Goal: Task Accomplishment & Management: Use online tool/utility

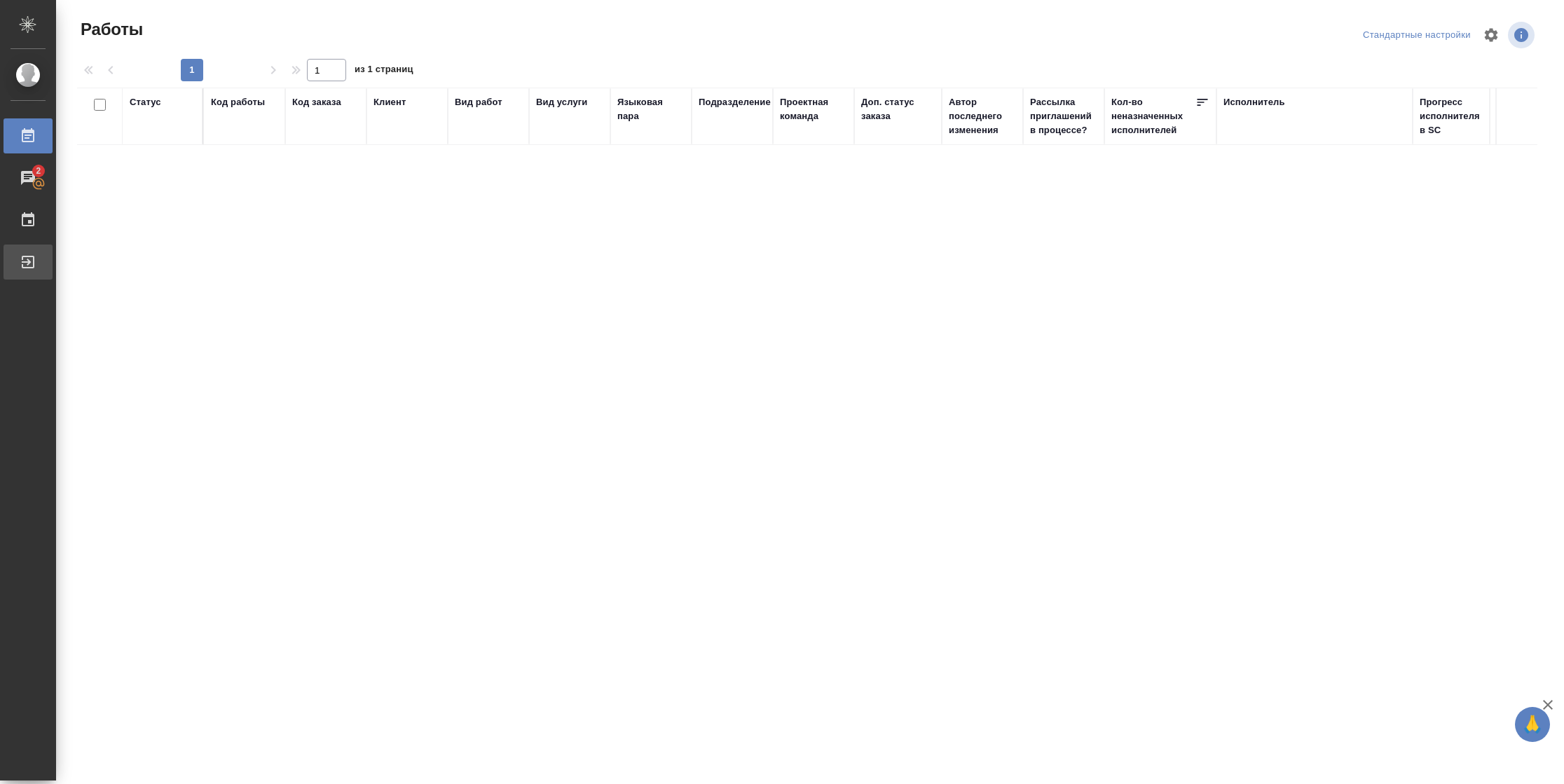
click at [22, 258] on div "Выйти" at bounding box center [11, 262] width 35 height 21
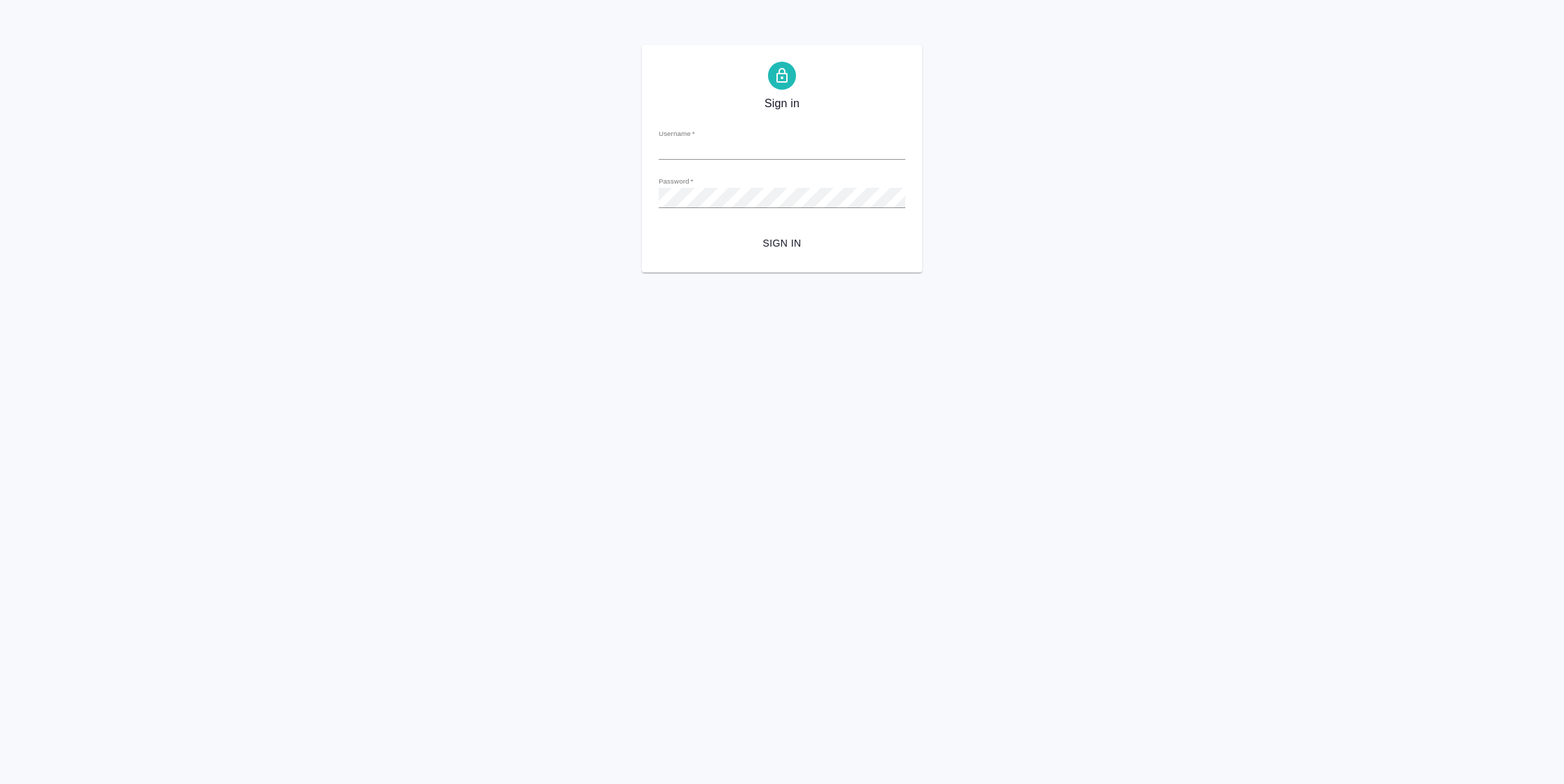
type input "n.vasilyeva@awatera.com"
click at [784, 235] on span "Sign in" at bounding box center [782, 244] width 225 height 18
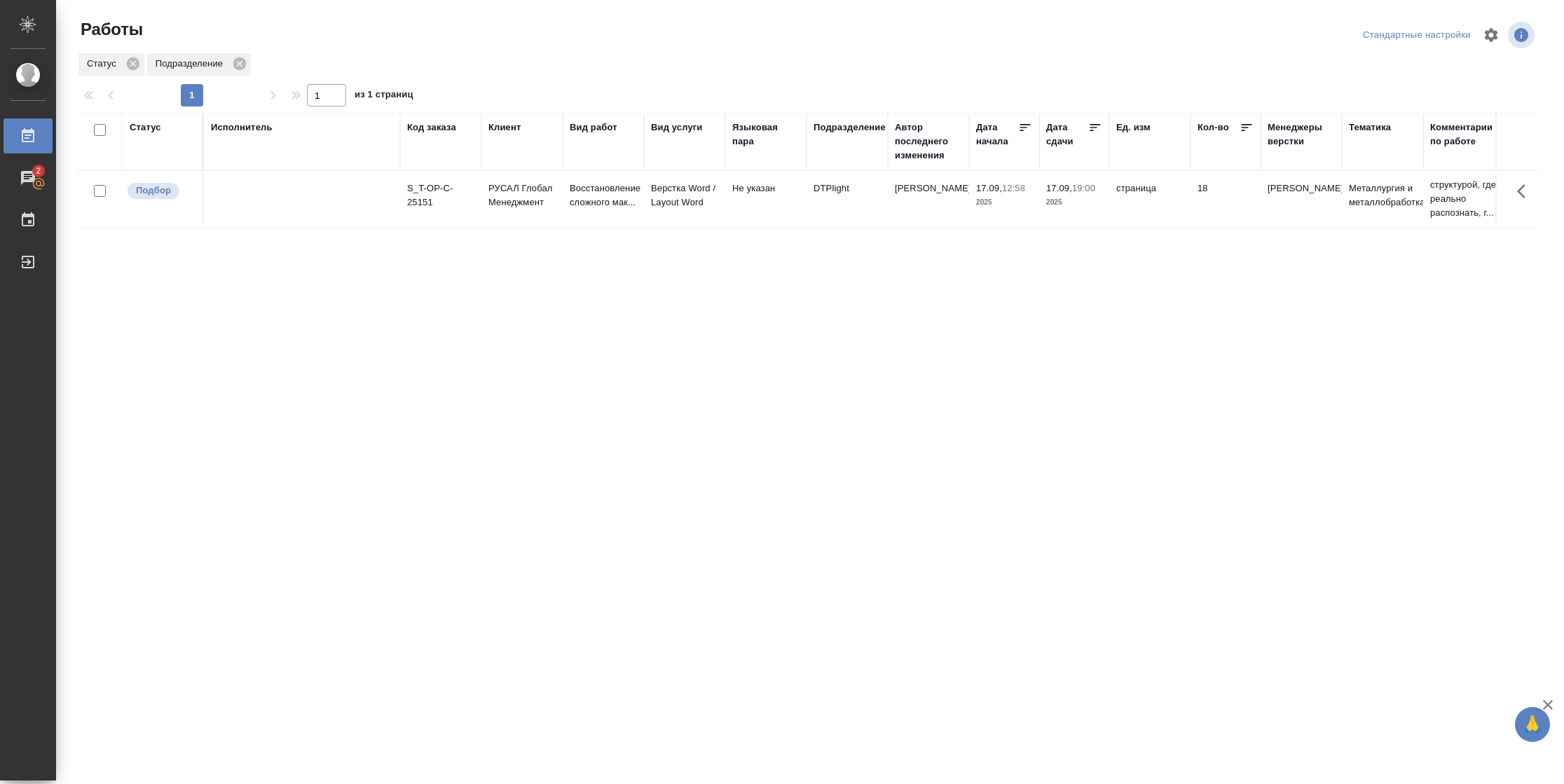
click at [842, 132] on div "Подразделение" at bounding box center [849, 127] width 72 height 14
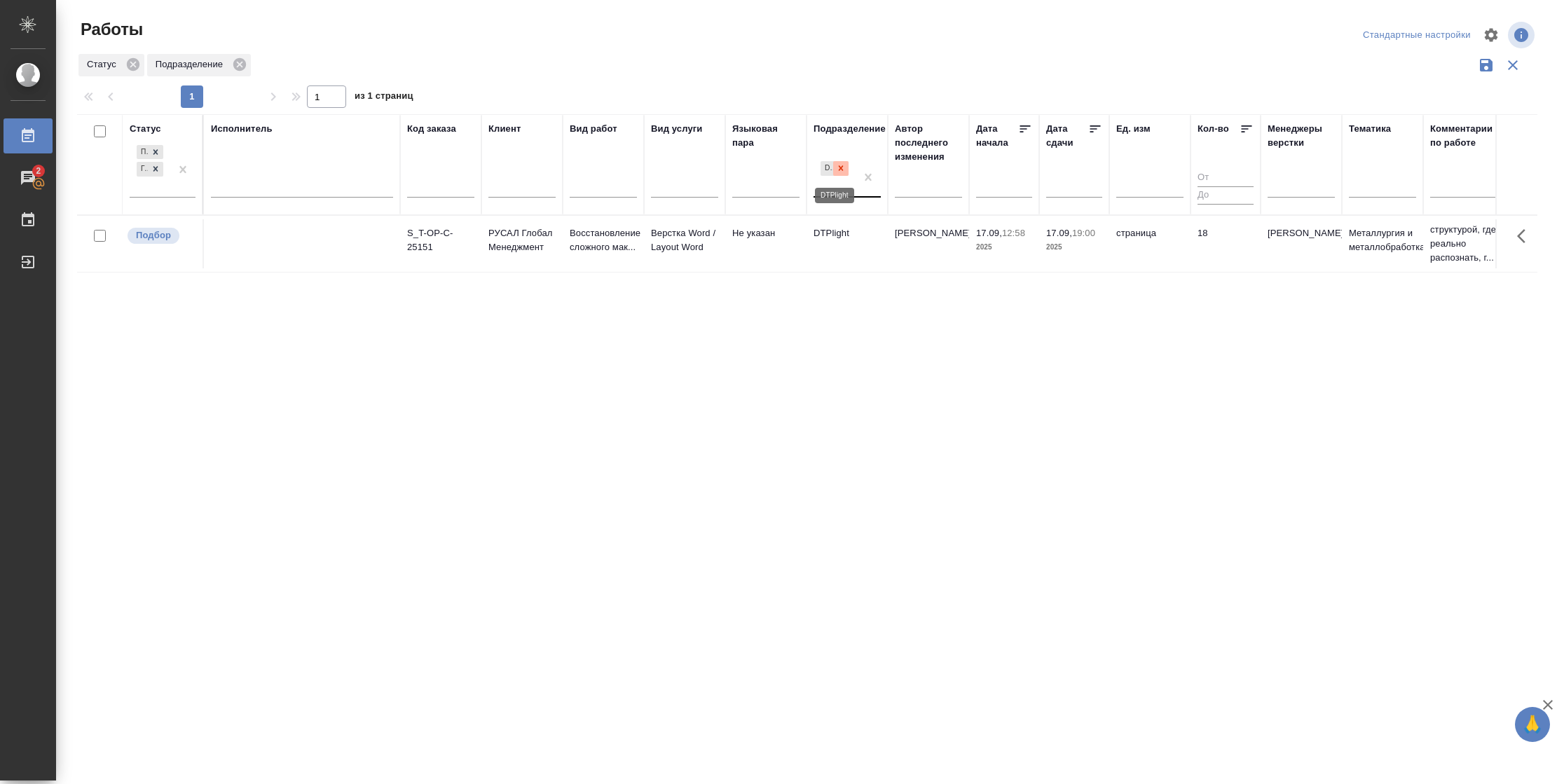
click at [840, 173] on icon at bounding box center [840, 167] width 10 height 10
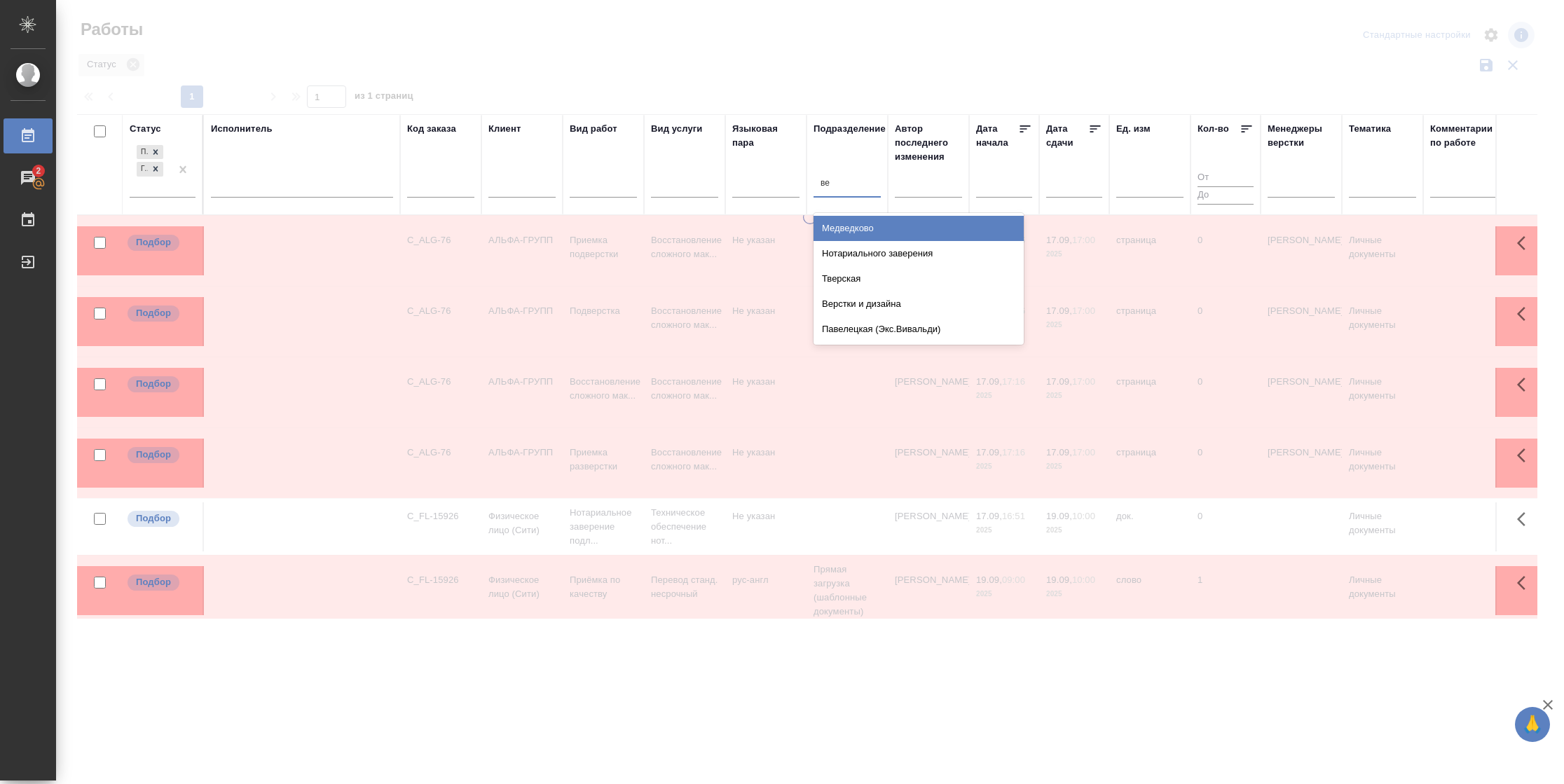
type input "вер"
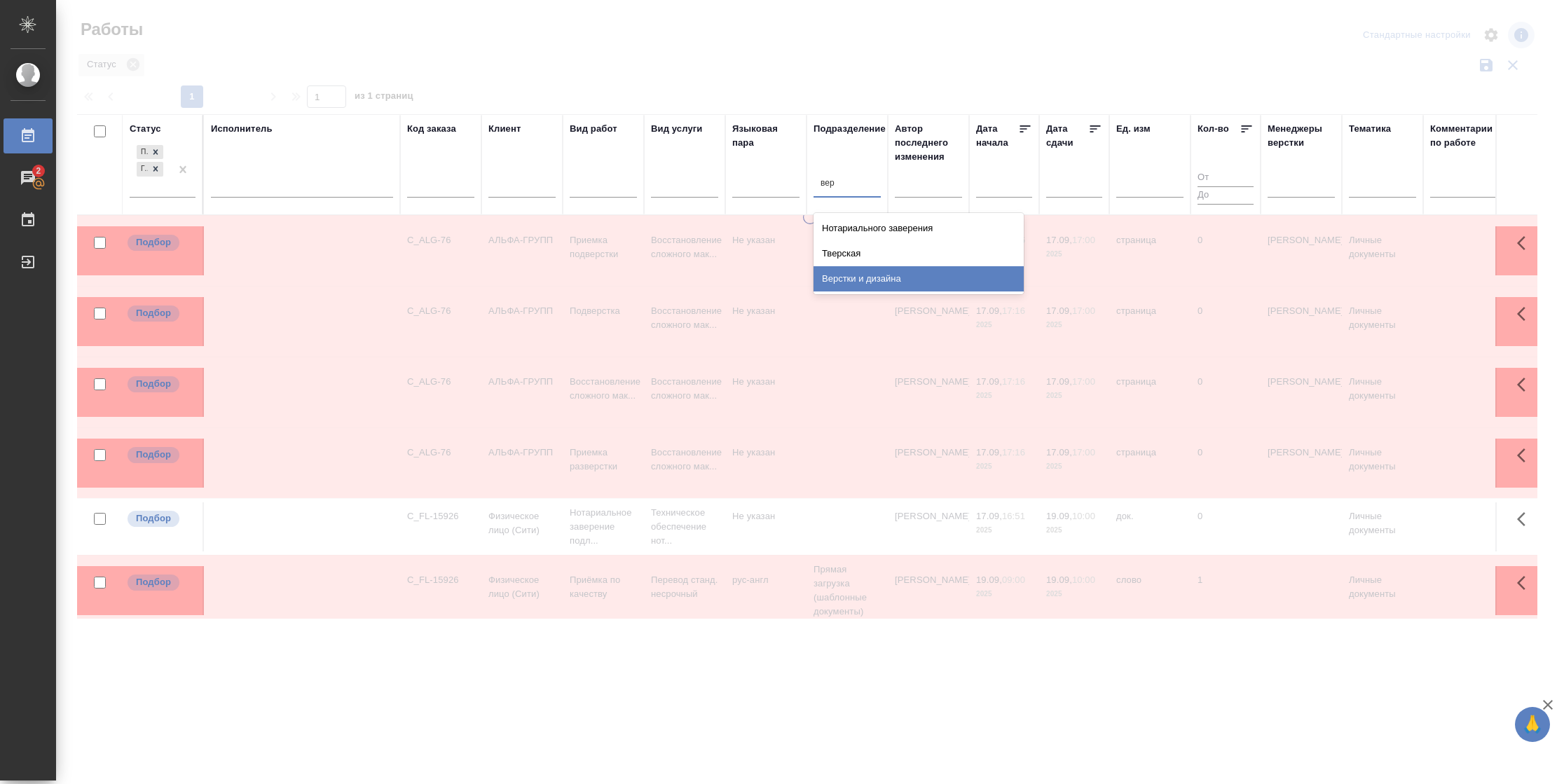
click at [847, 270] on div "Верстки и дизайна" at bounding box center [918, 279] width 211 height 25
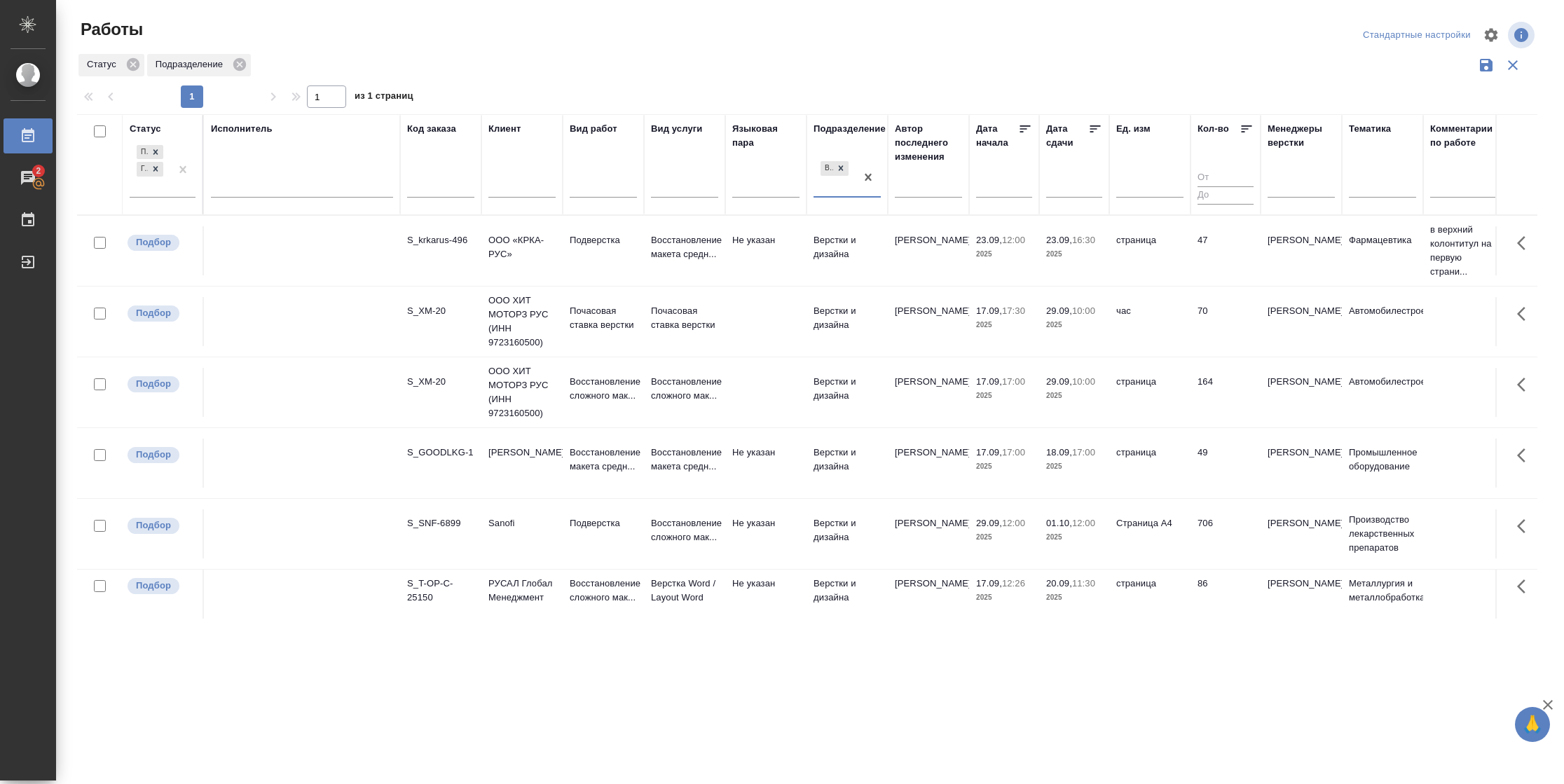
scroll to position [61, 0]
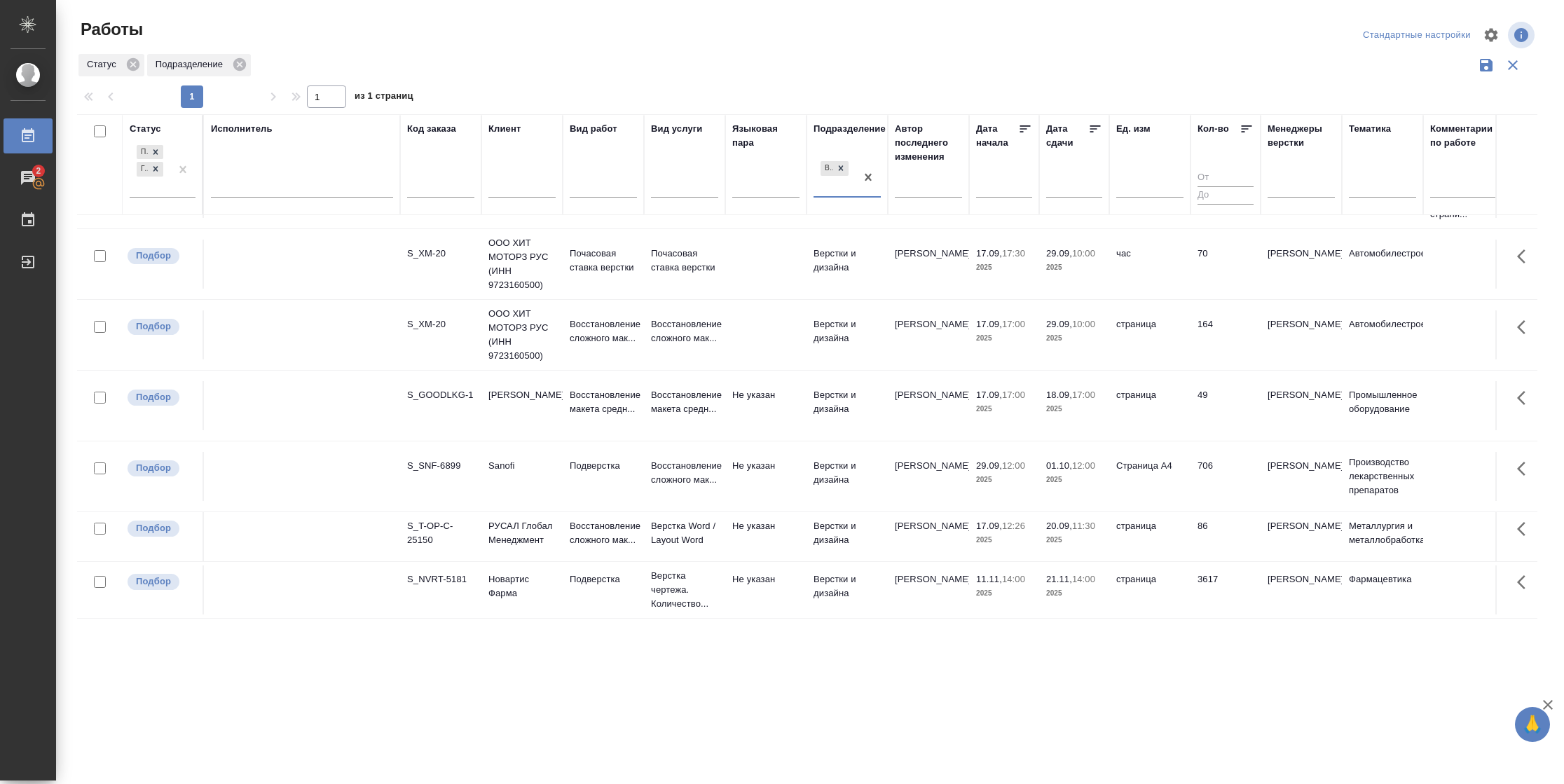
click at [1000, 533] on p "2025" at bounding box center [1004, 540] width 56 height 14
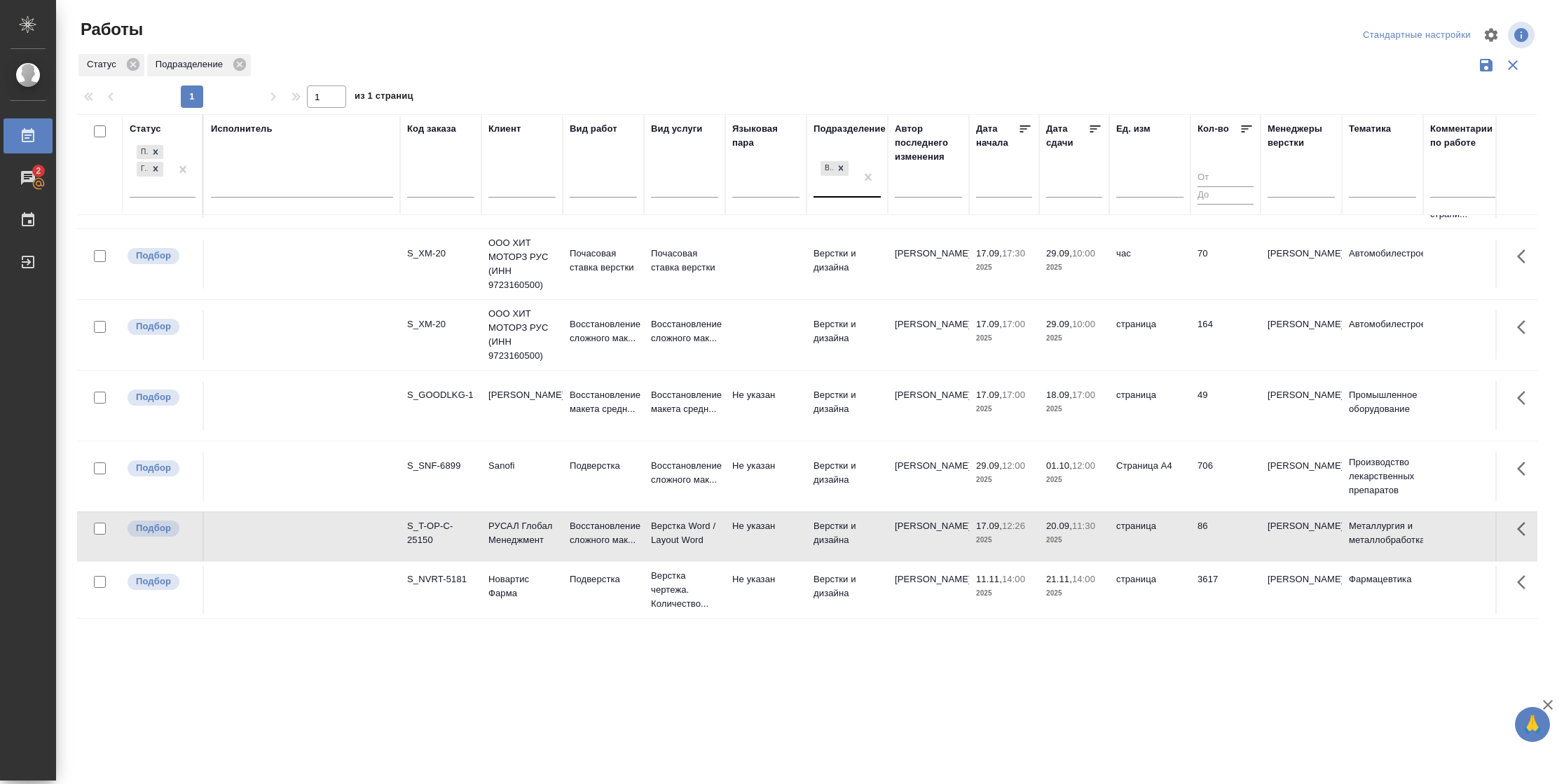
click at [1000, 533] on p "2025" at bounding box center [1004, 540] width 56 height 14
click at [1214, 405] on td "49" at bounding box center [1225, 406] width 70 height 49
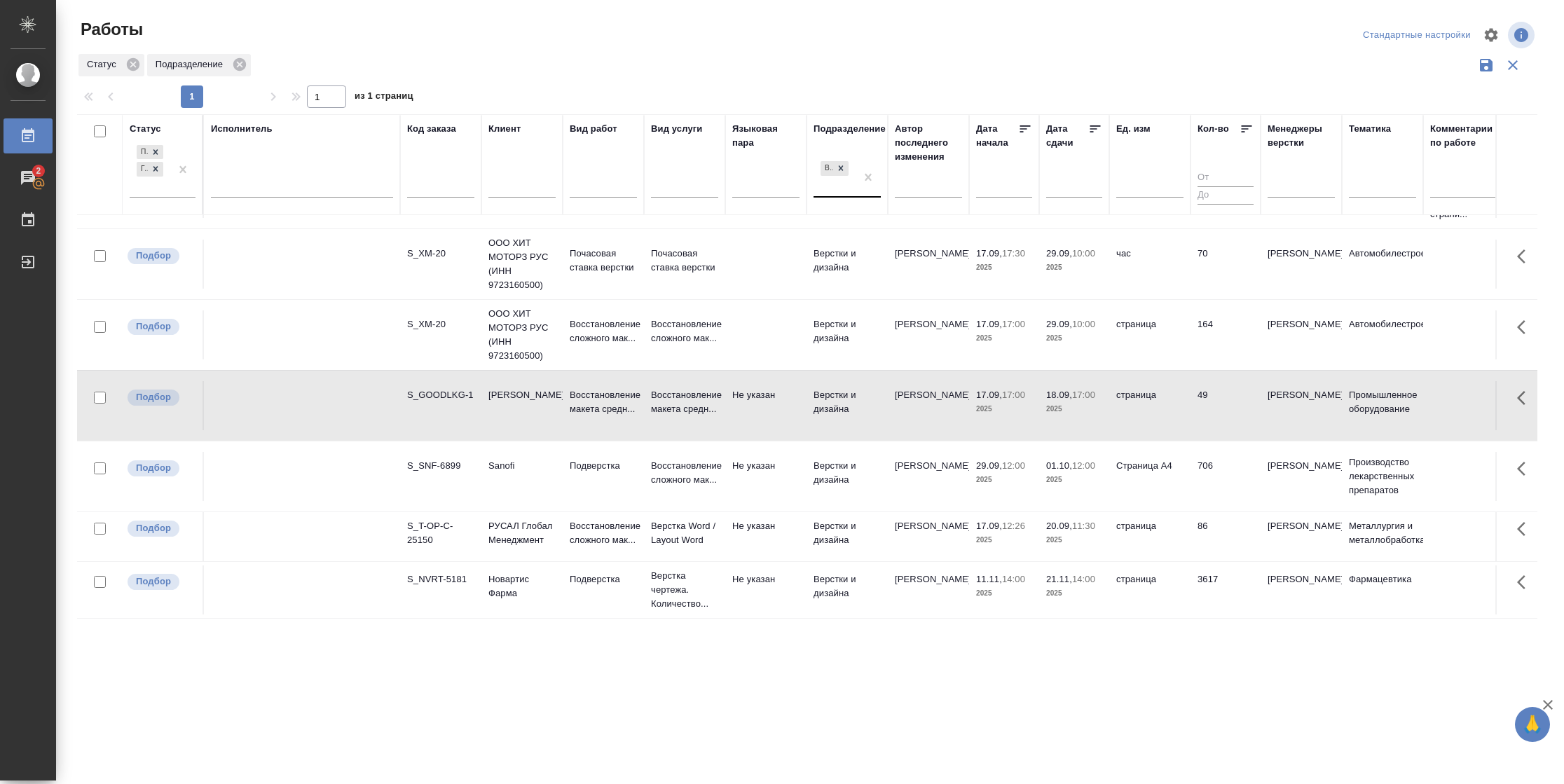
click at [1214, 405] on td "49" at bounding box center [1225, 406] width 70 height 49
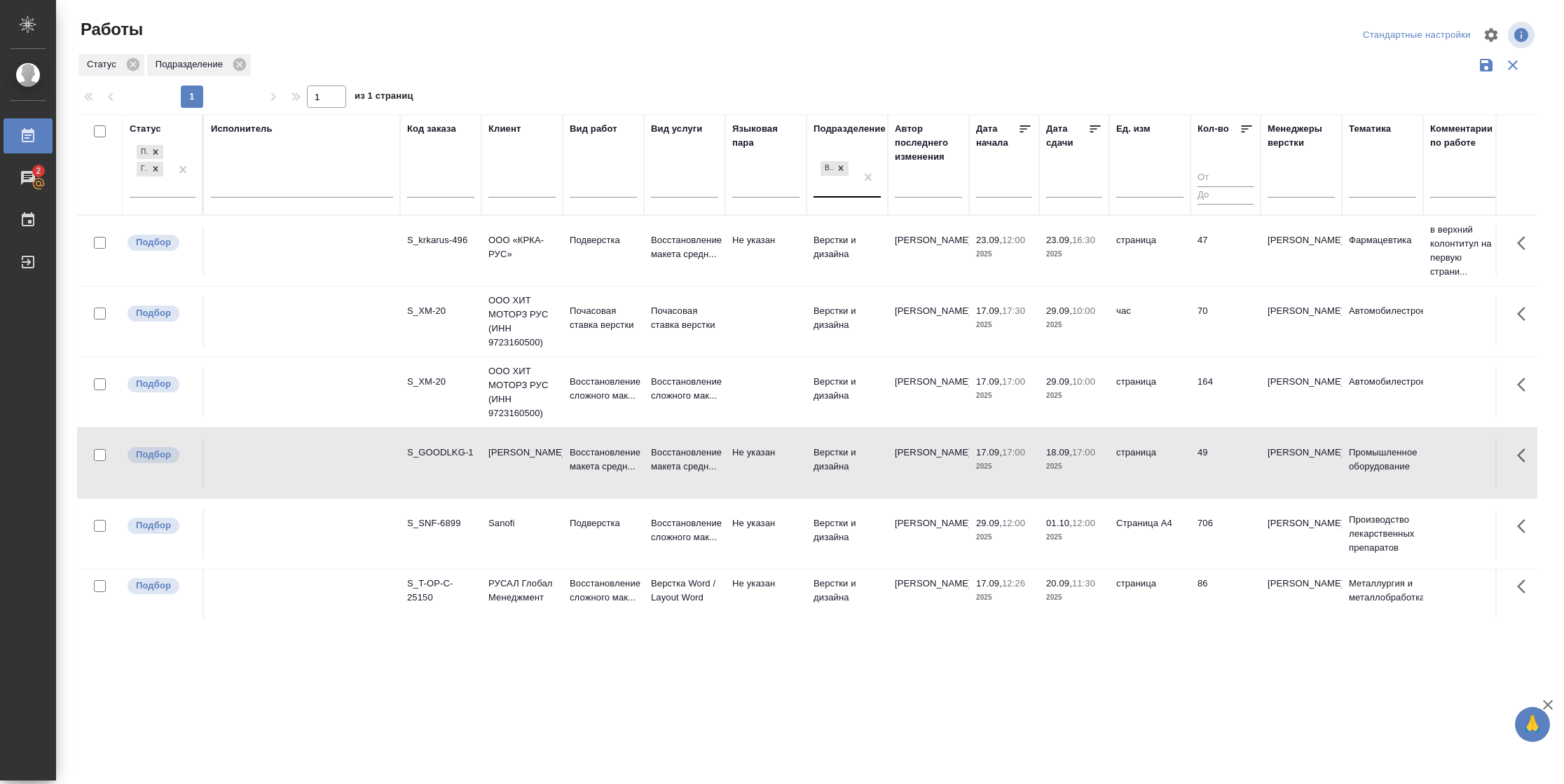
click at [1178, 405] on td "страница" at bounding box center [1149, 392] width 82 height 49
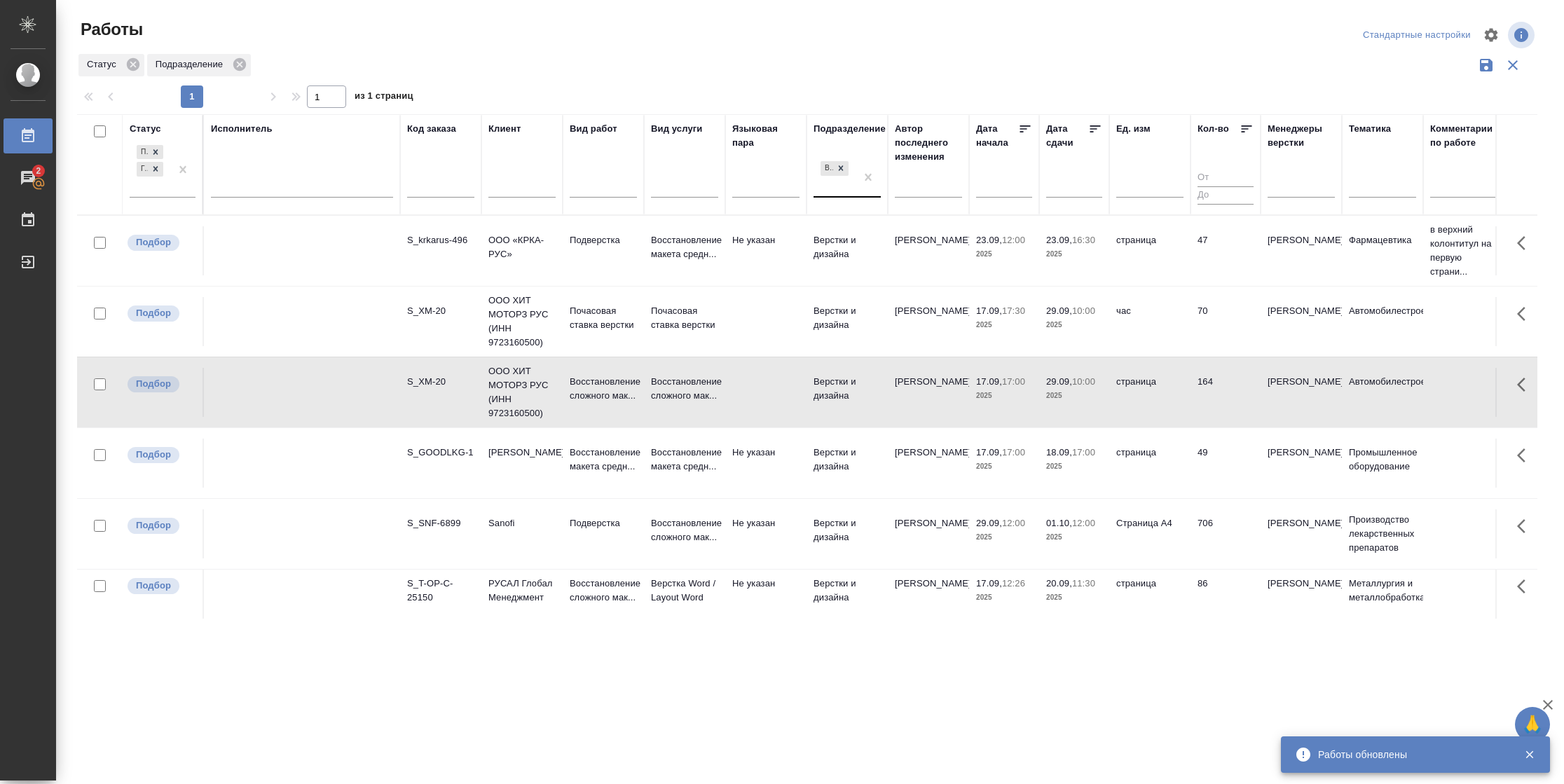
click at [1163, 327] on td "час" at bounding box center [1149, 322] width 82 height 49
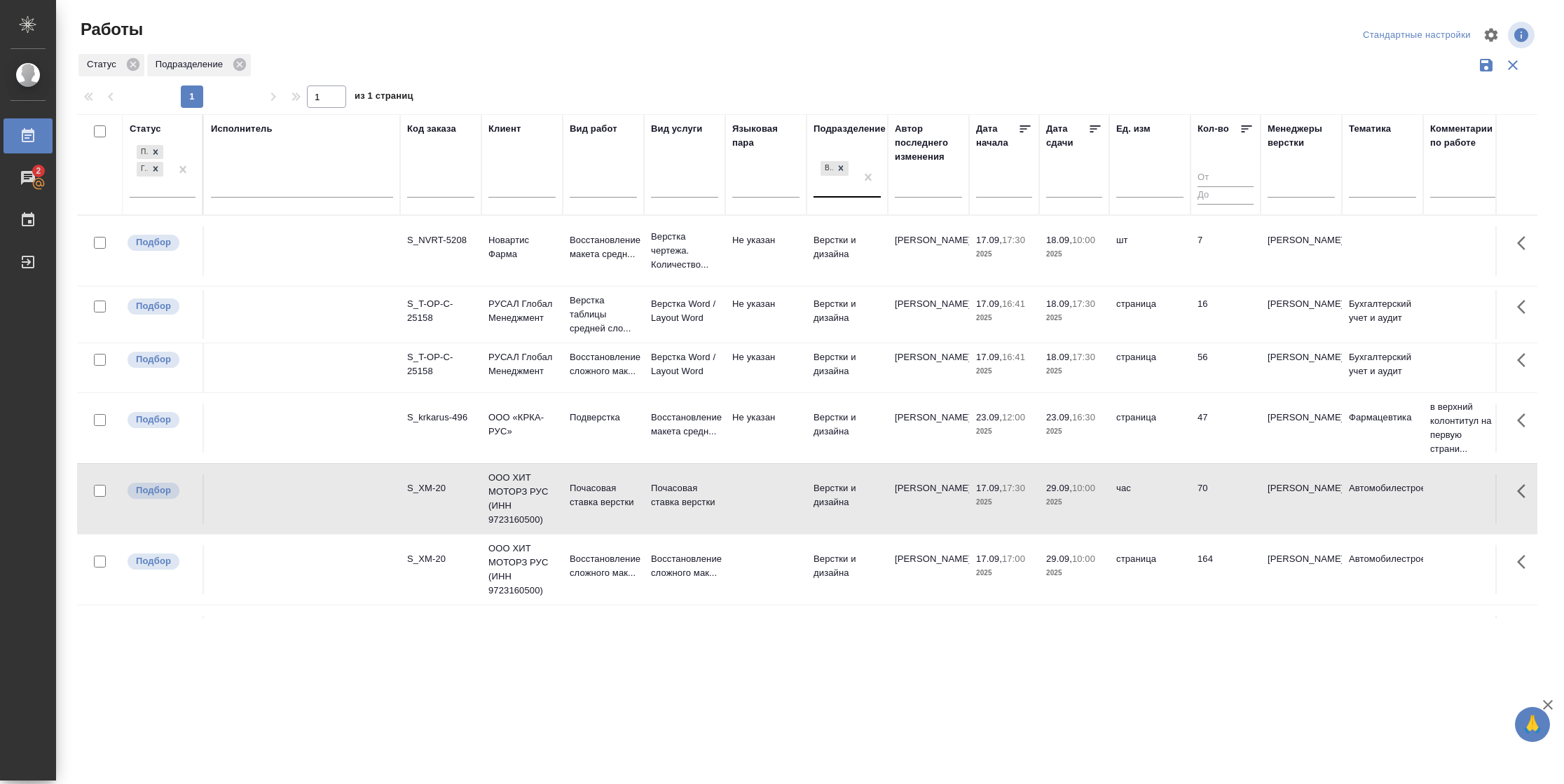
click at [1098, 388] on td "18.09, 17:30 2025" at bounding box center [1075, 367] width 70 height 49
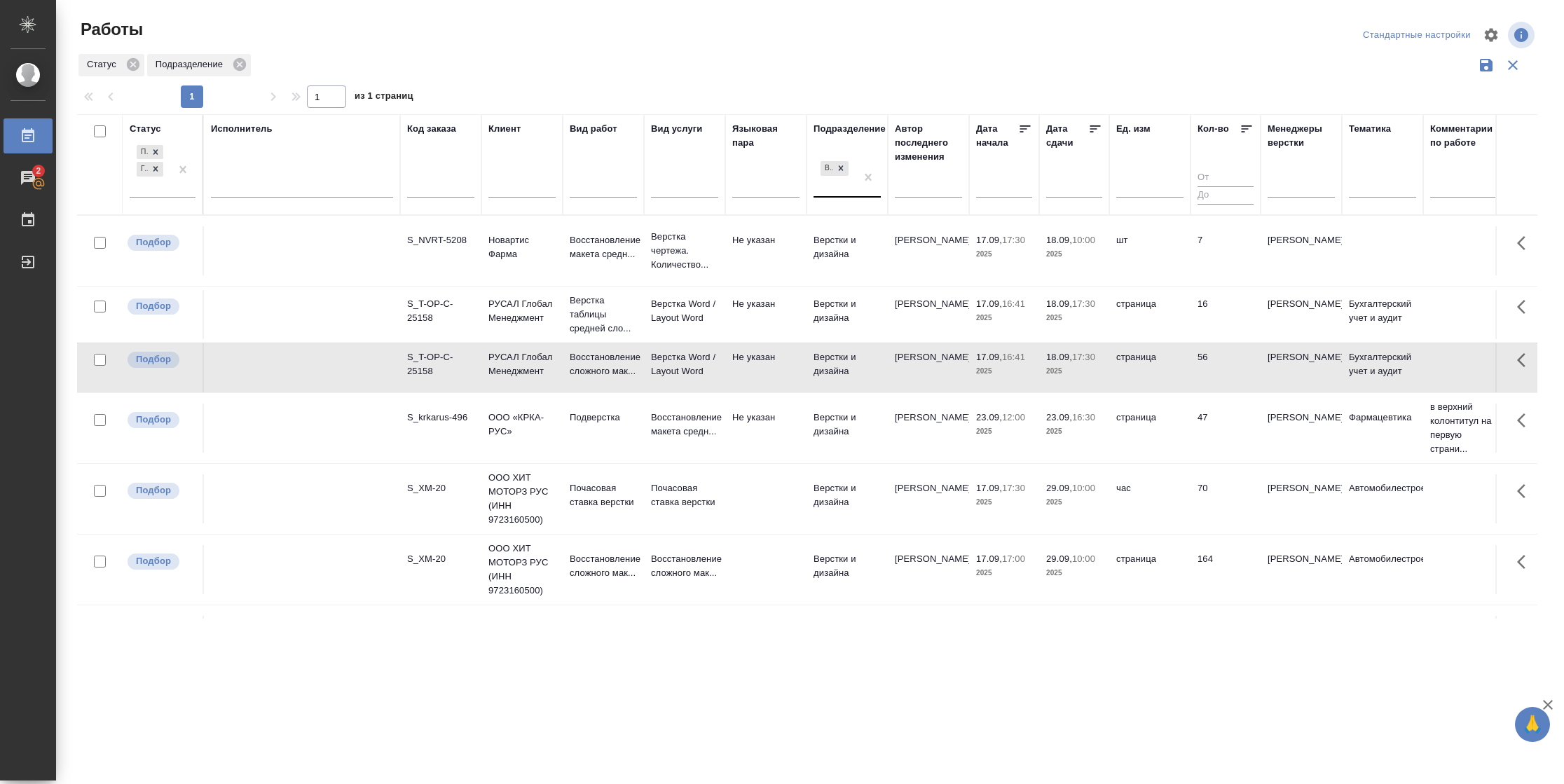
click at [1098, 388] on td "18.09, 17:30 2025" at bounding box center [1075, 367] width 70 height 49
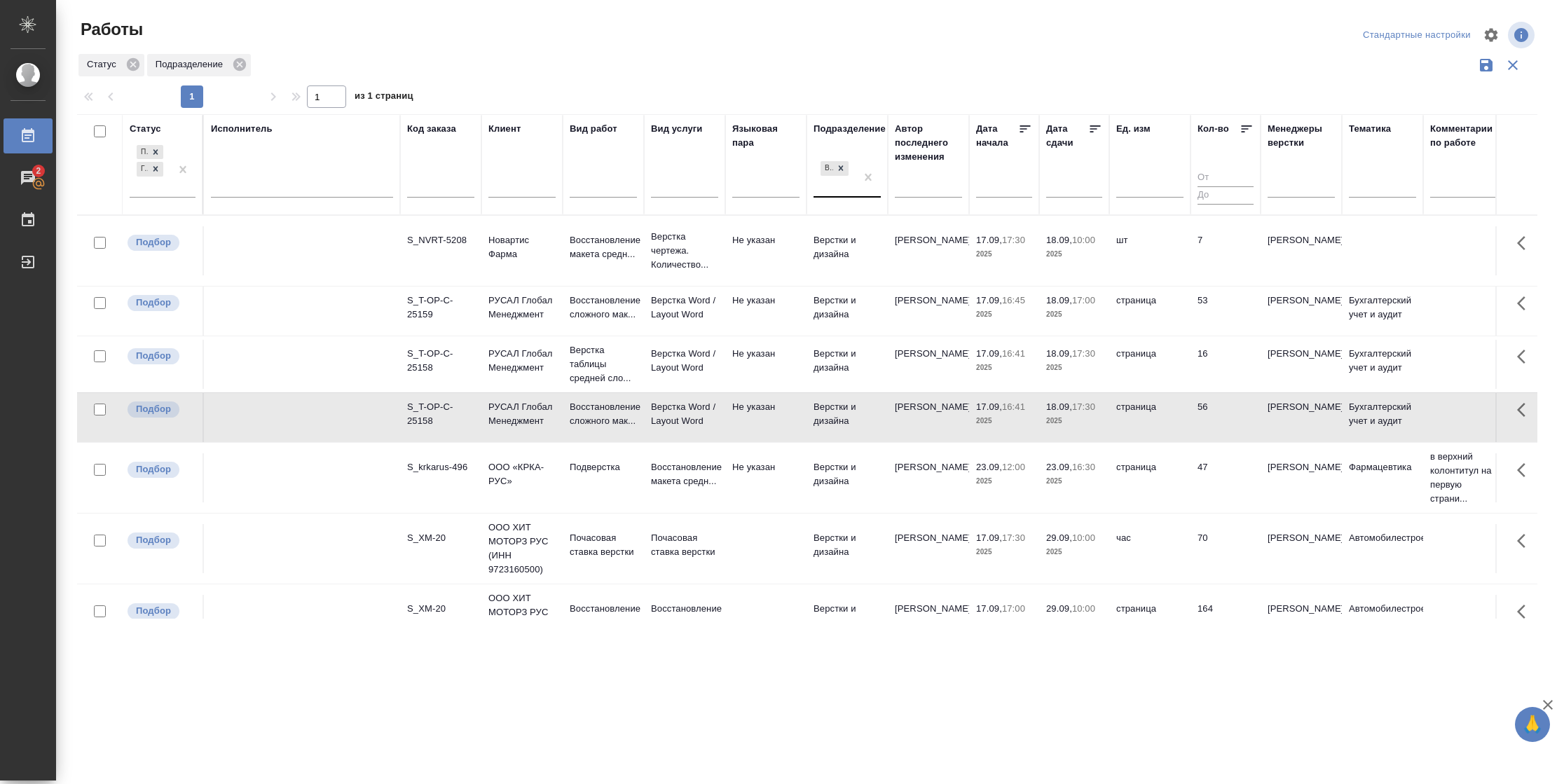
click at [889, 364] on td "[PERSON_NAME]" at bounding box center [928, 364] width 82 height 49
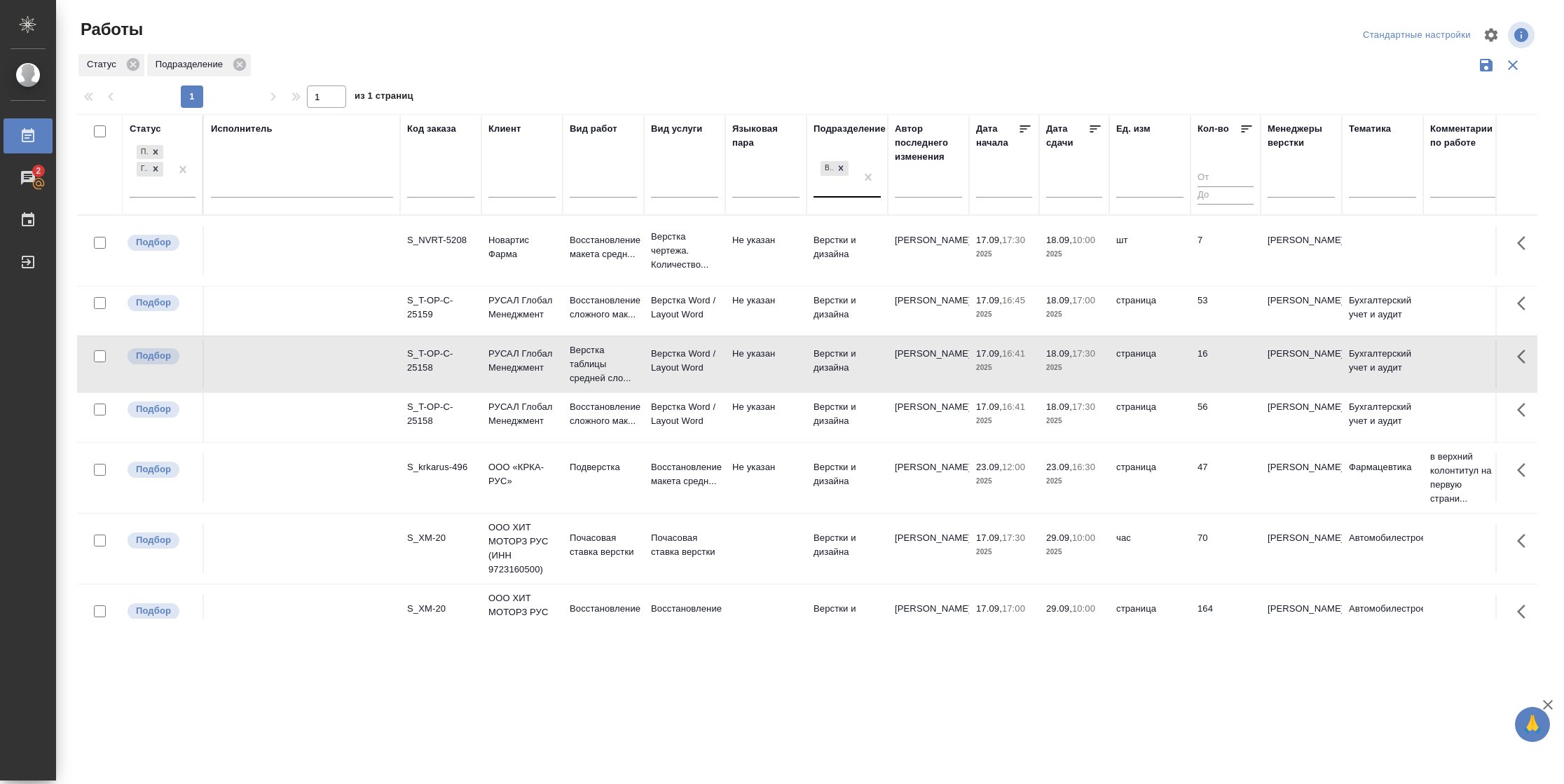
click at [889, 364] on td "[PERSON_NAME]" at bounding box center [928, 364] width 82 height 49
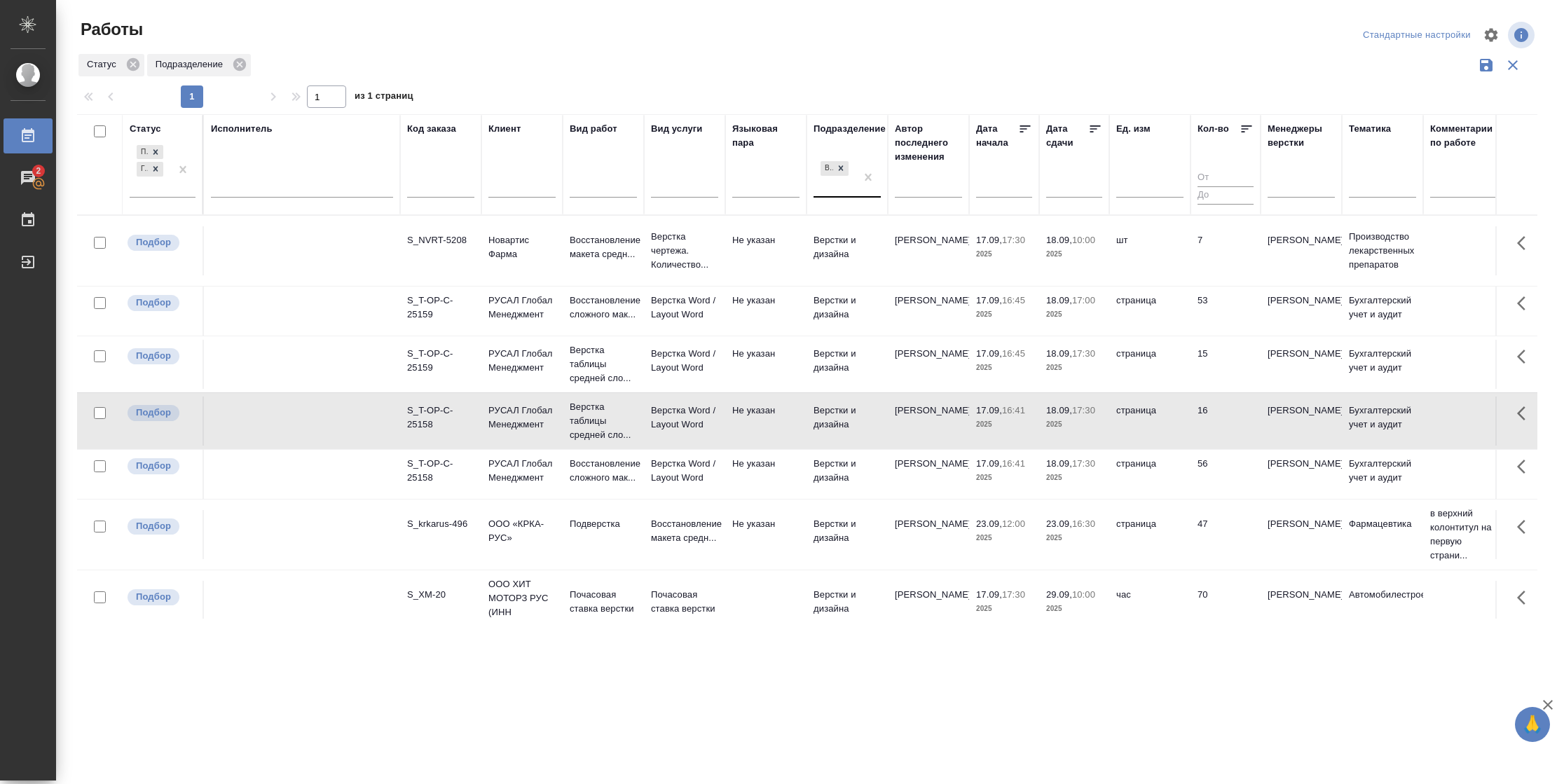
click at [1220, 251] on td "7" at bounding box center [1225, 251] width 70 height 49
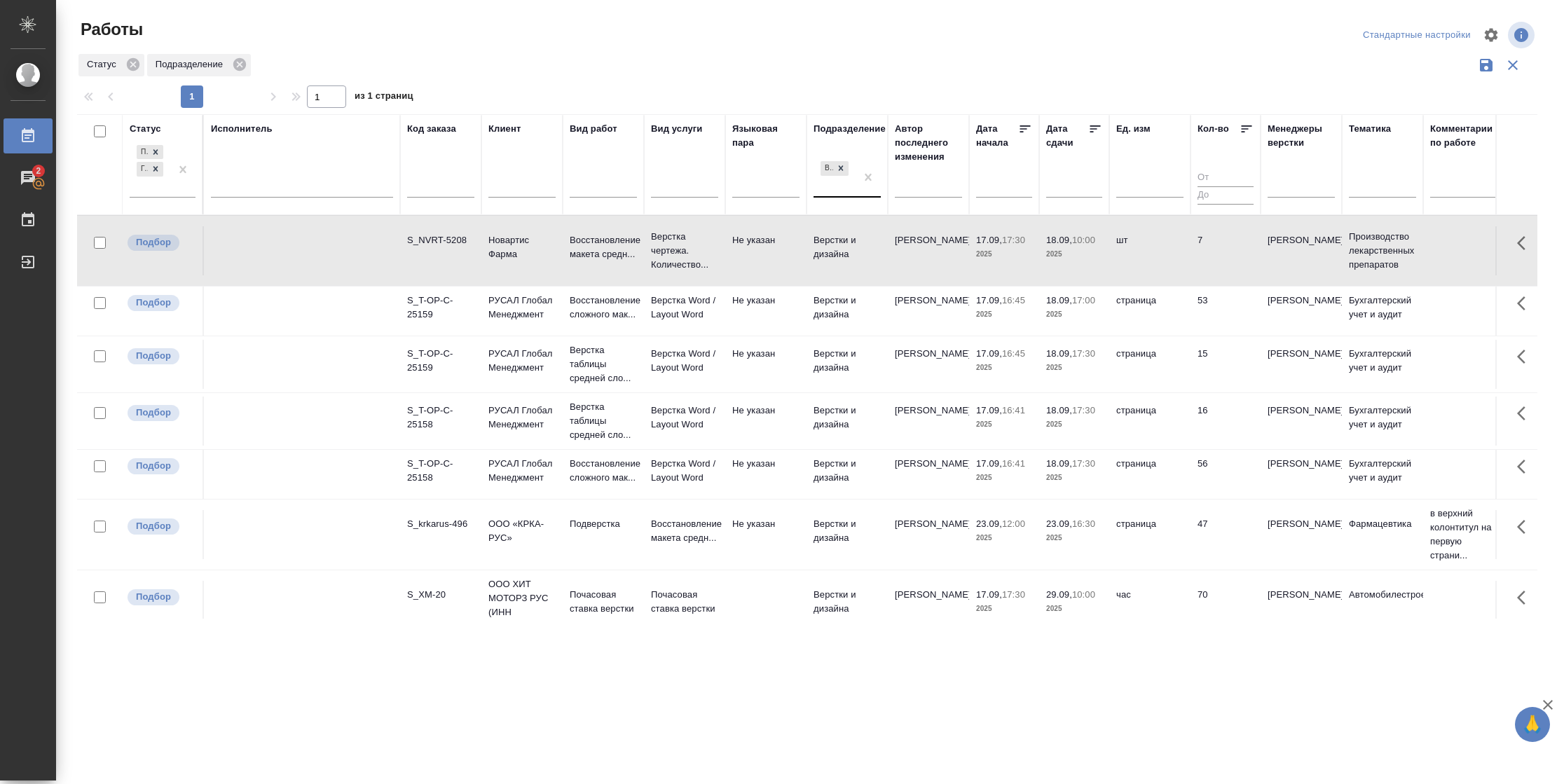
click at [1220, 251] on td "7" at bounding box center [1225, 251] width 70 height 49
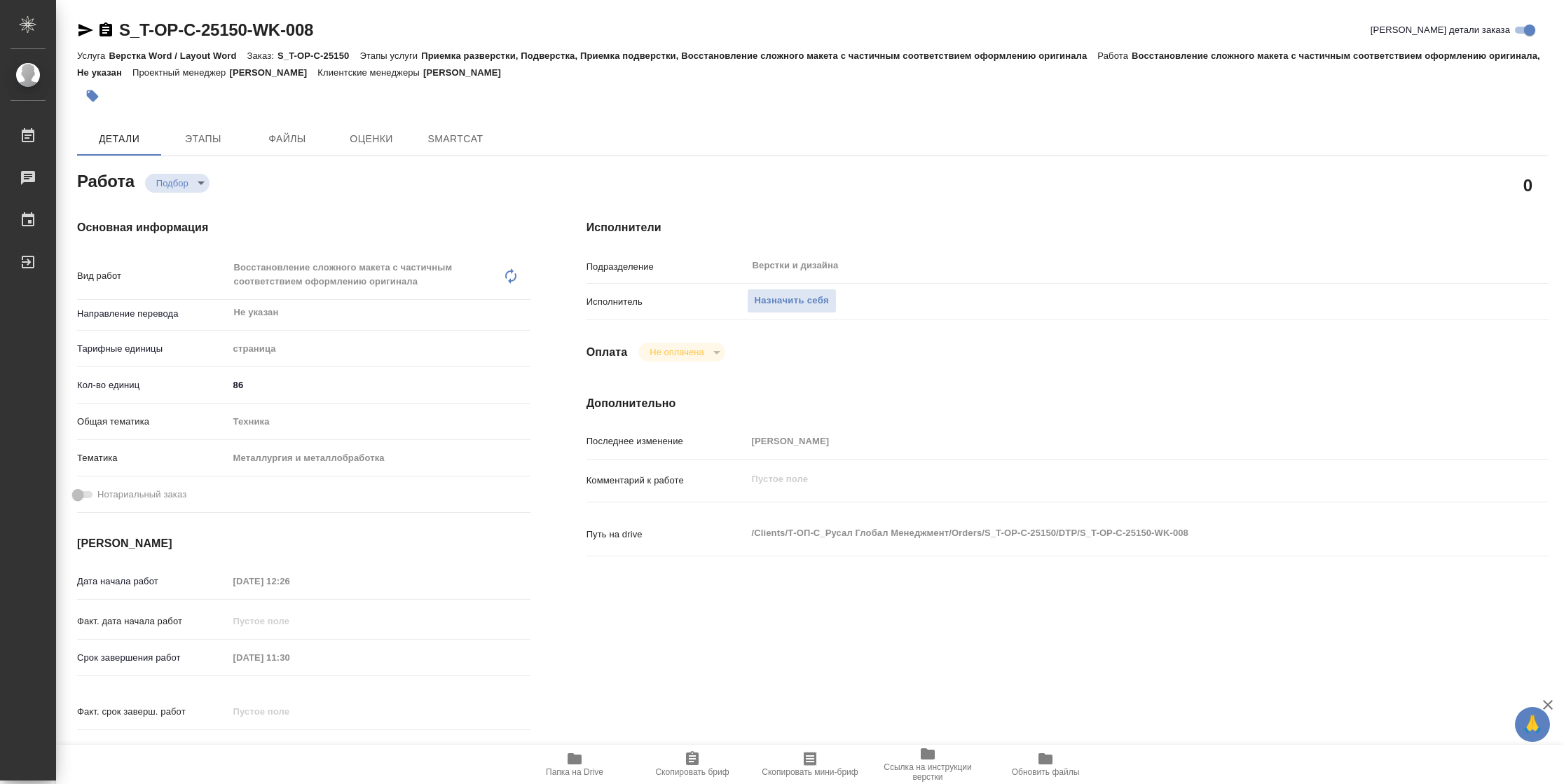
type textarea "x"
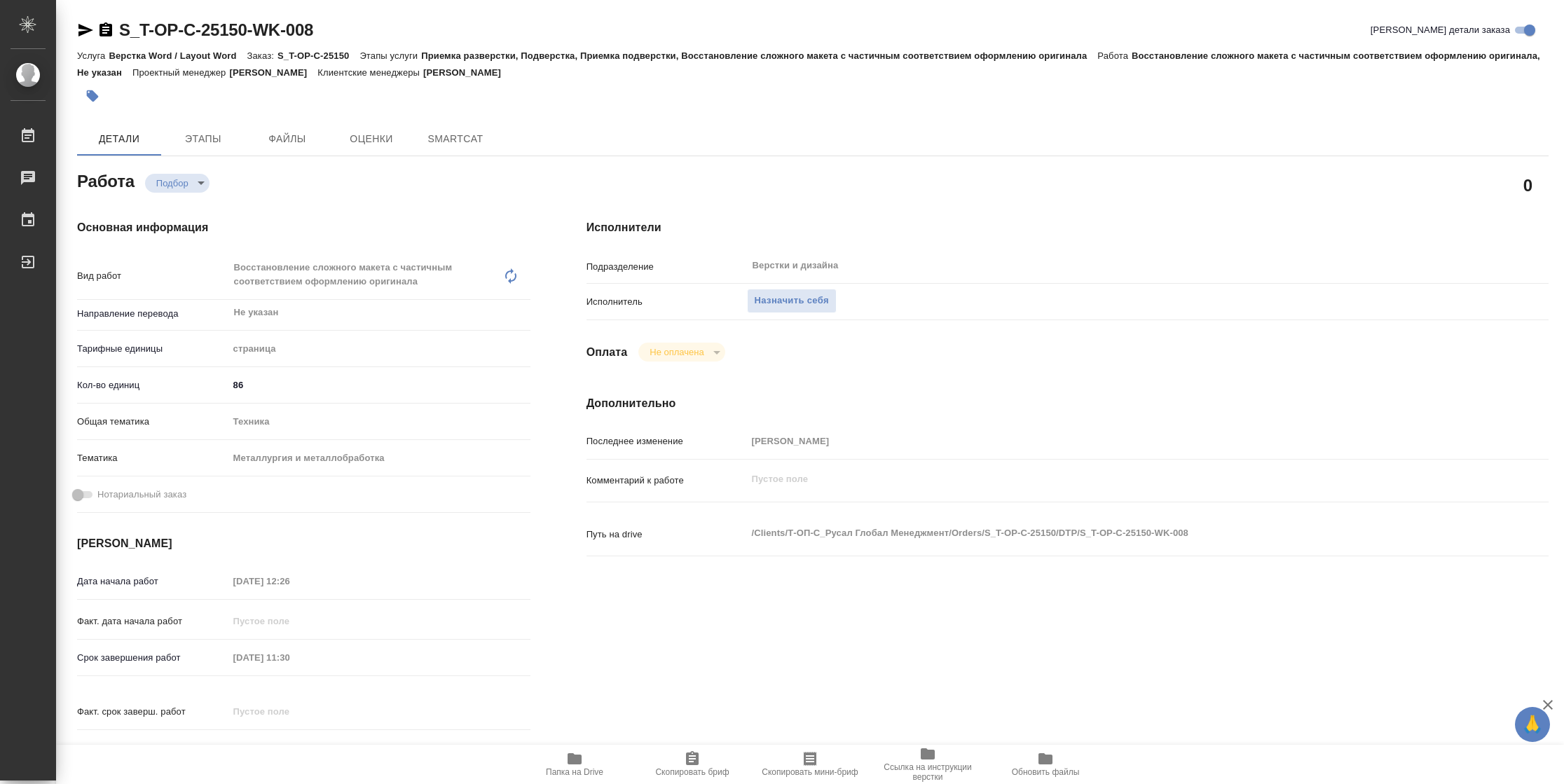
type textarea "x"
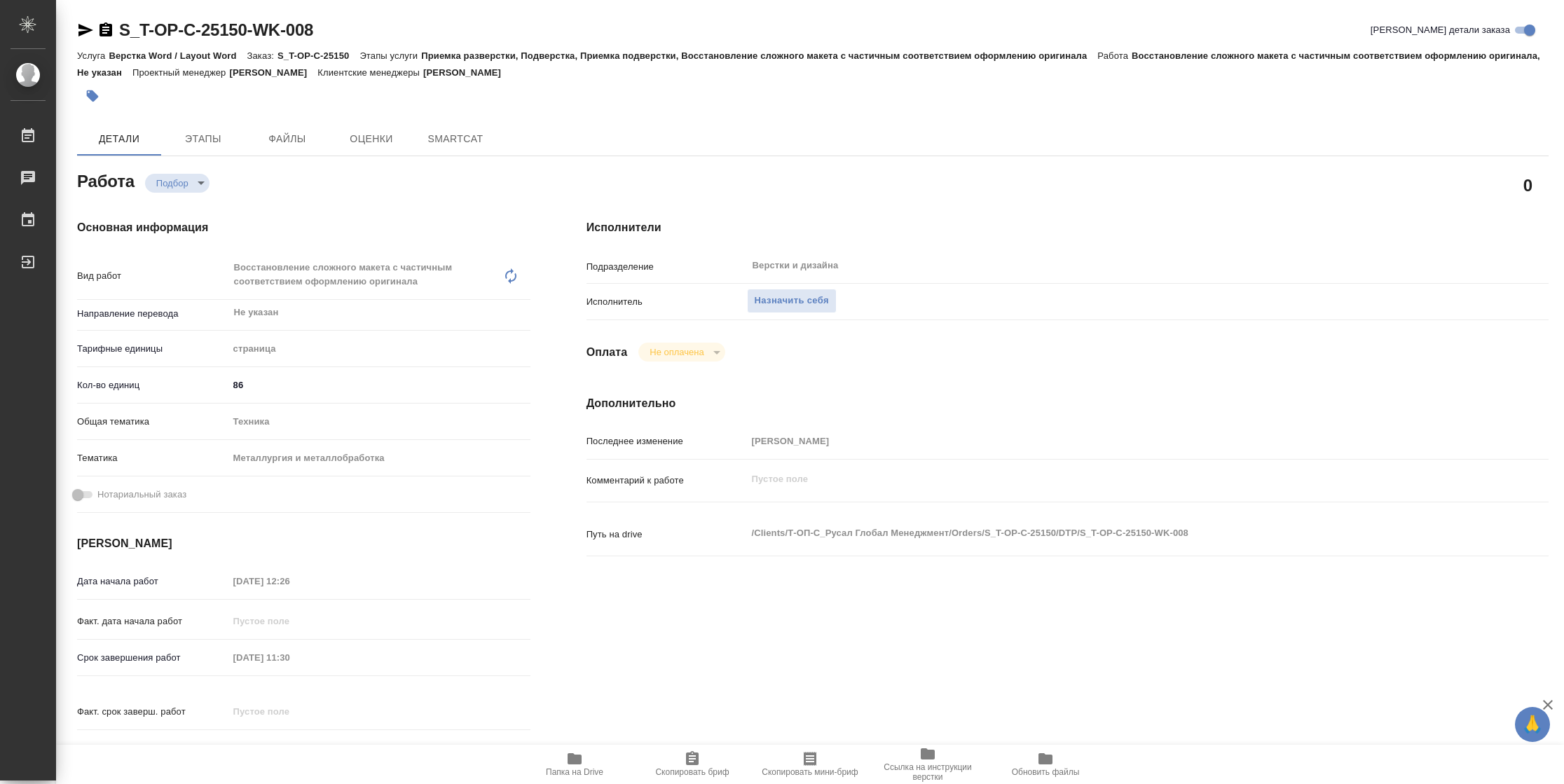
type textarea "x"
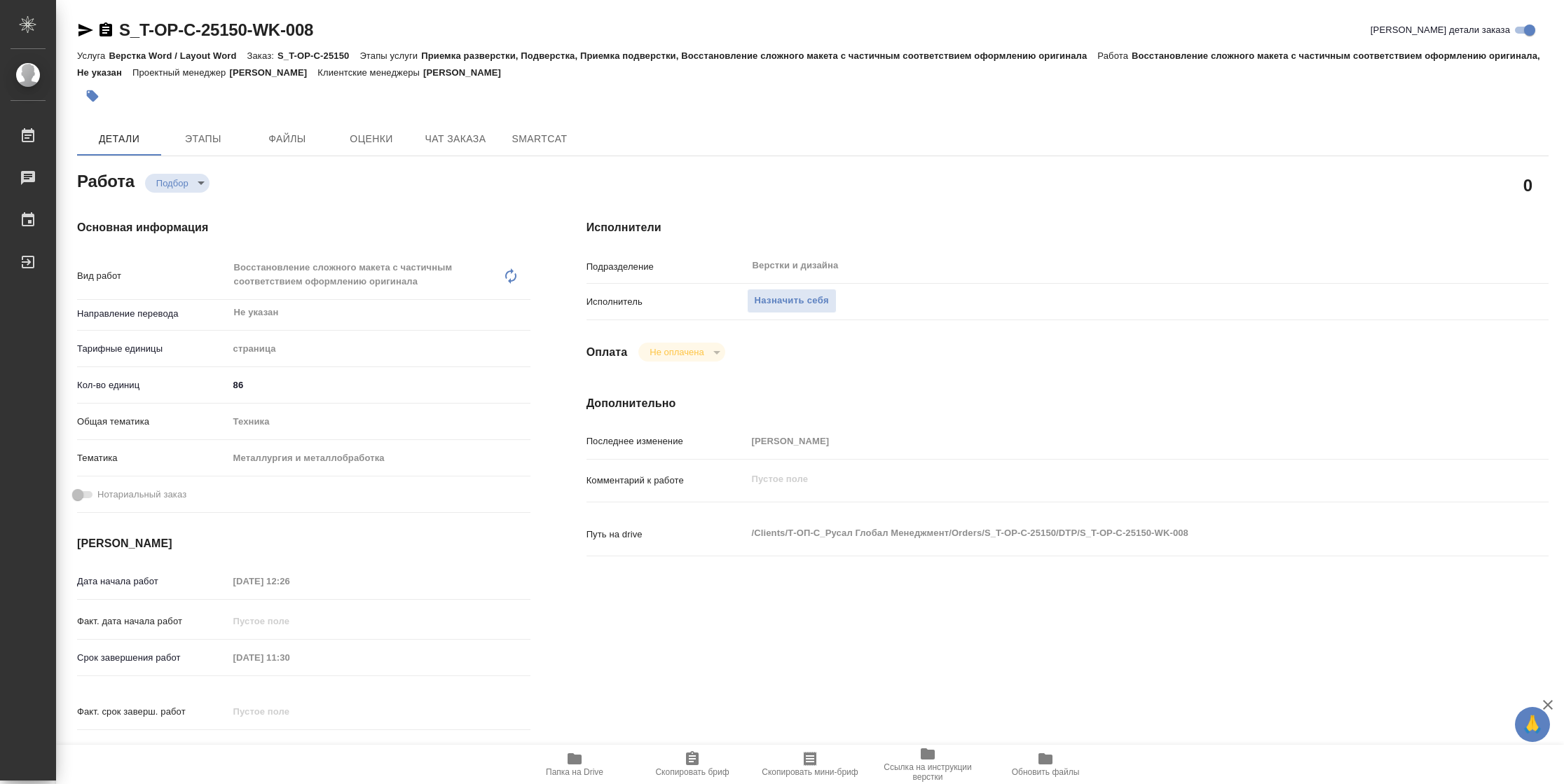
click at [564, 767] on span "Папка на Drive" at bounding box center [574, 772] width 57 height 10
type textarea "x"
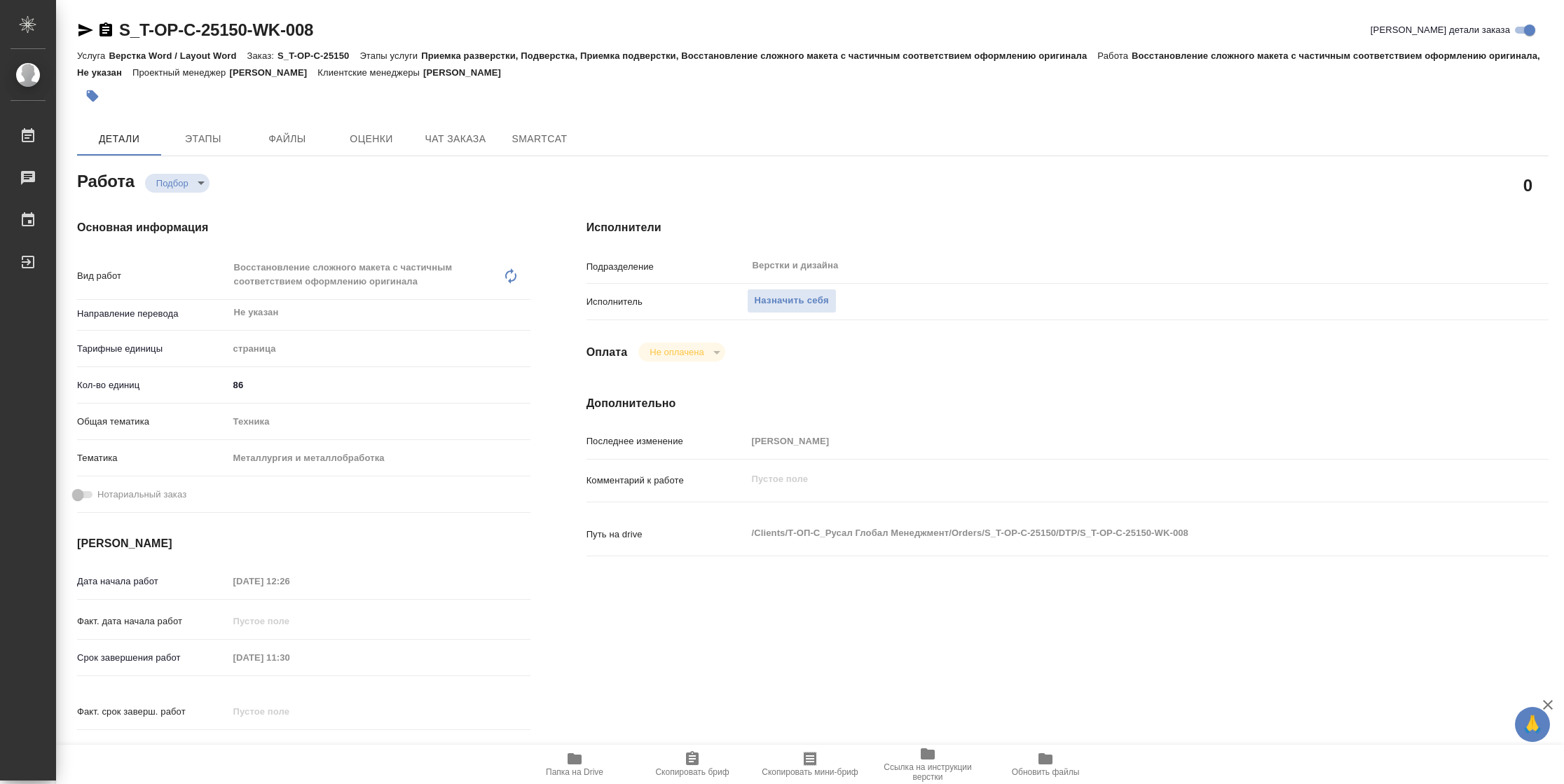
type textarea "x"
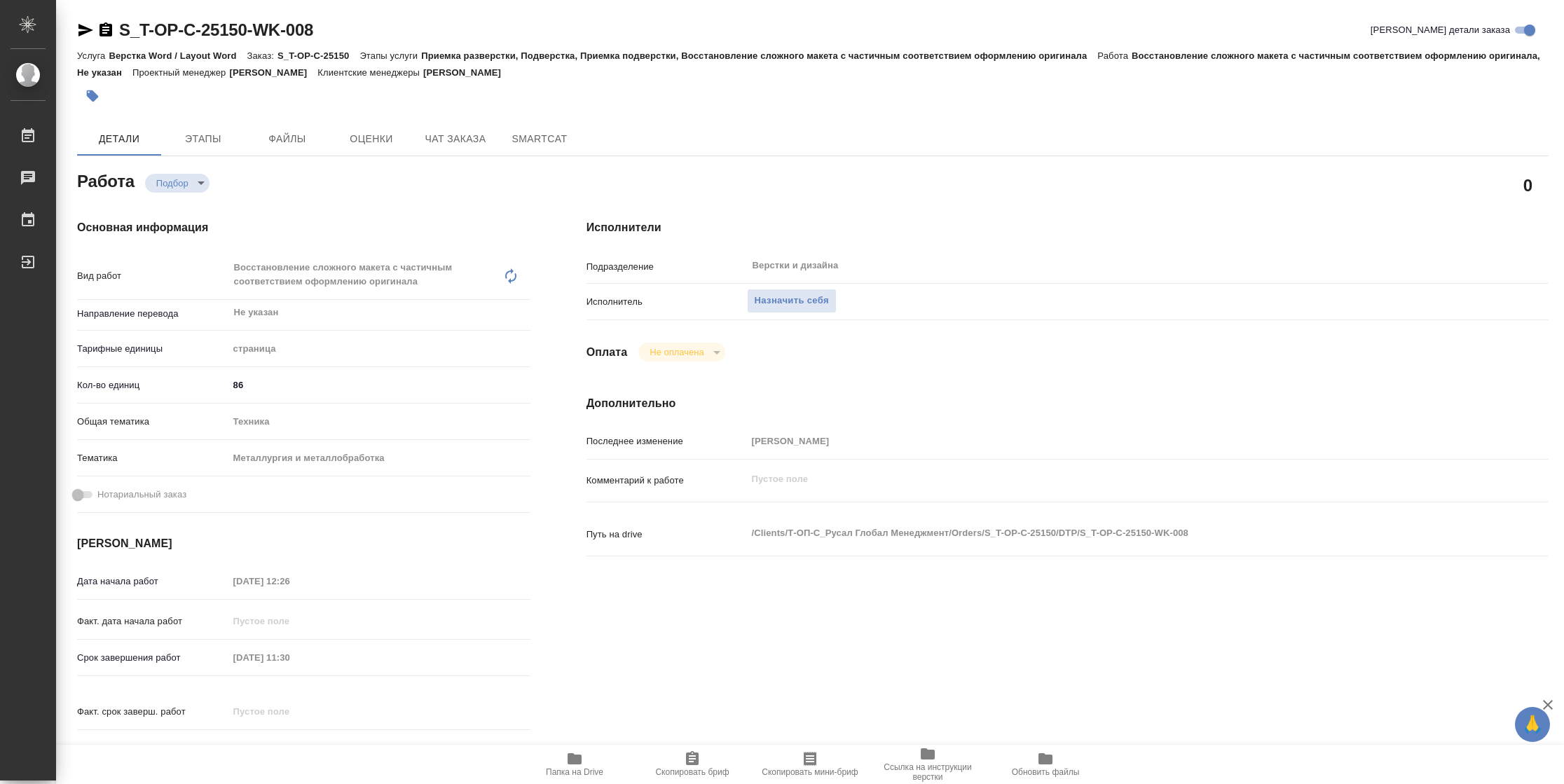
type textarea "x"
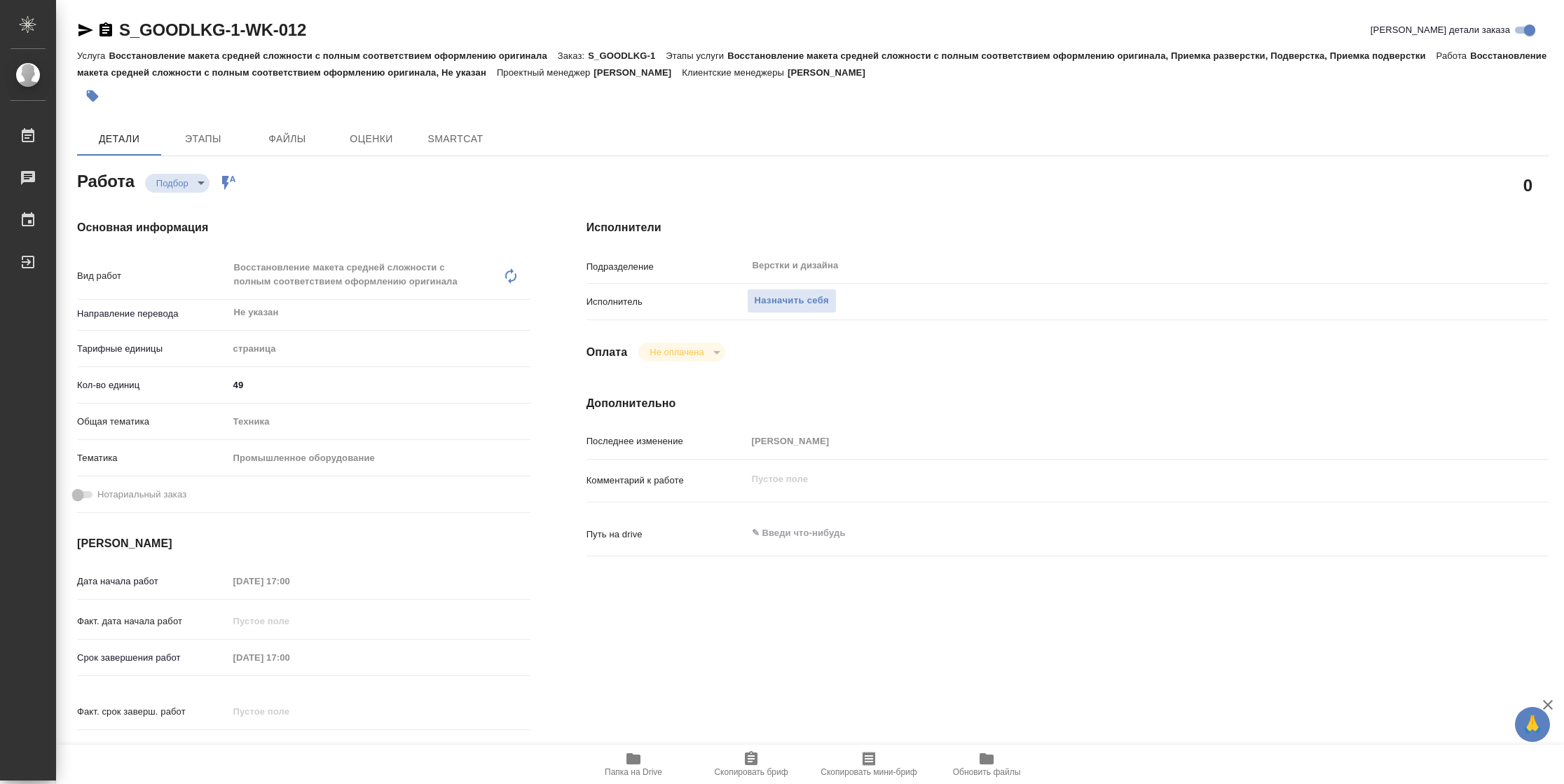
type textarea "x"
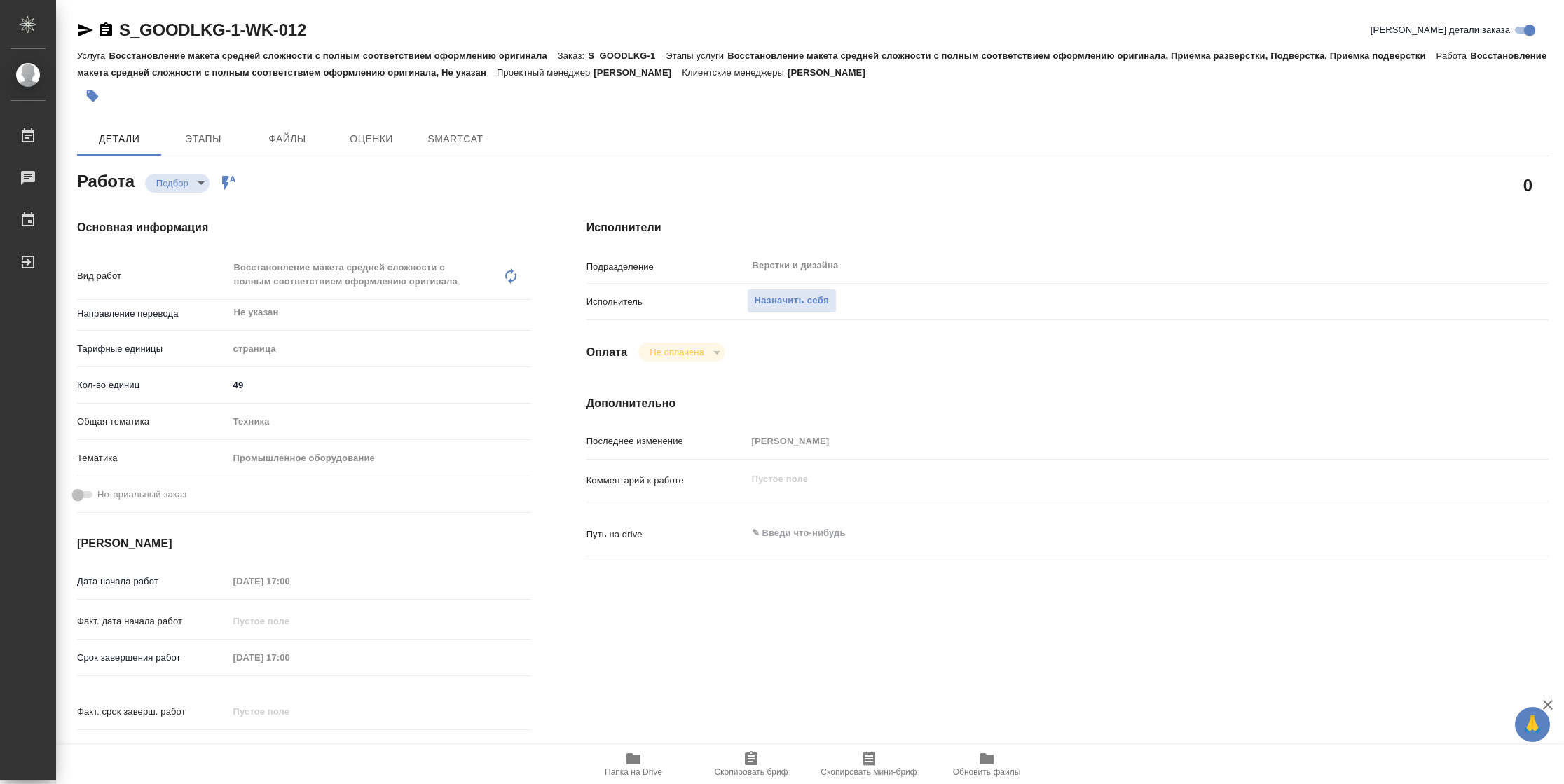
type textarea "x"
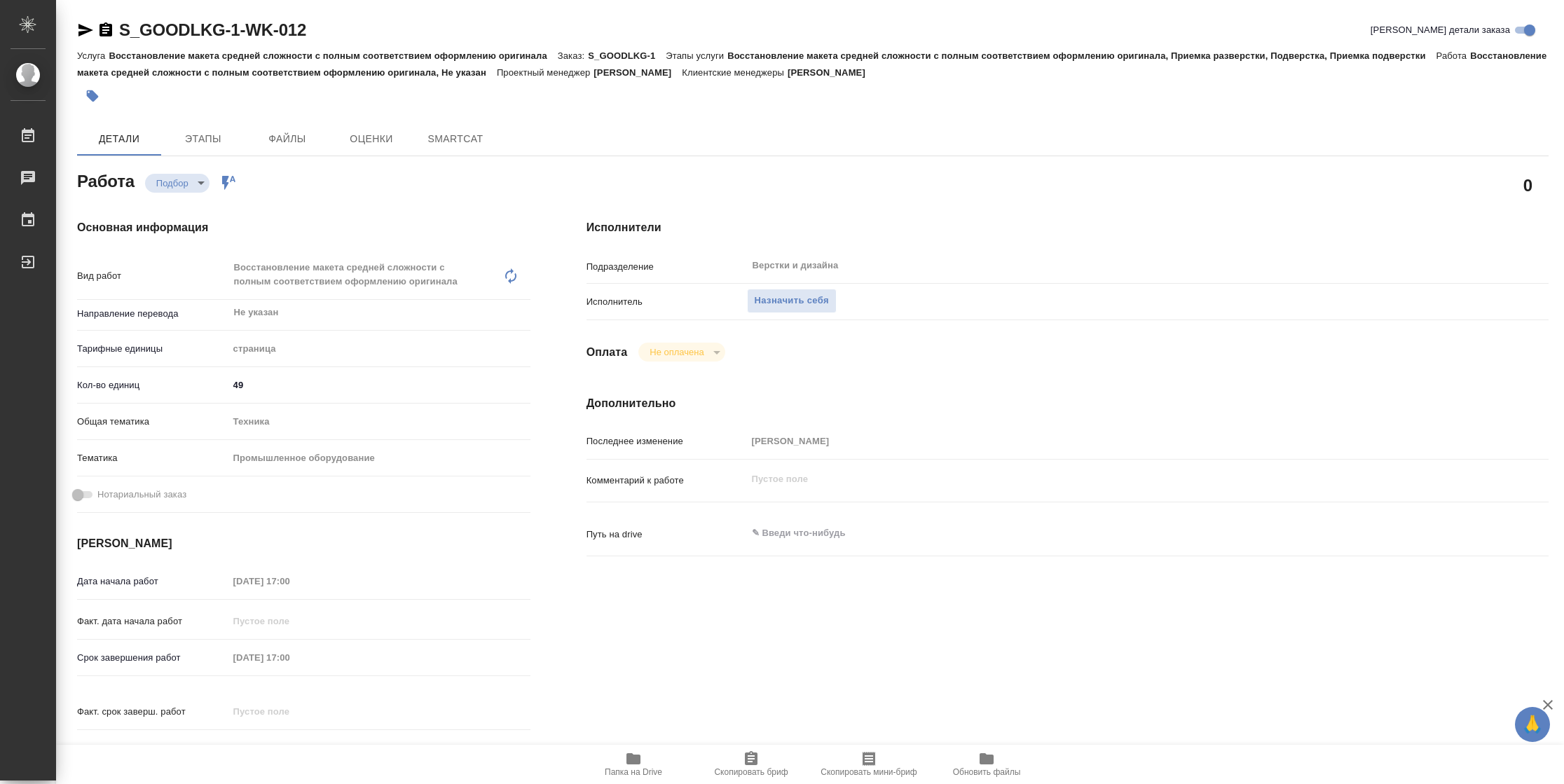
type textarea "x"
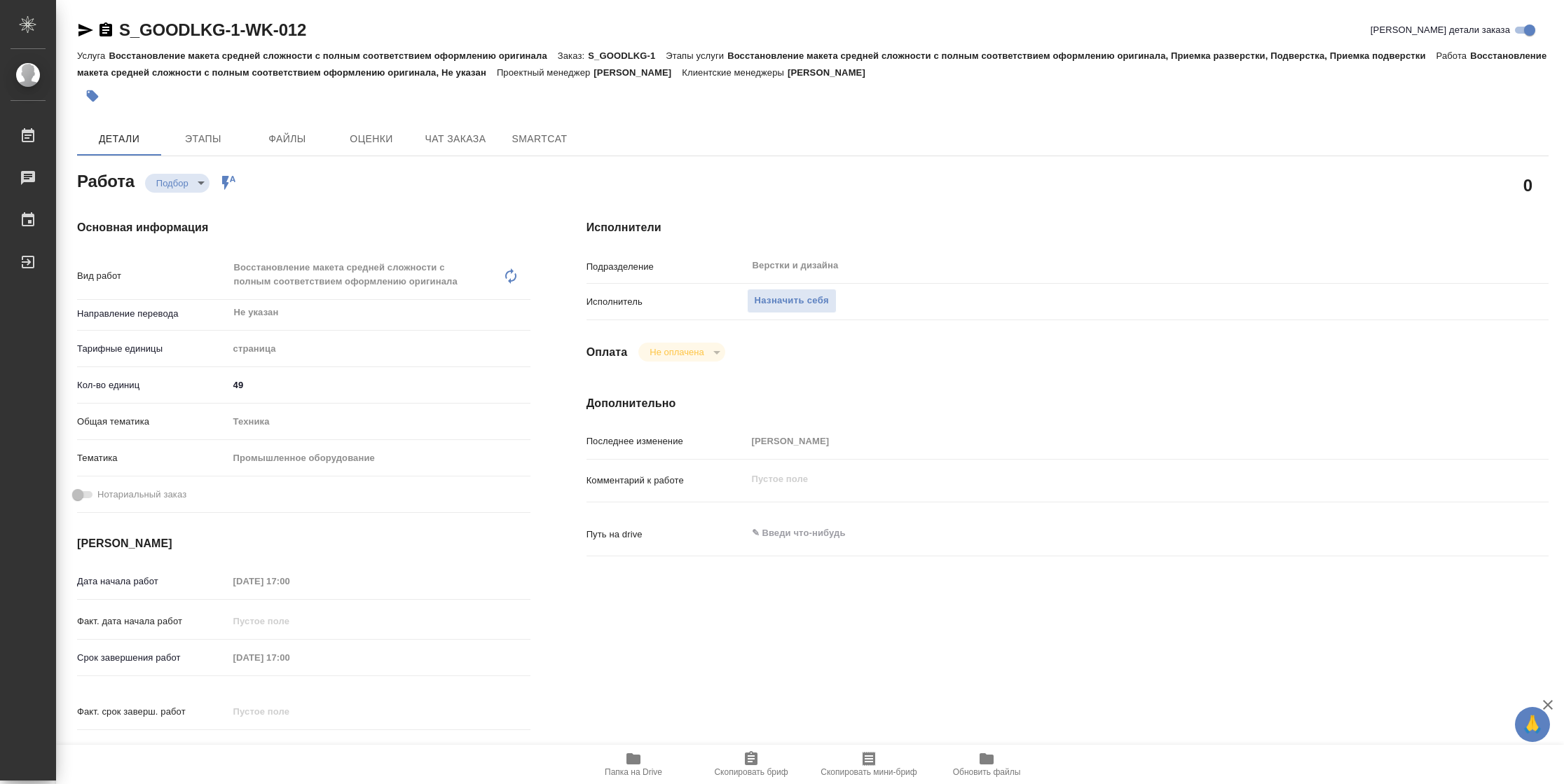
type textarea "x"
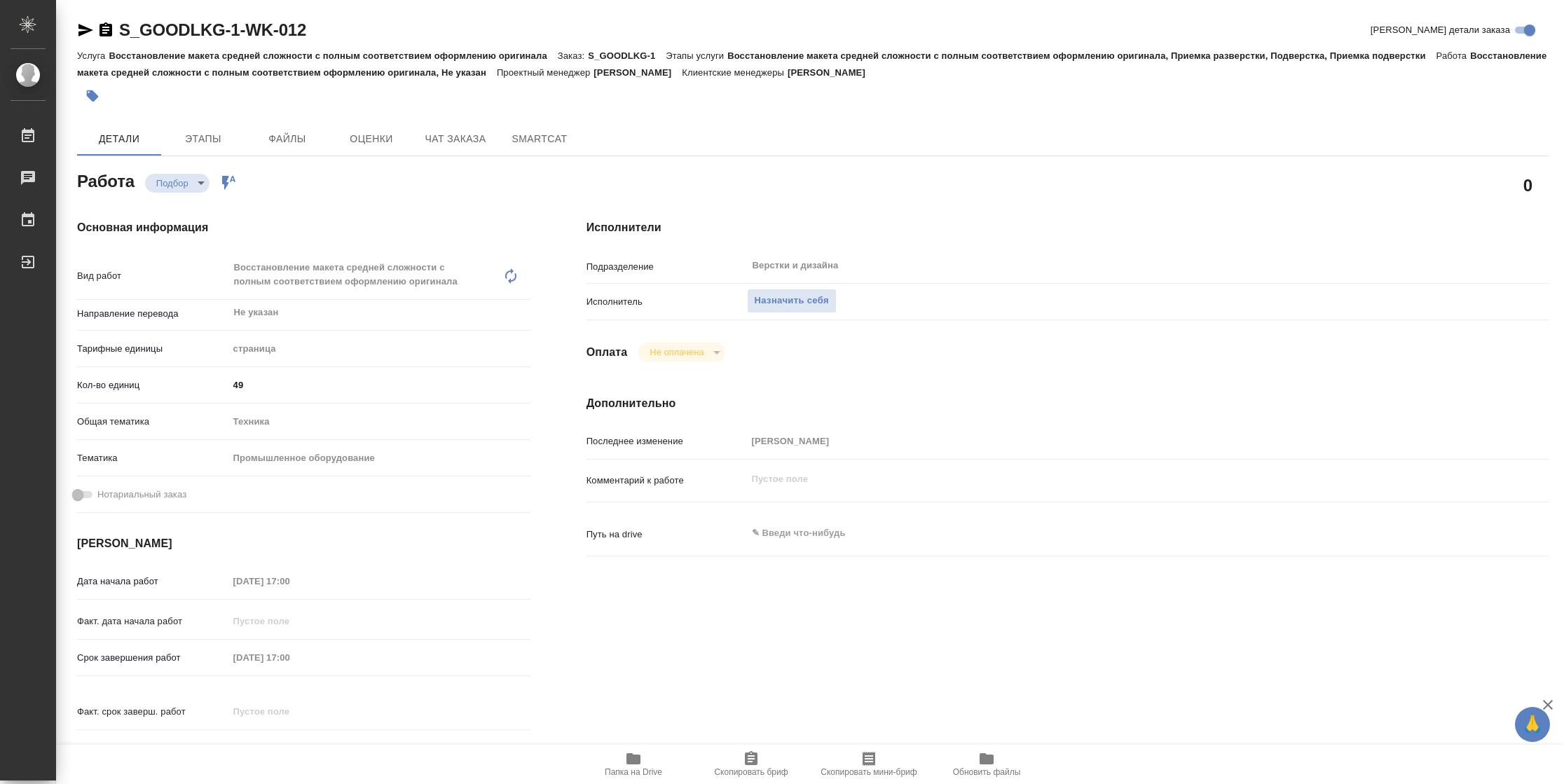
type textarea "x"
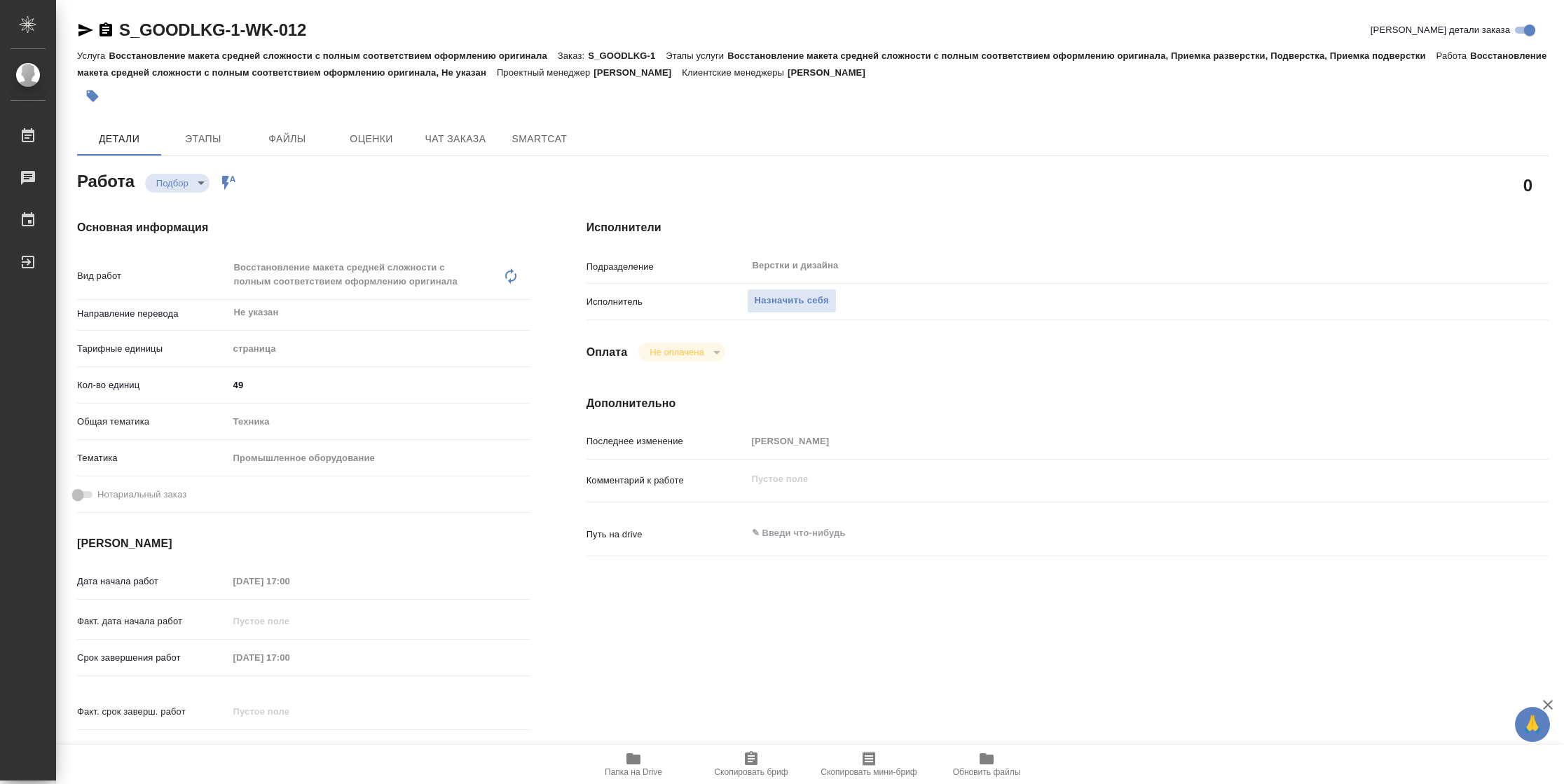
click at [629, 761] on icon "button" at bounding box center [633, 759] width 14 height 11
type textarea "x"
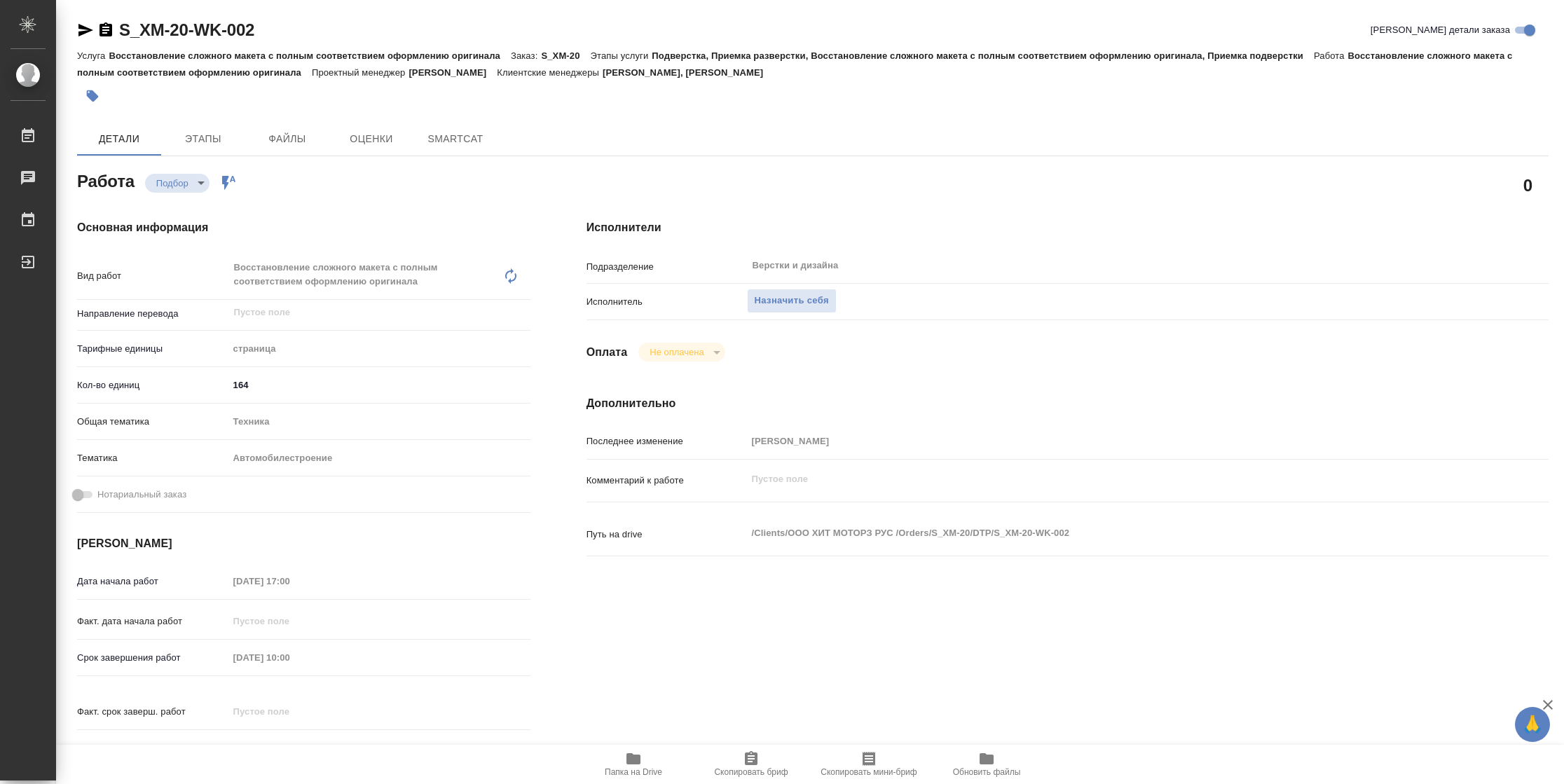
type textarea "x"
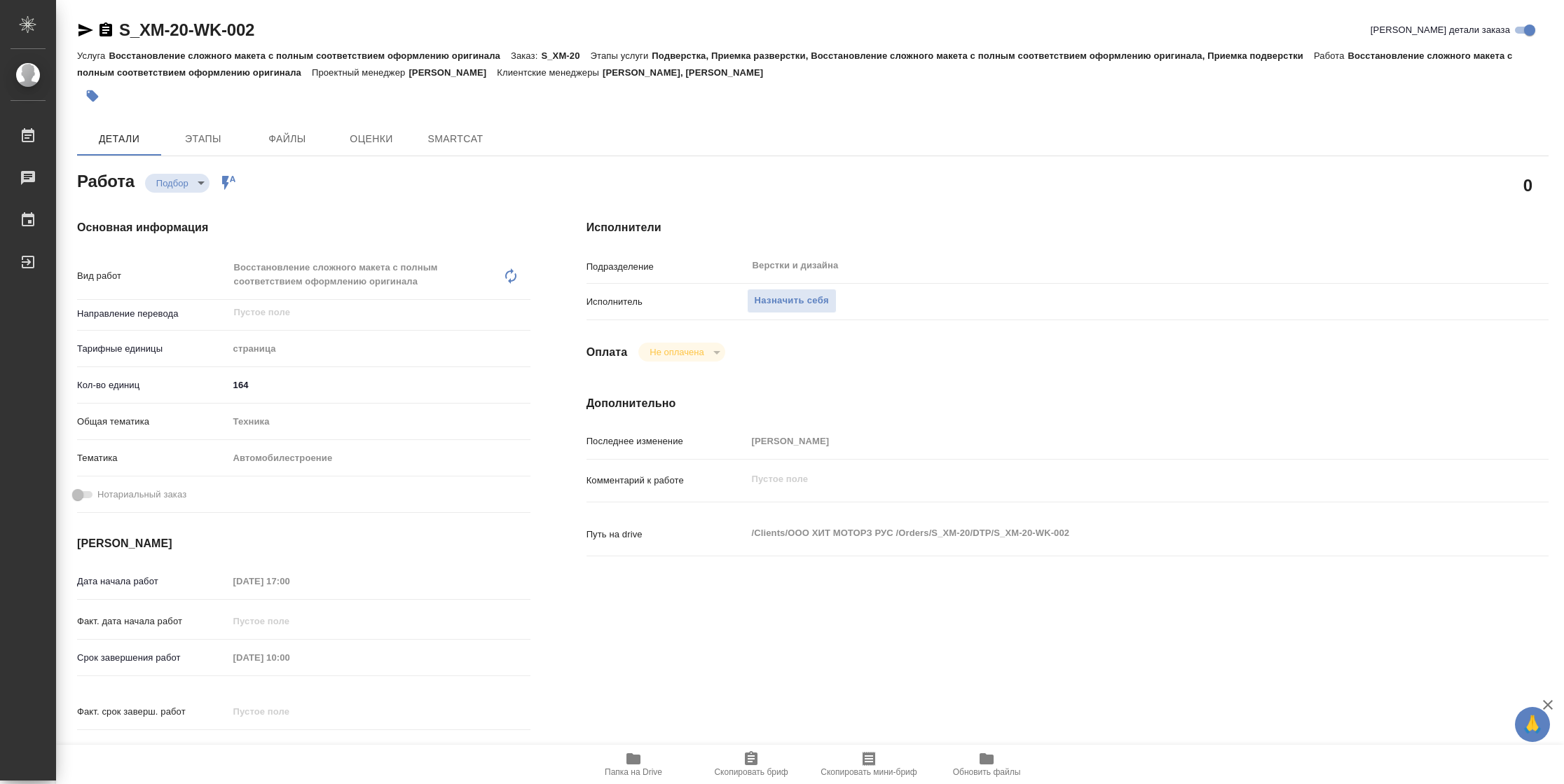
type textarea "x"
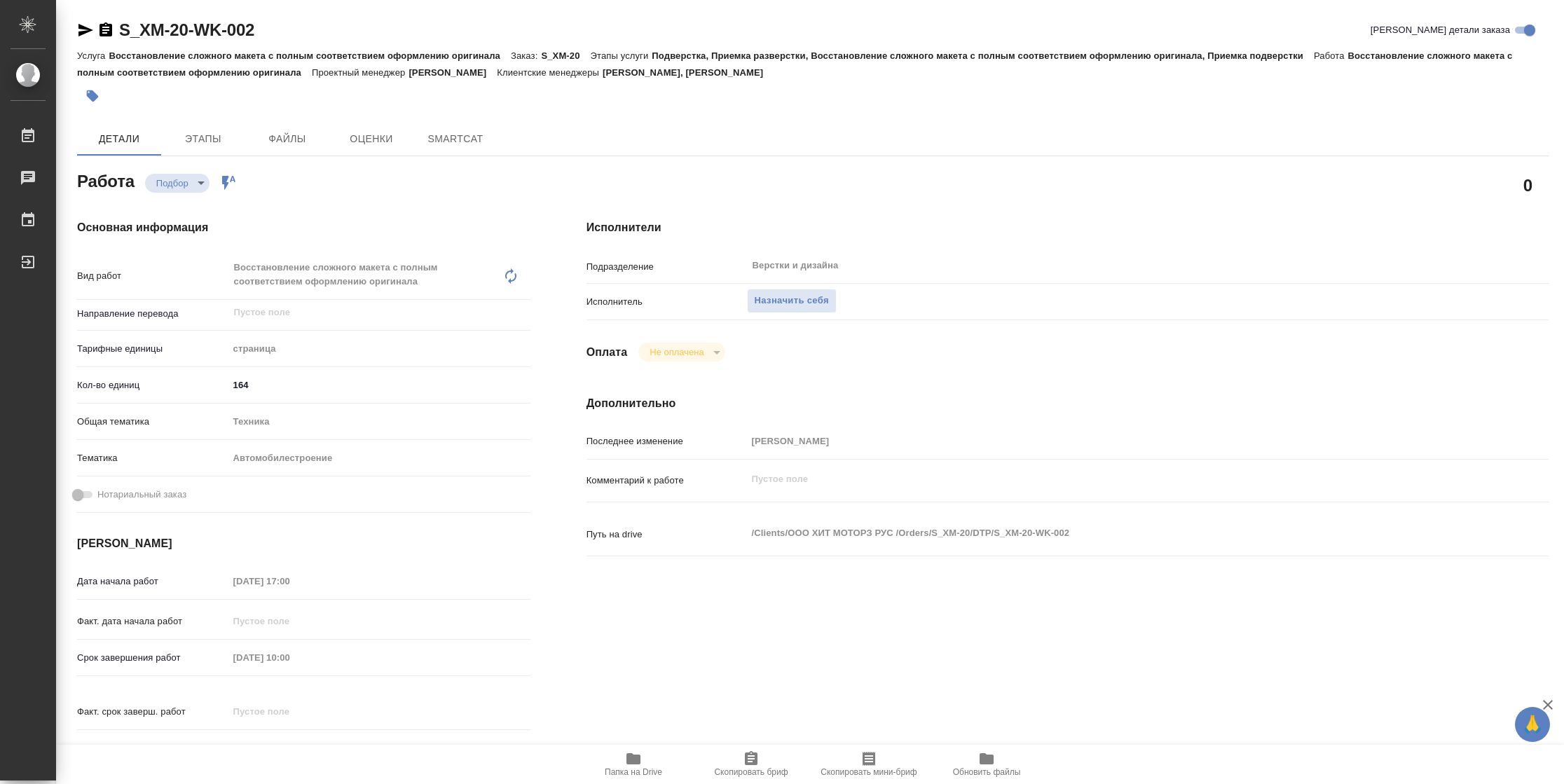
type textarea "x"
click at [632, 771] on span "Папка на Drive" at bounding box center [632, 772] width 57 height 10
type textarea "x"
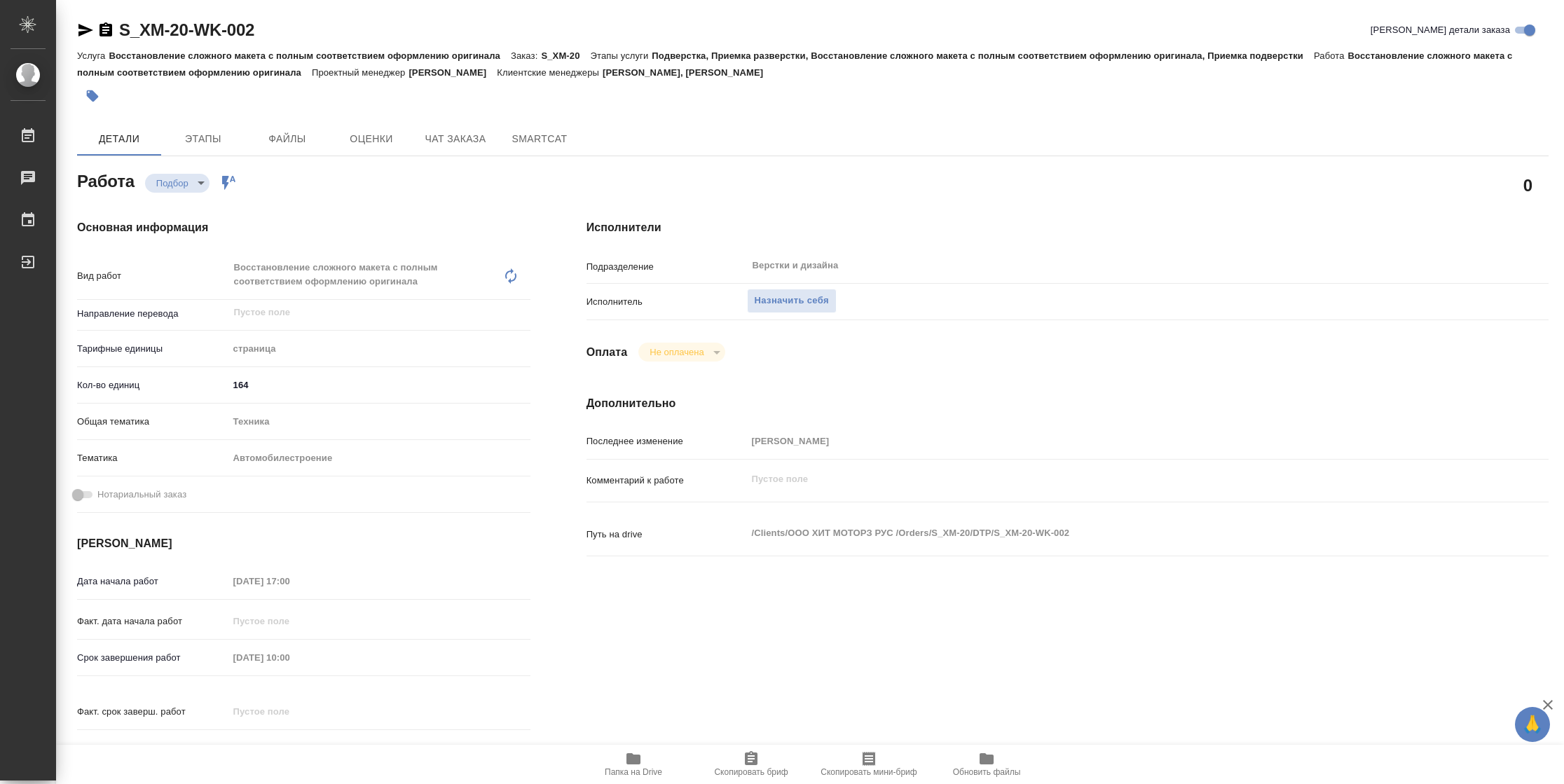
type textarea "x"
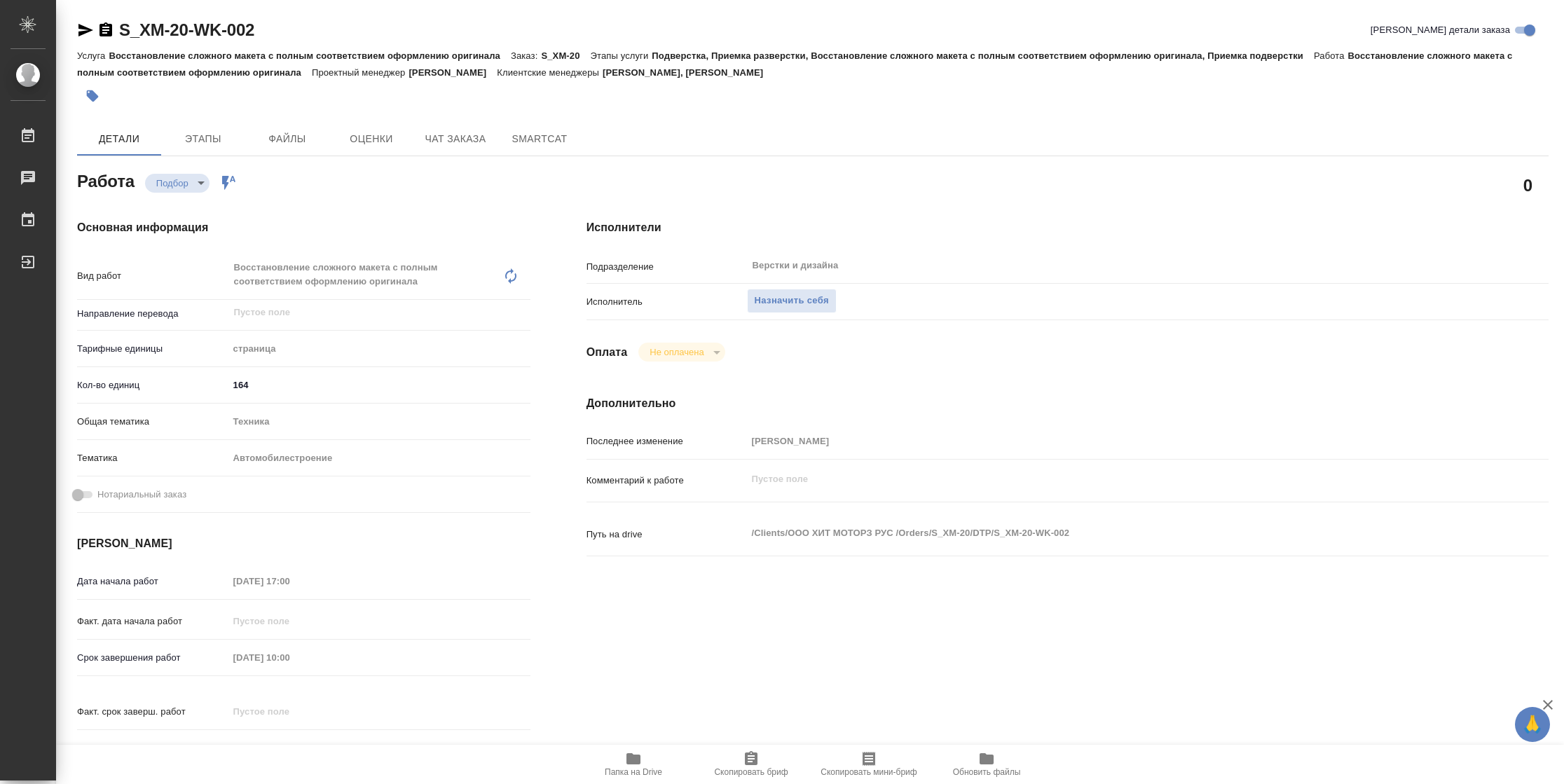
type textarea "x"
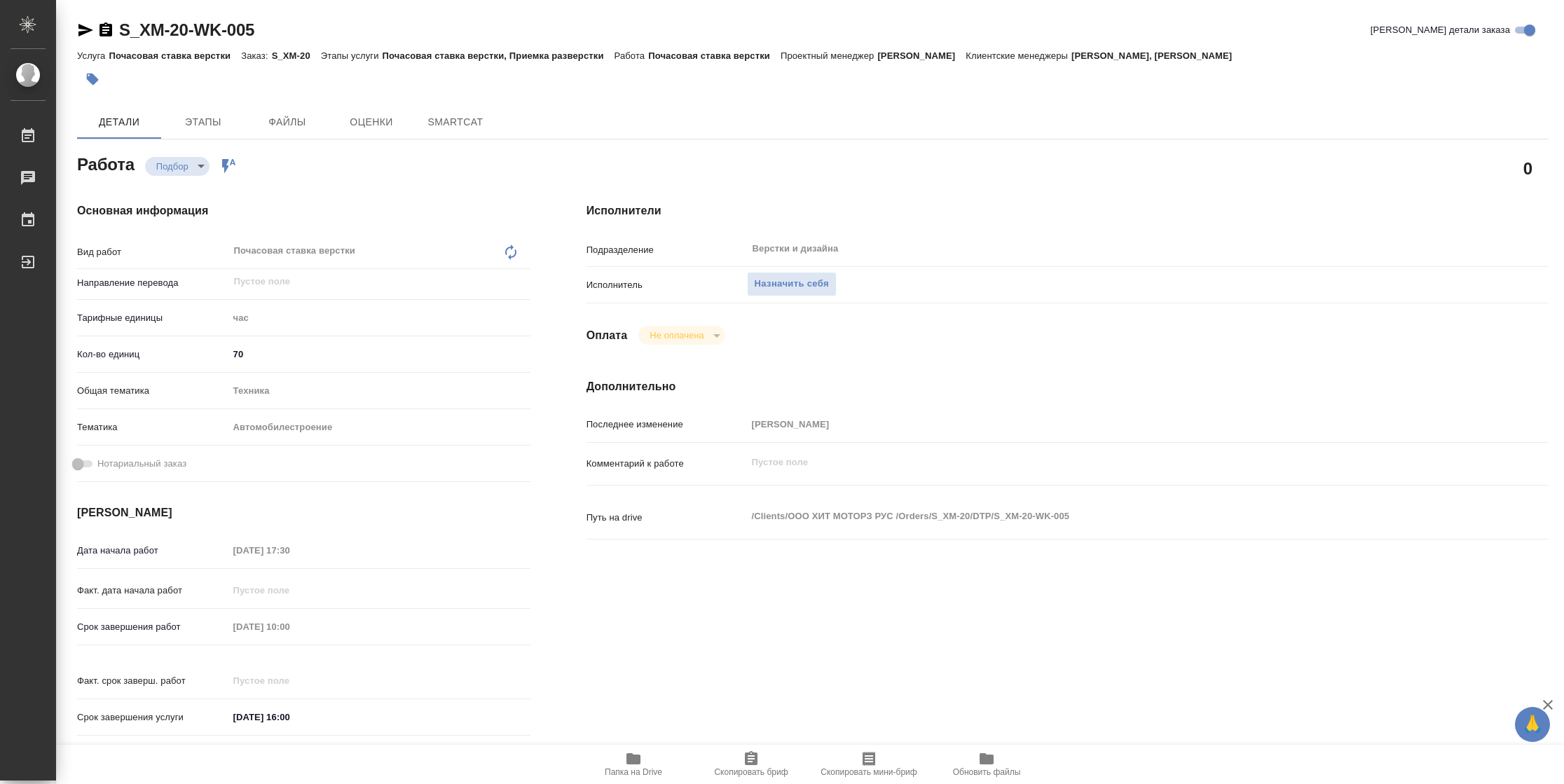
type textarea "x"
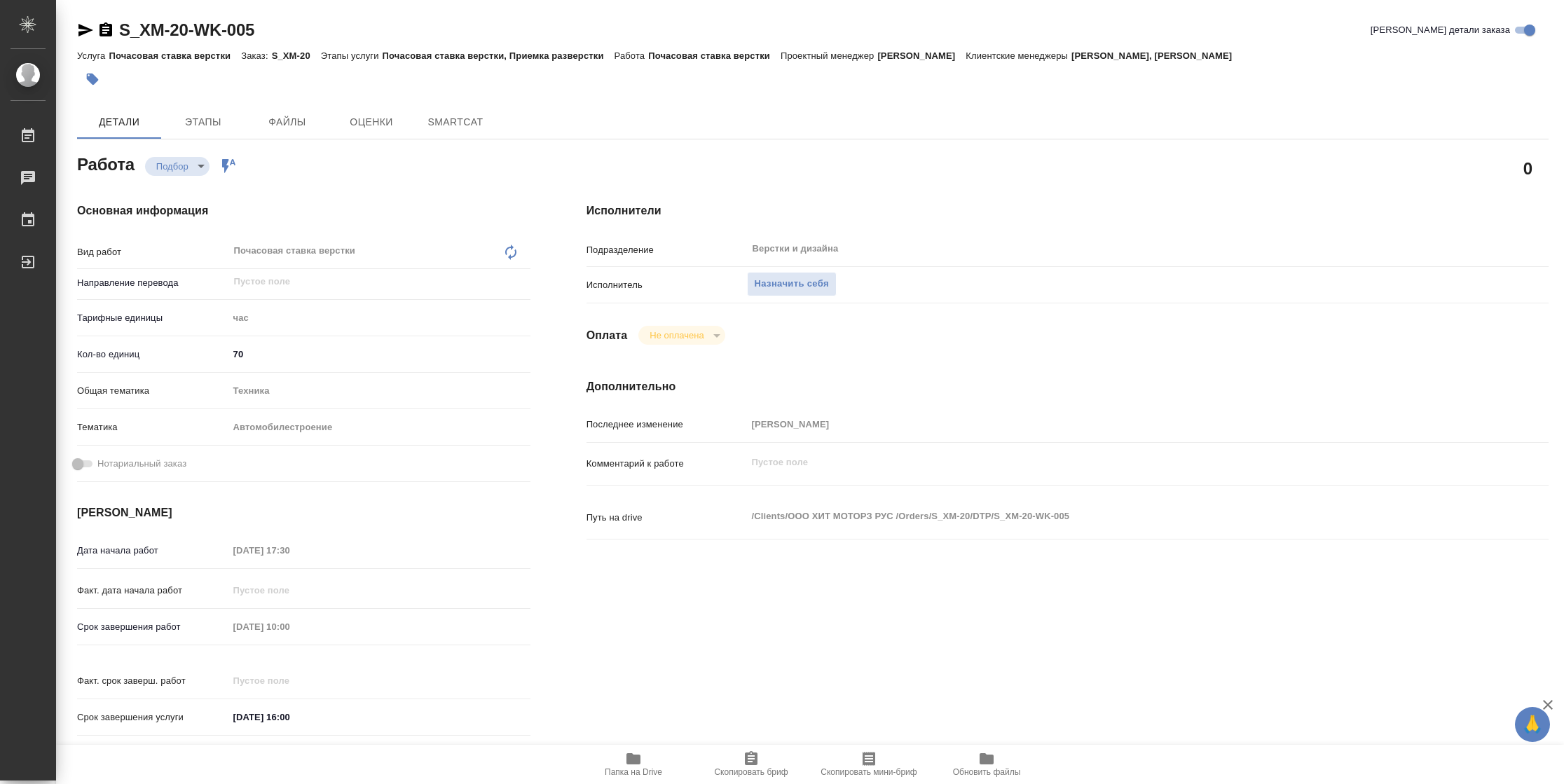
type textarea "x"
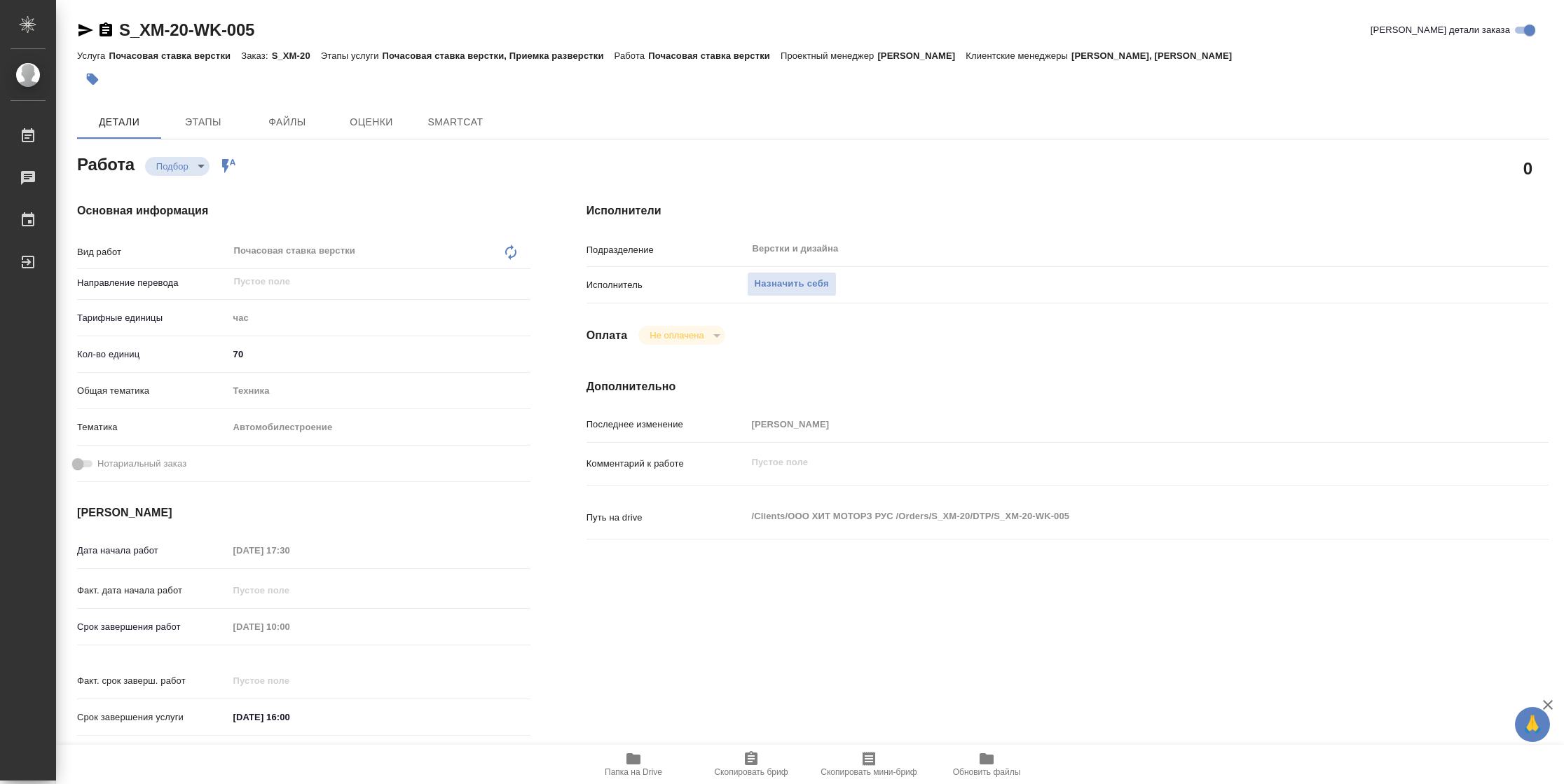
type textarea "x"
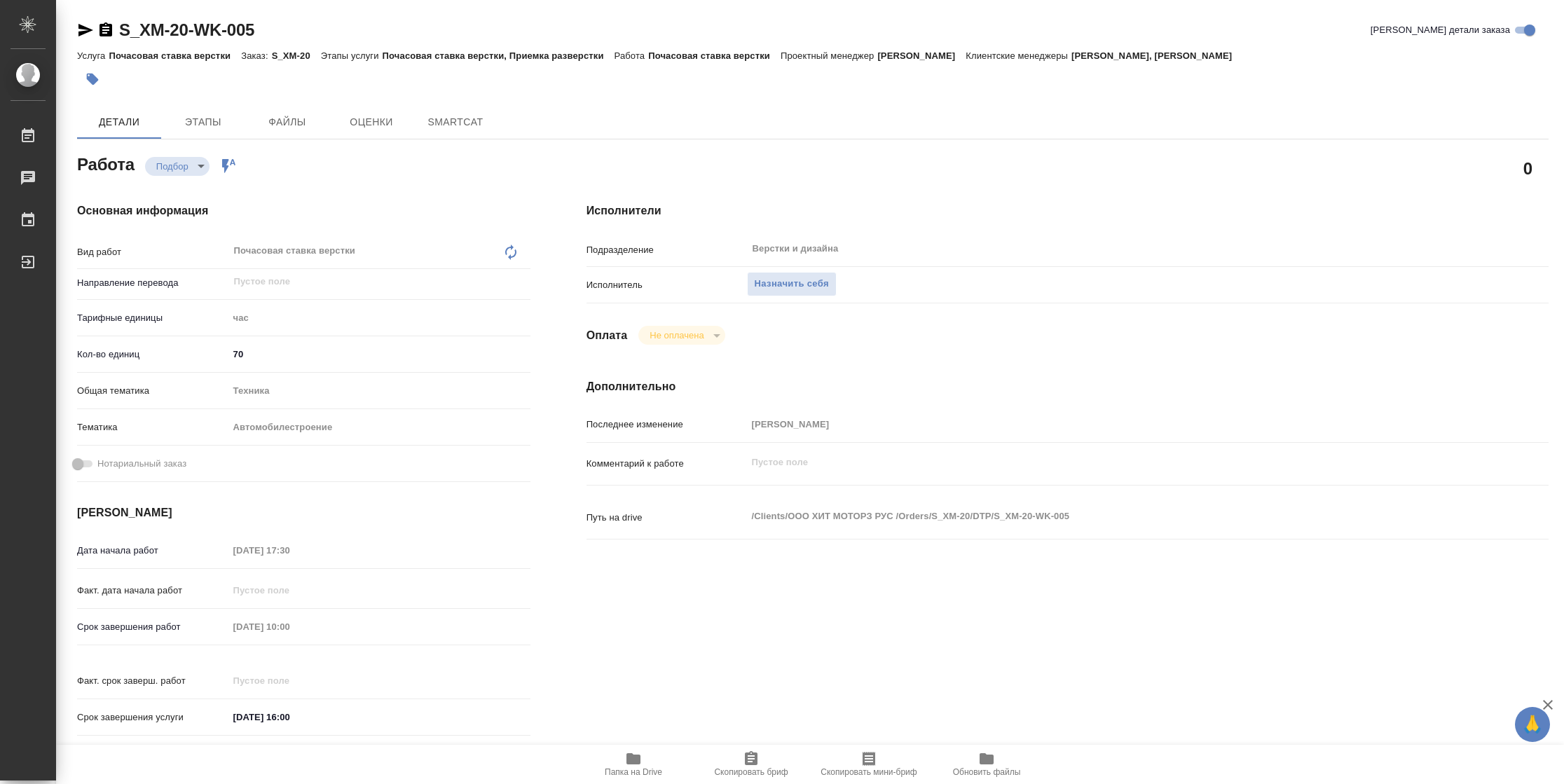
type textarea "x"
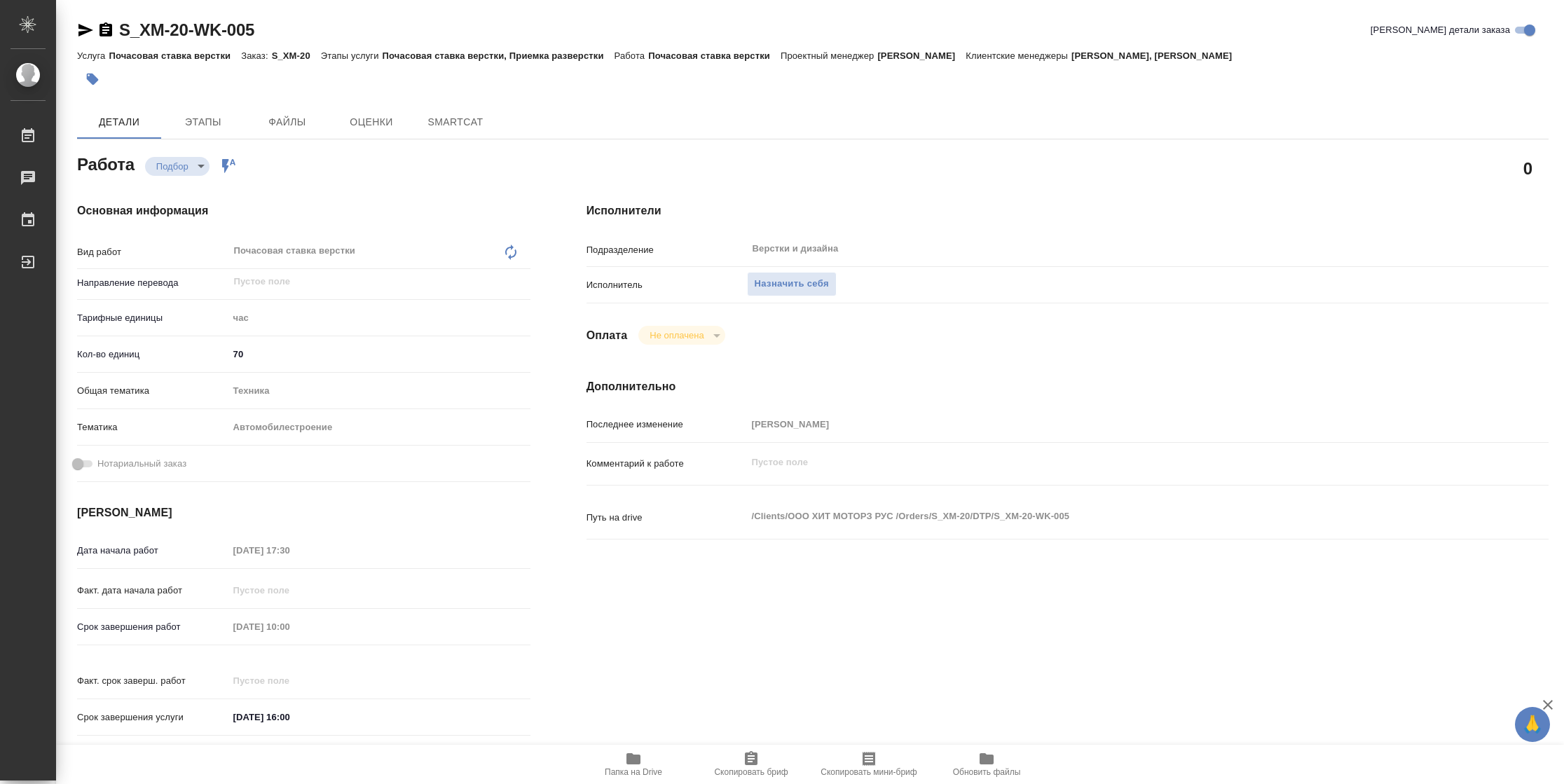
type textarea "x"
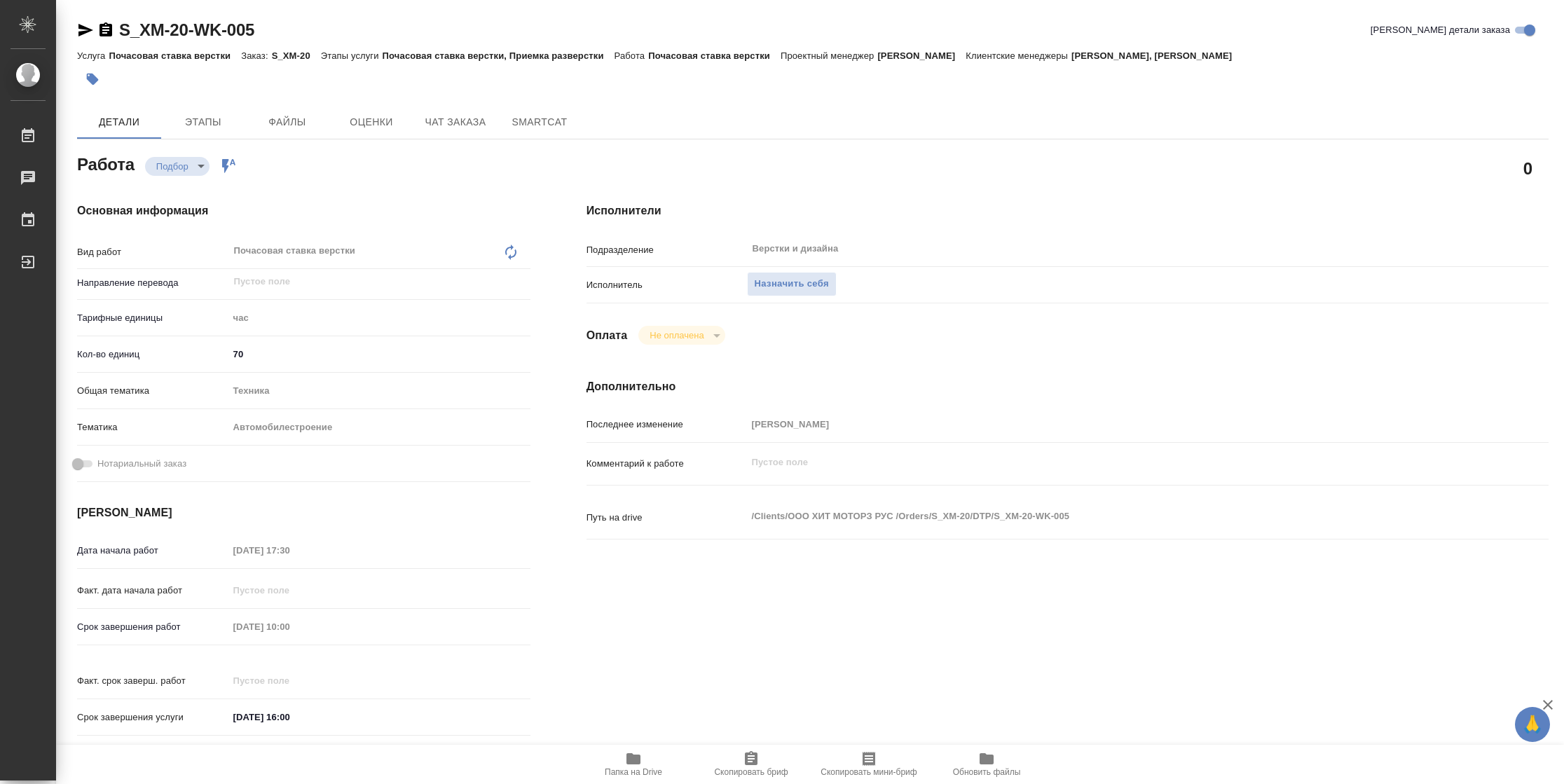
click at [629, 770] on span "Папка на Drive" at bounding box center [632, 772] width 57 height 10
type textarea "x"
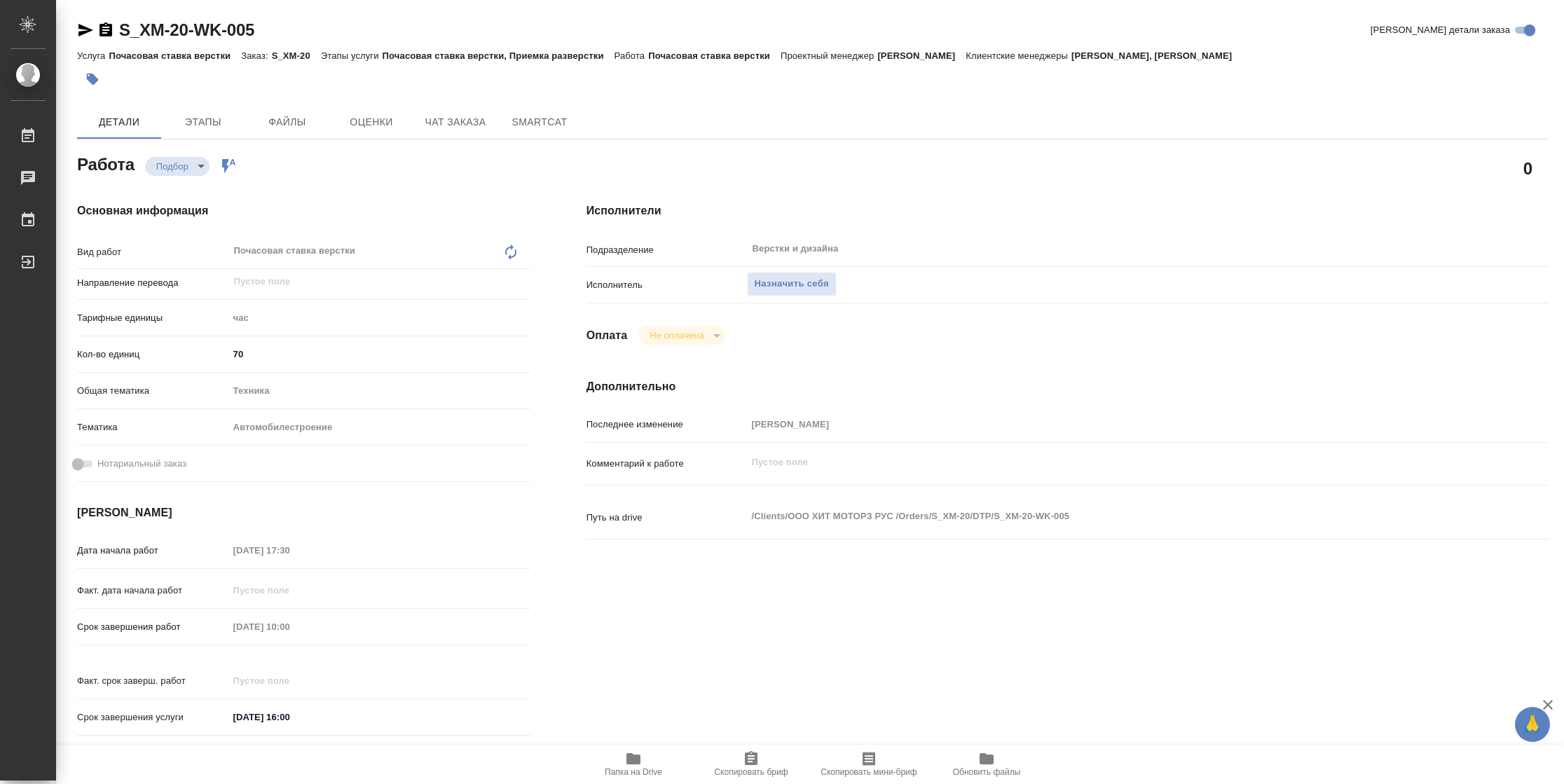
type textarea "x"
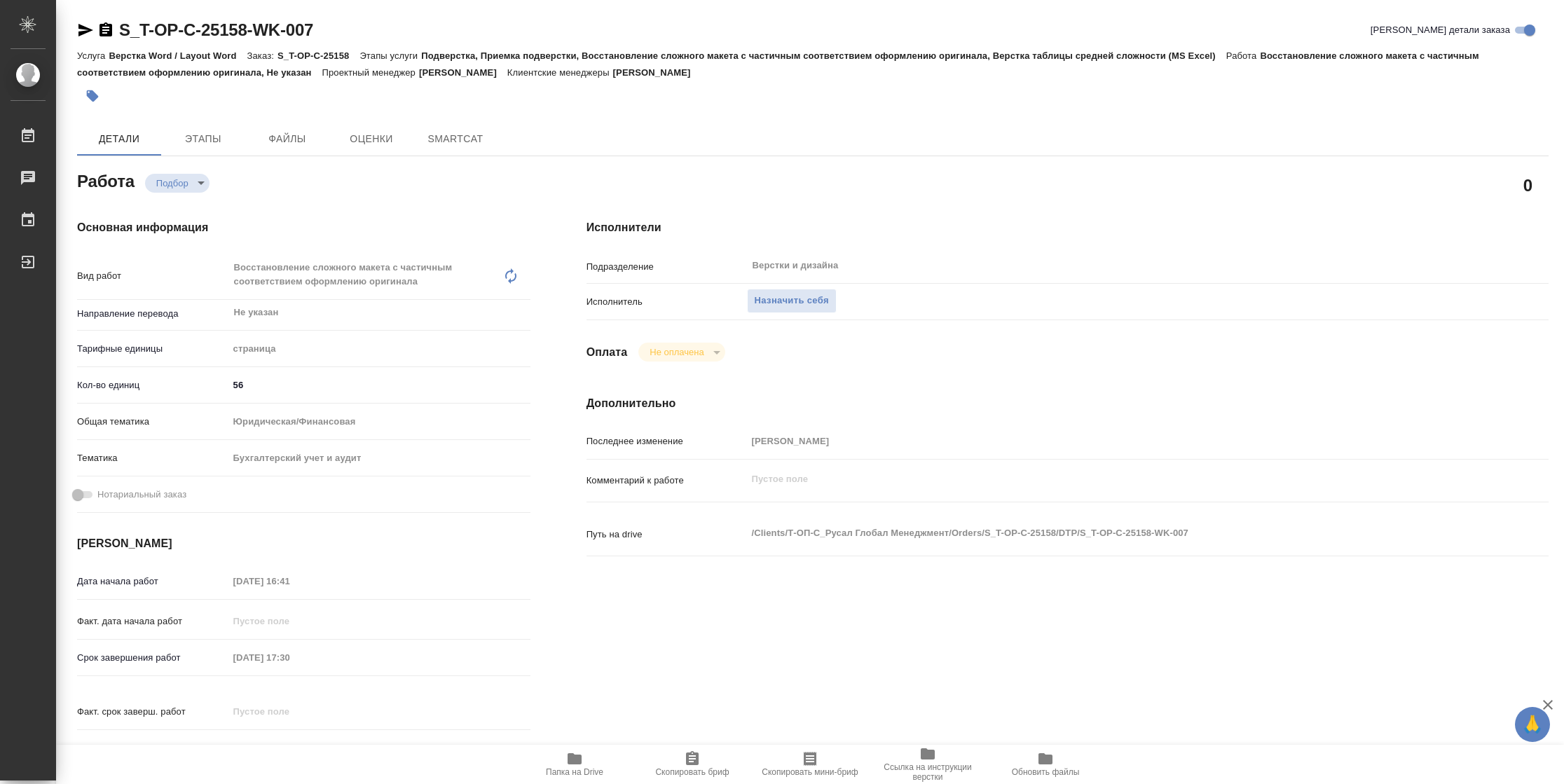
type textarea "x"
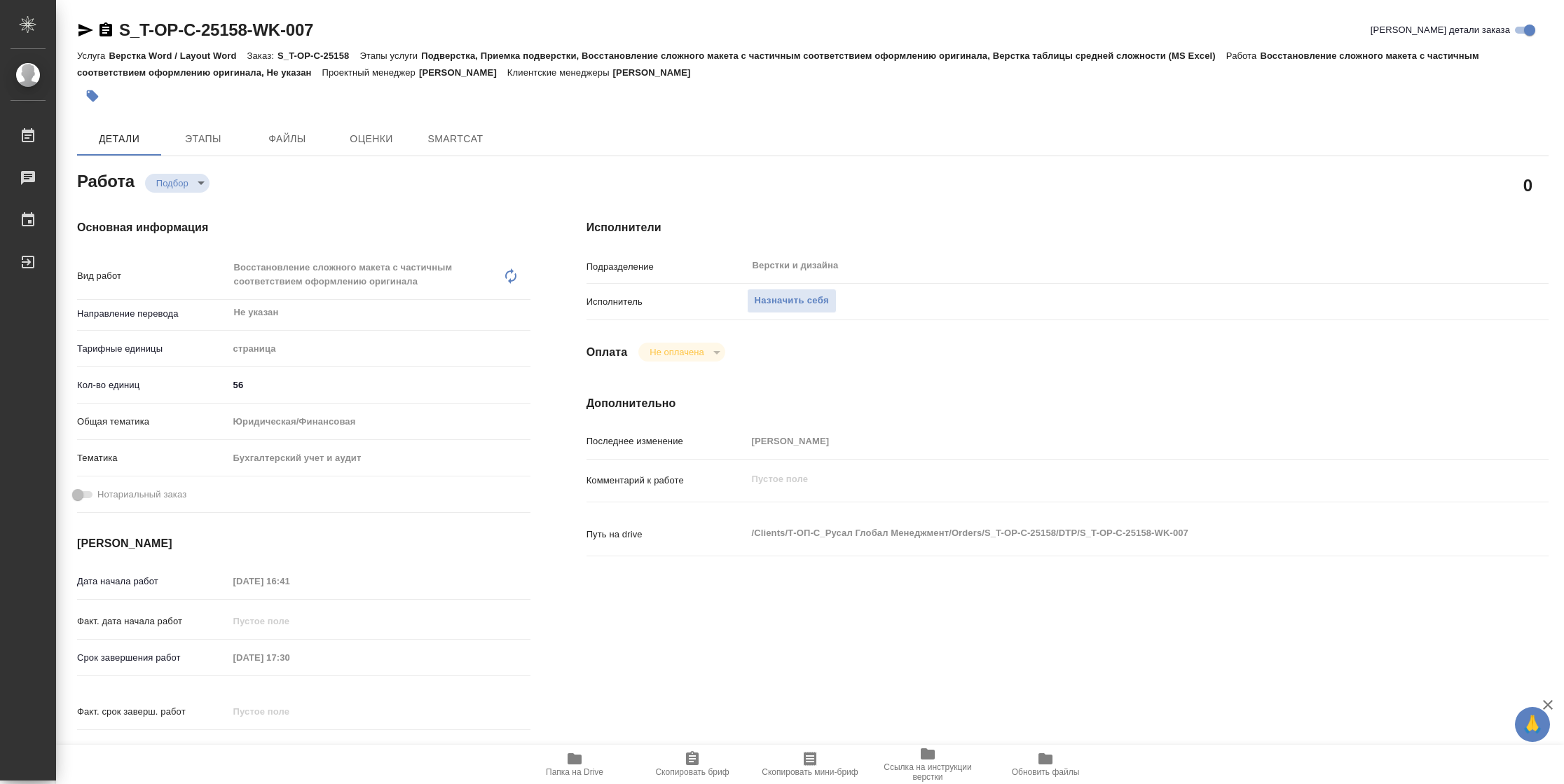
type textarea "x"
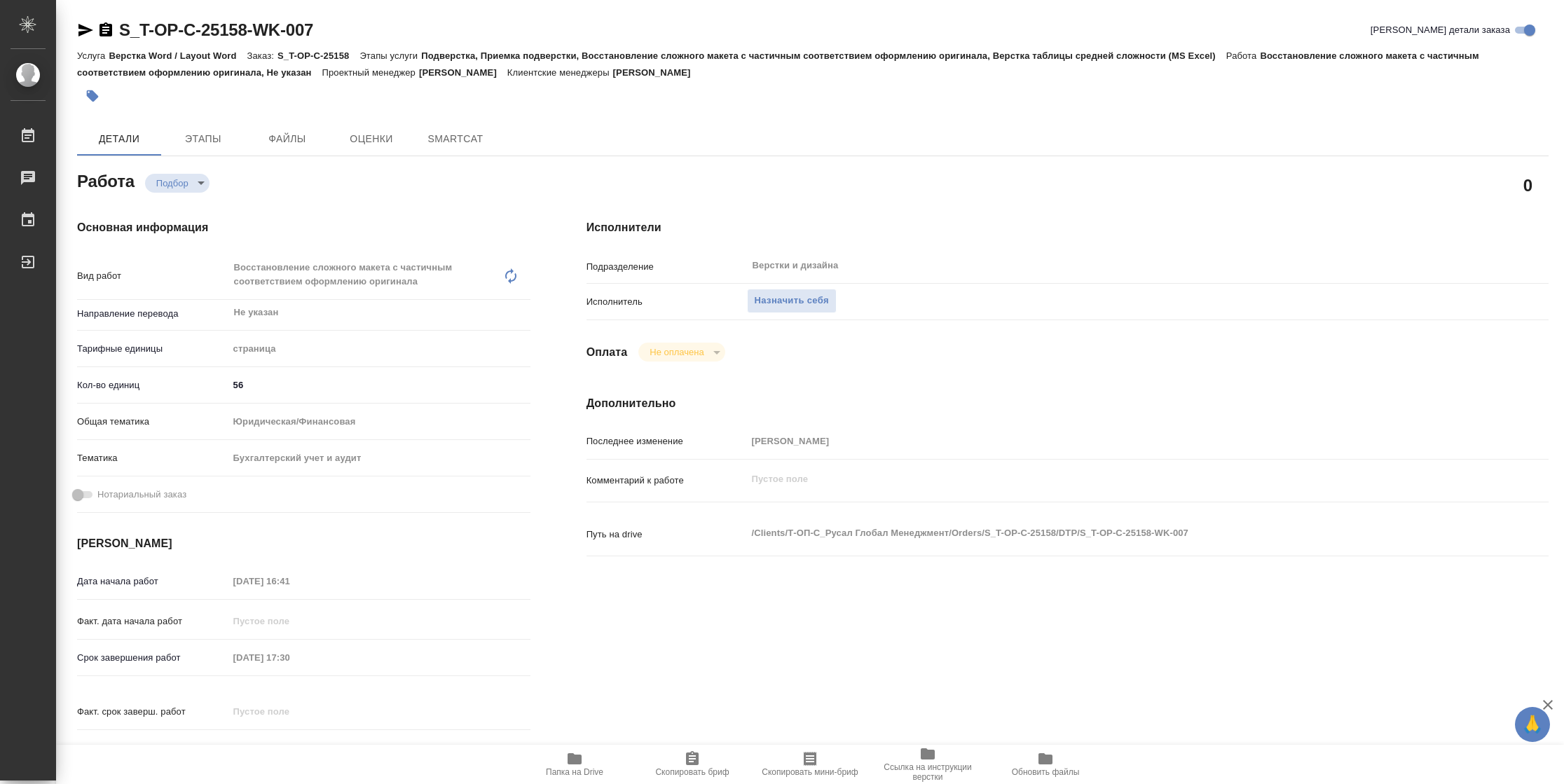
type textarea "x"
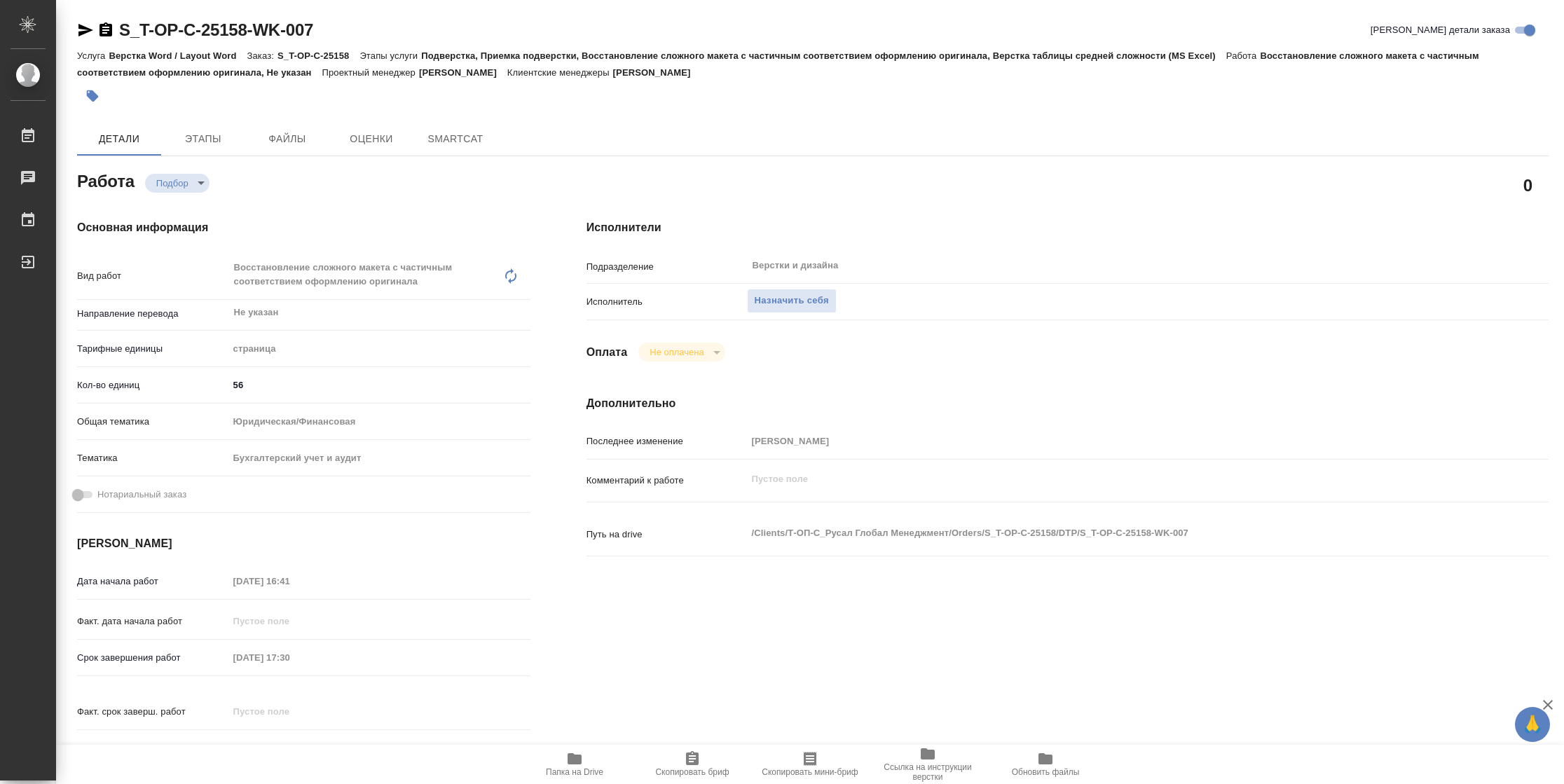
type textarea "x"
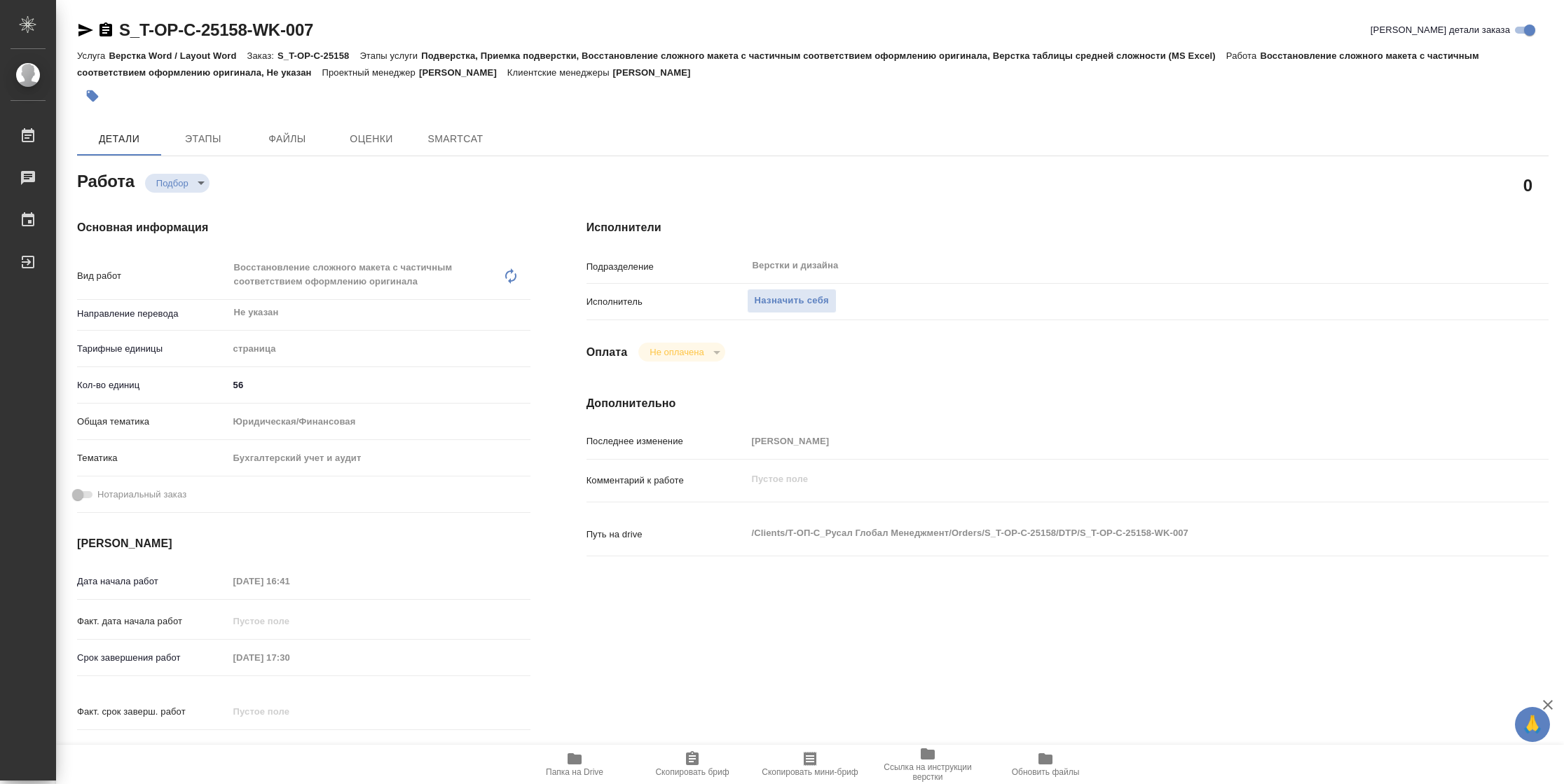
type textarea "x"
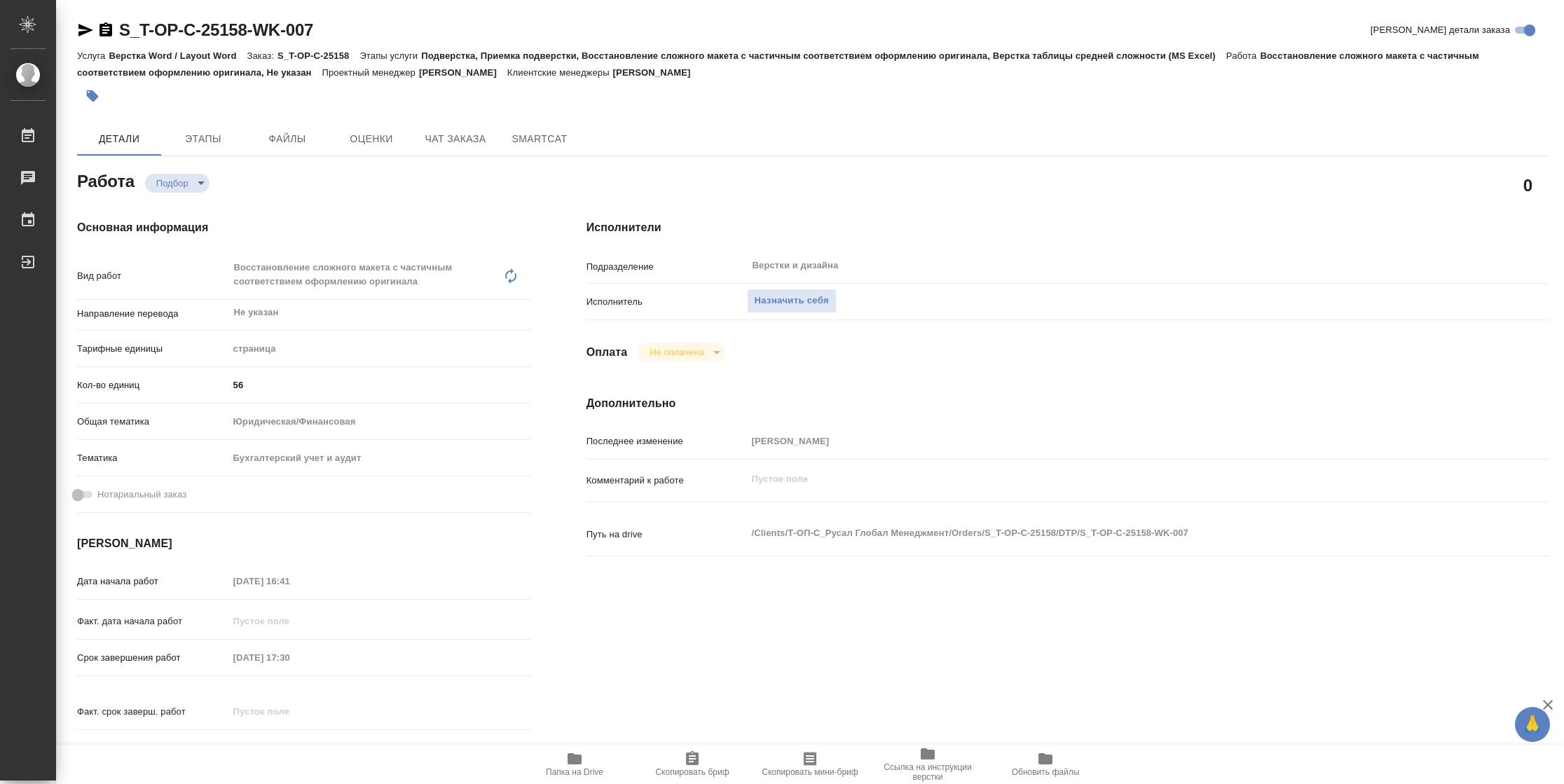
click at [587, 768] on span "Папка на Drive" at bounding box center [574, 772] width 57 height 10
type textarea "x"
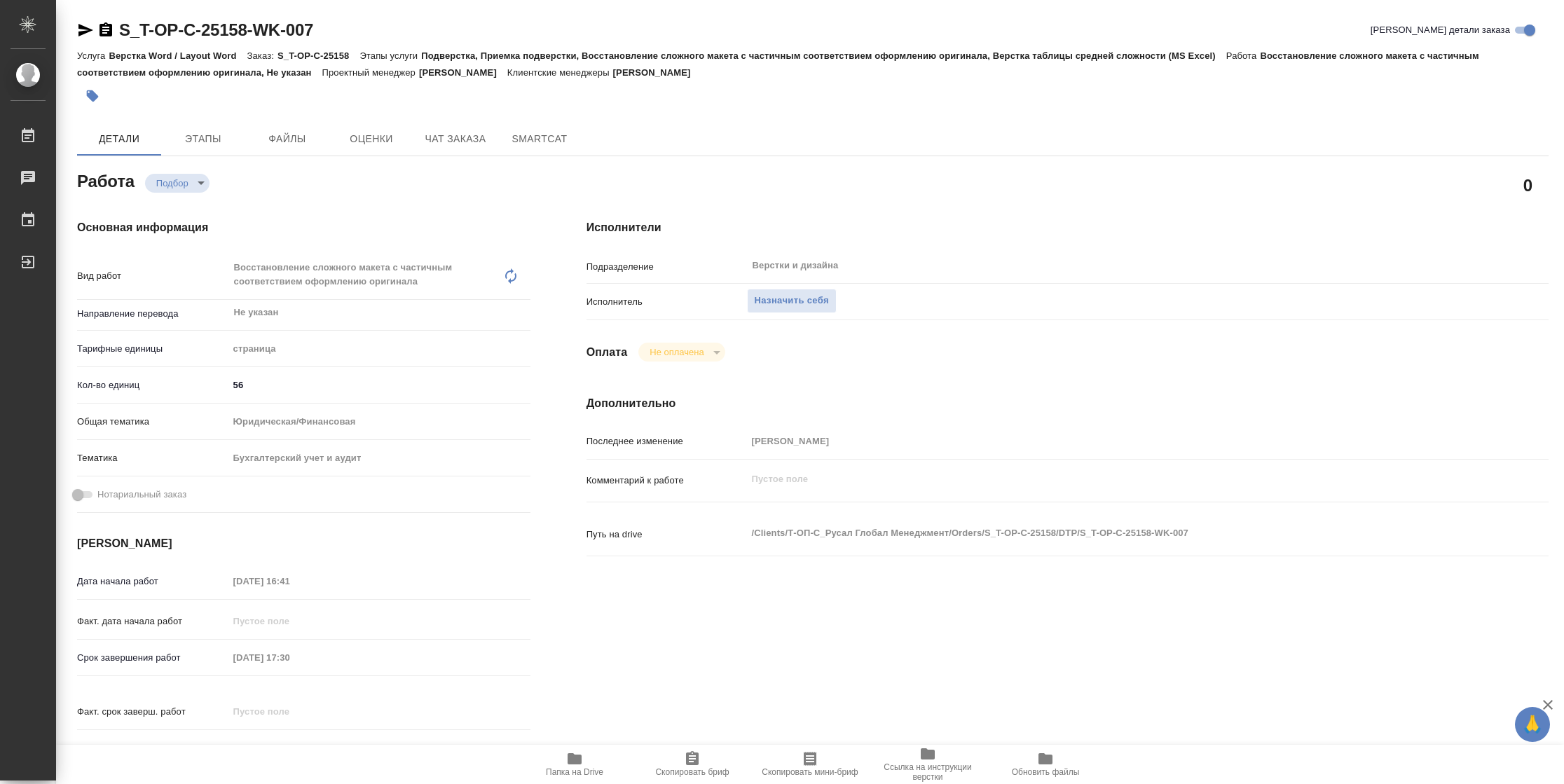
type textarea "x"
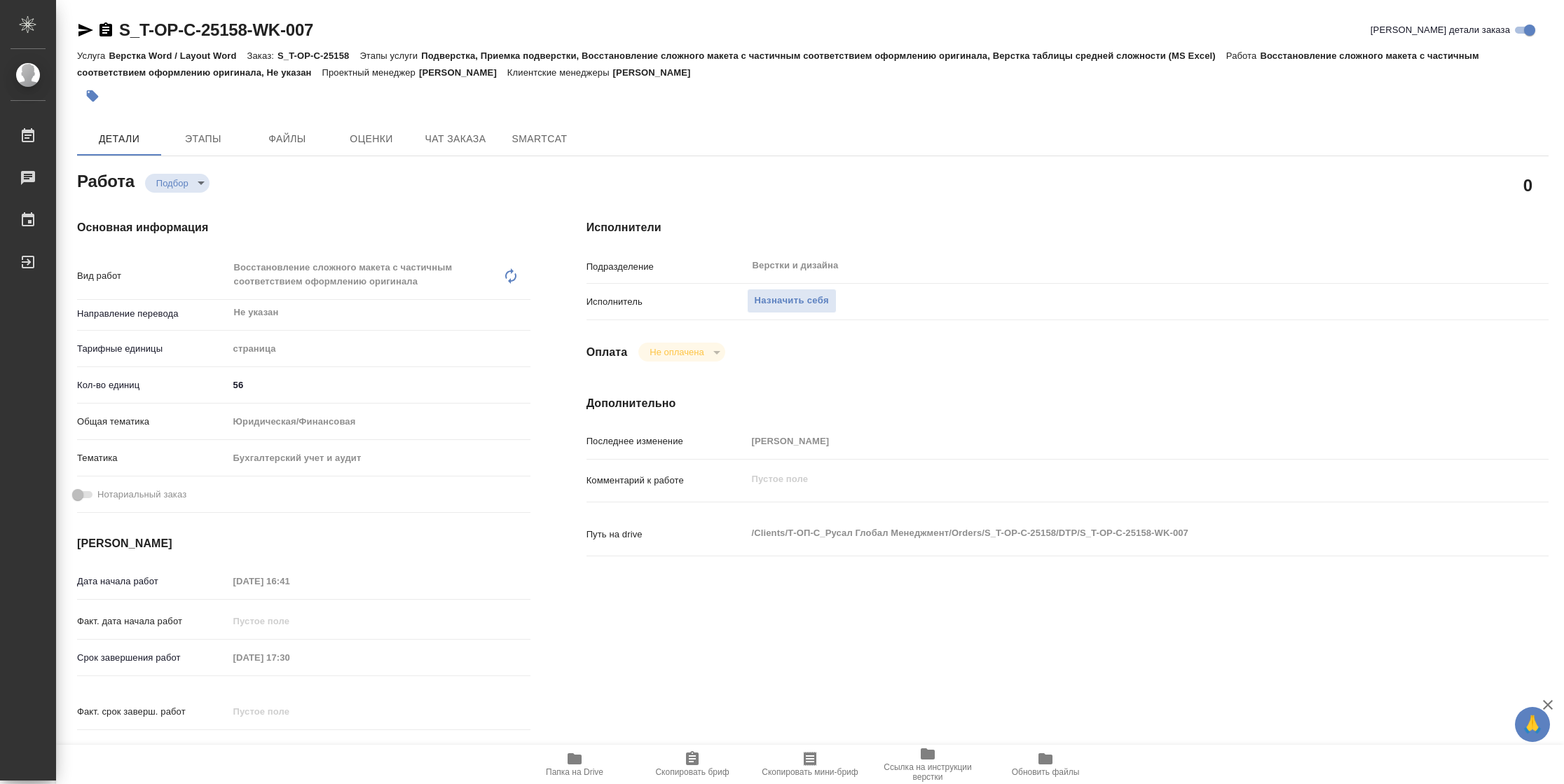
type textarea "x"
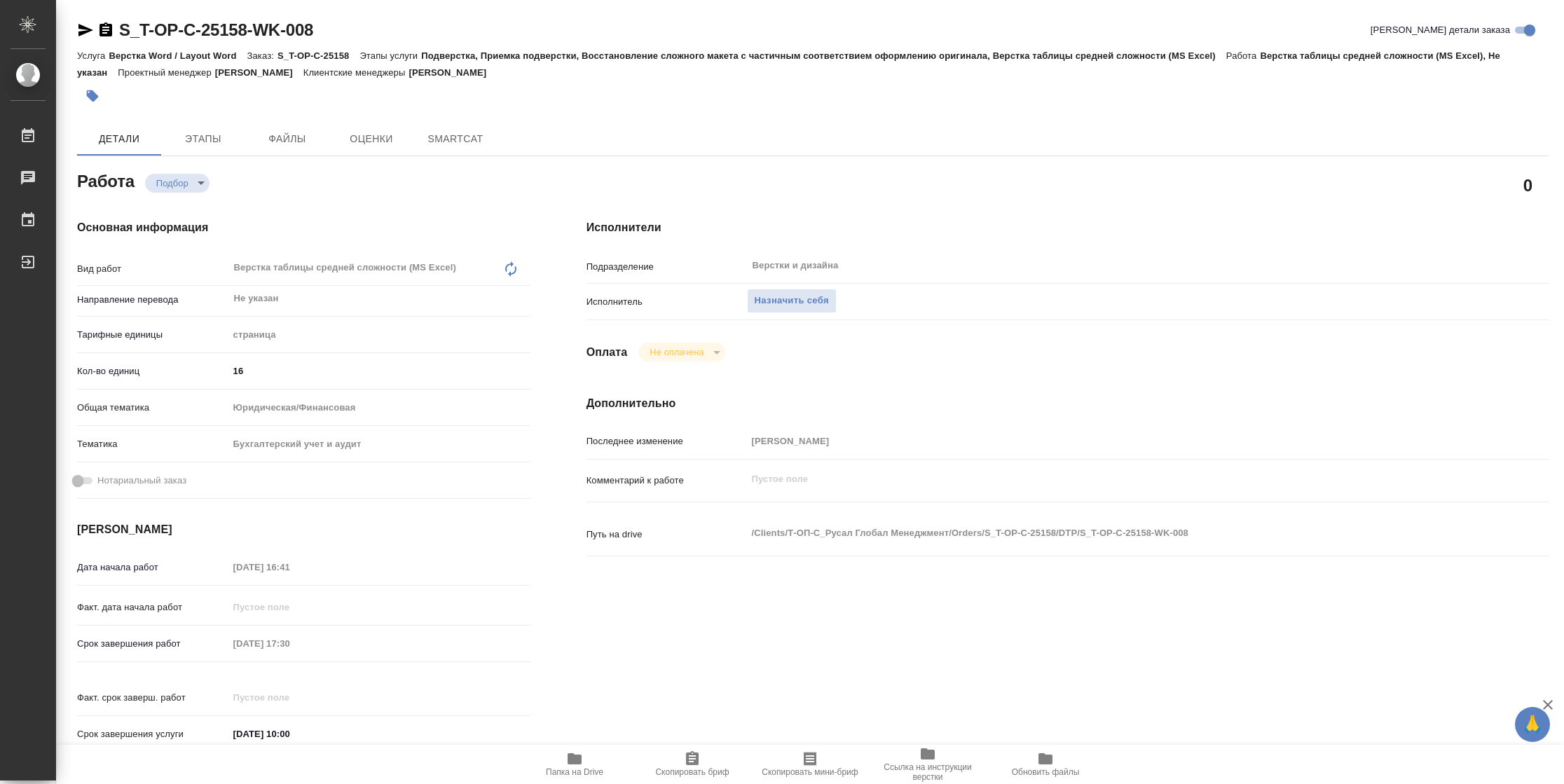
type textarea "x"
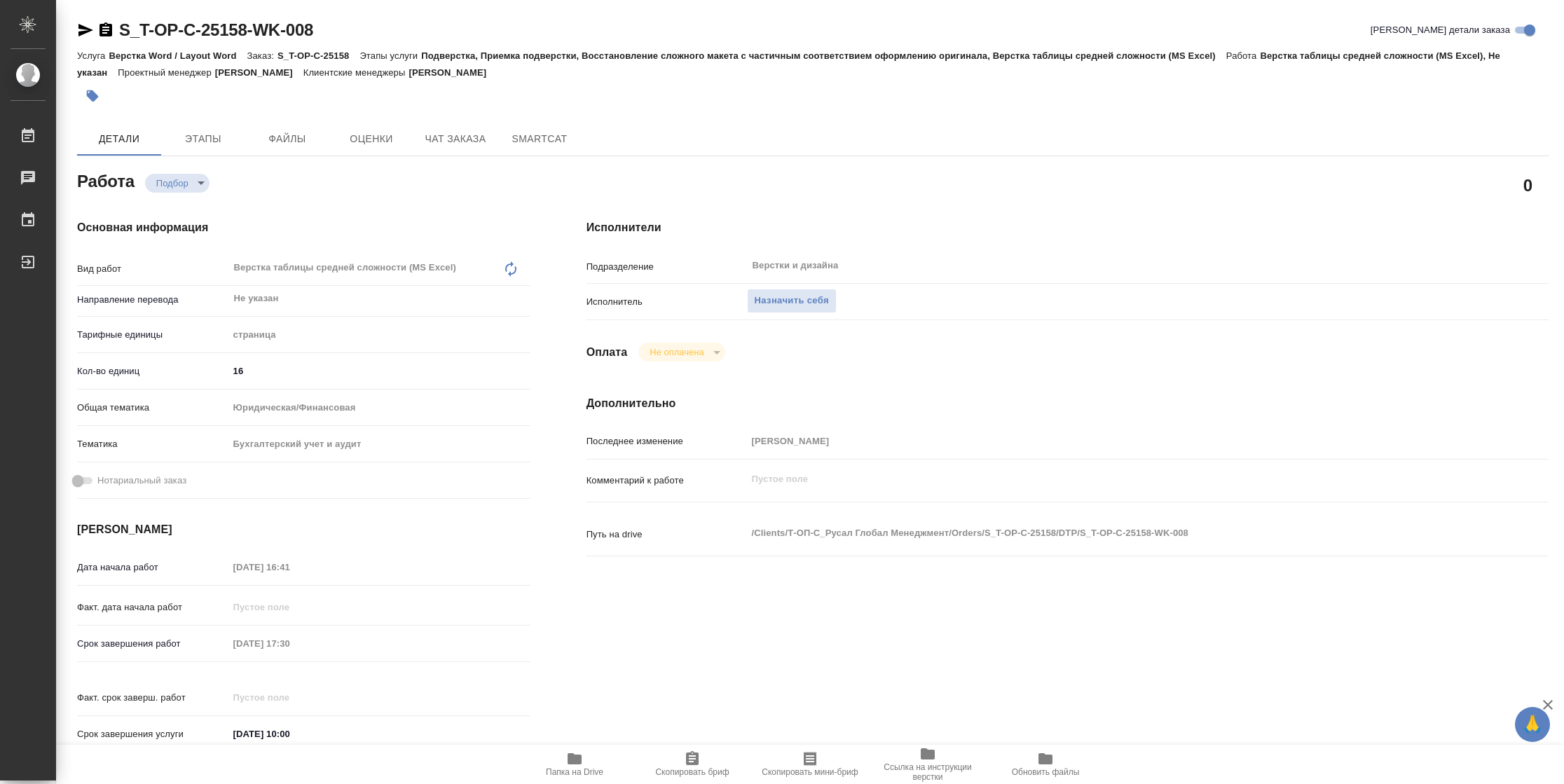
click at [582, 768] on span "Папка на Drive" at bounding box center [574, 772] width 57 height 10
type textarea "x"
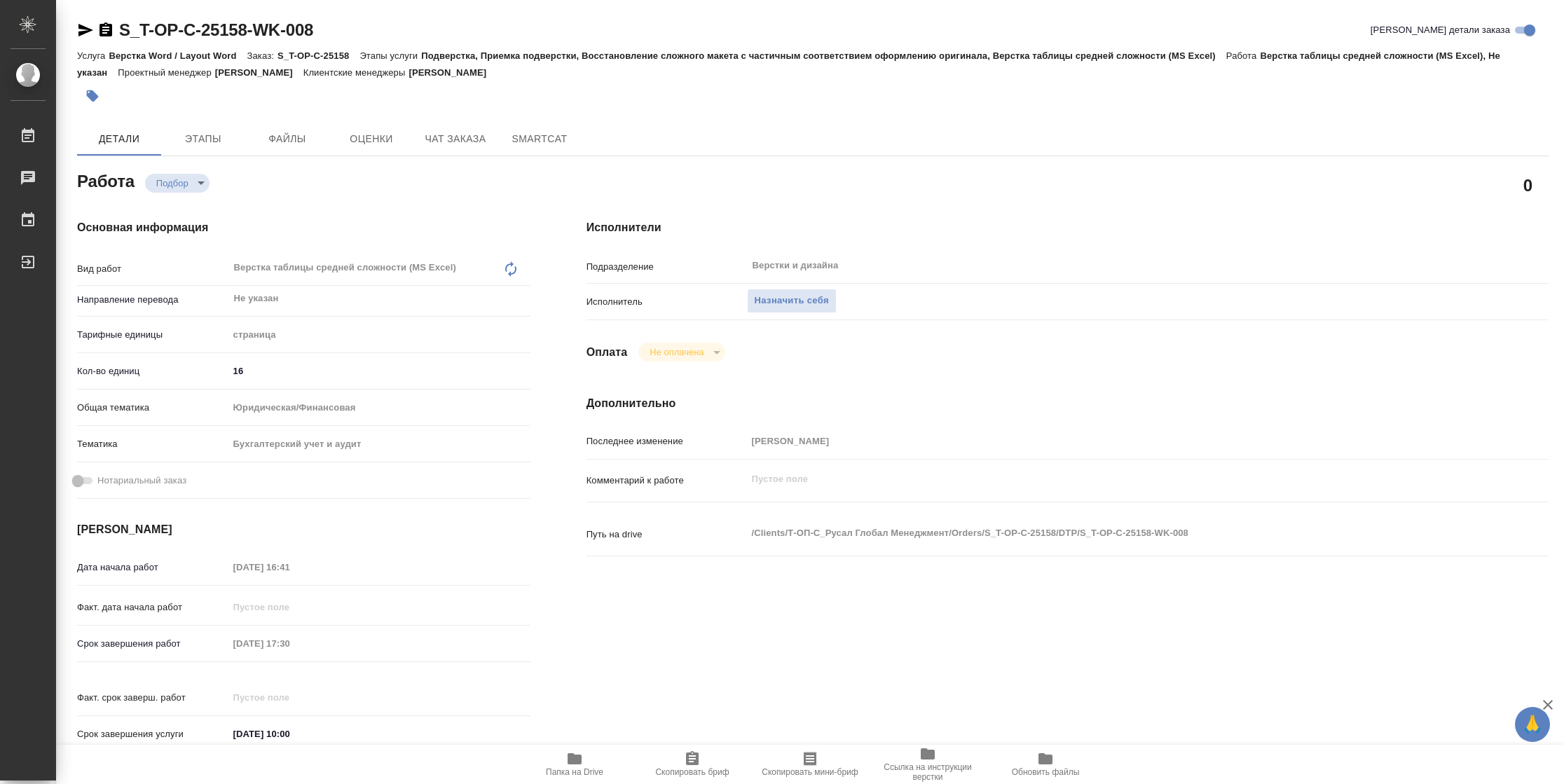
type textarea "x"
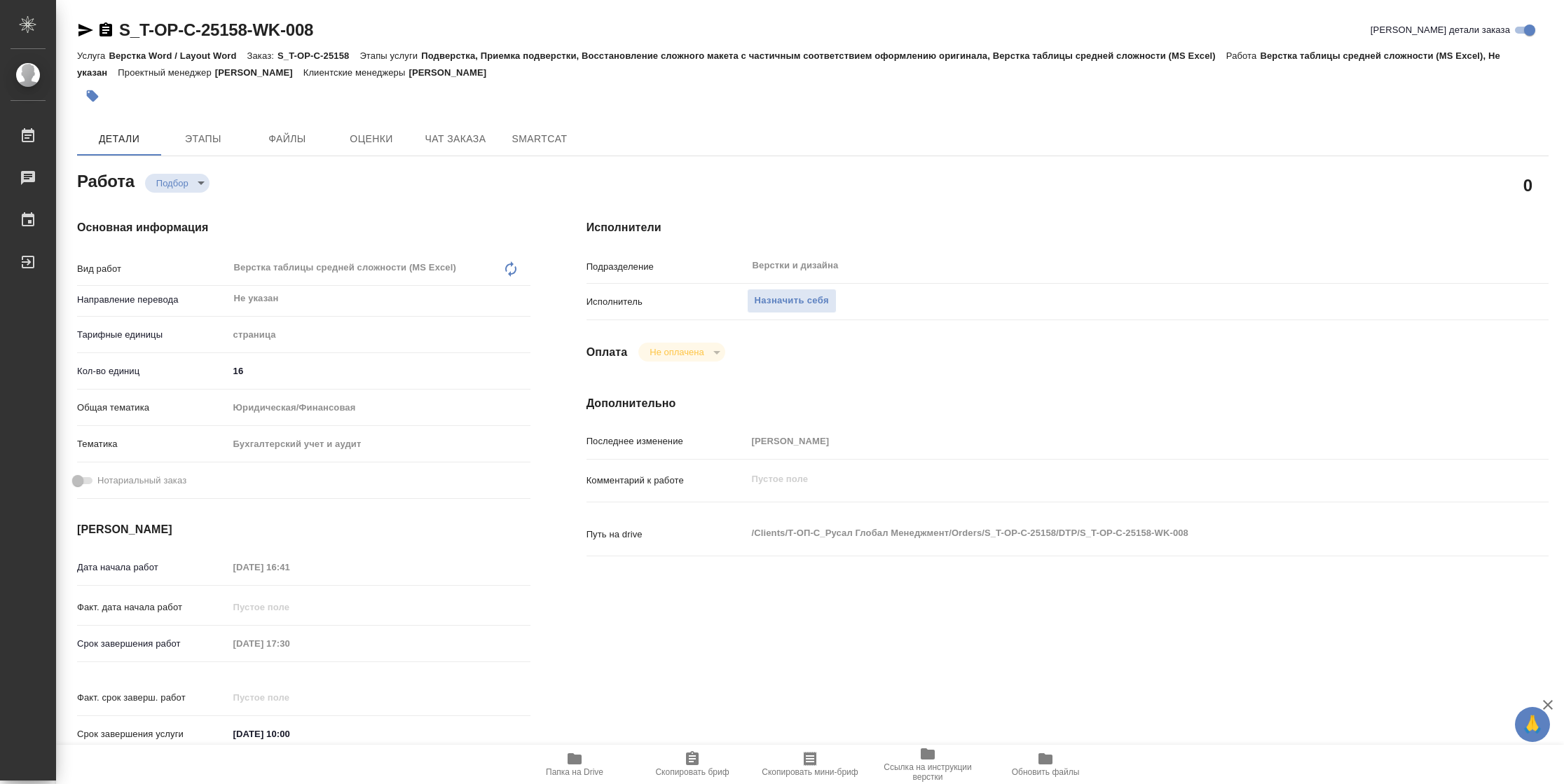
type textarea "x"
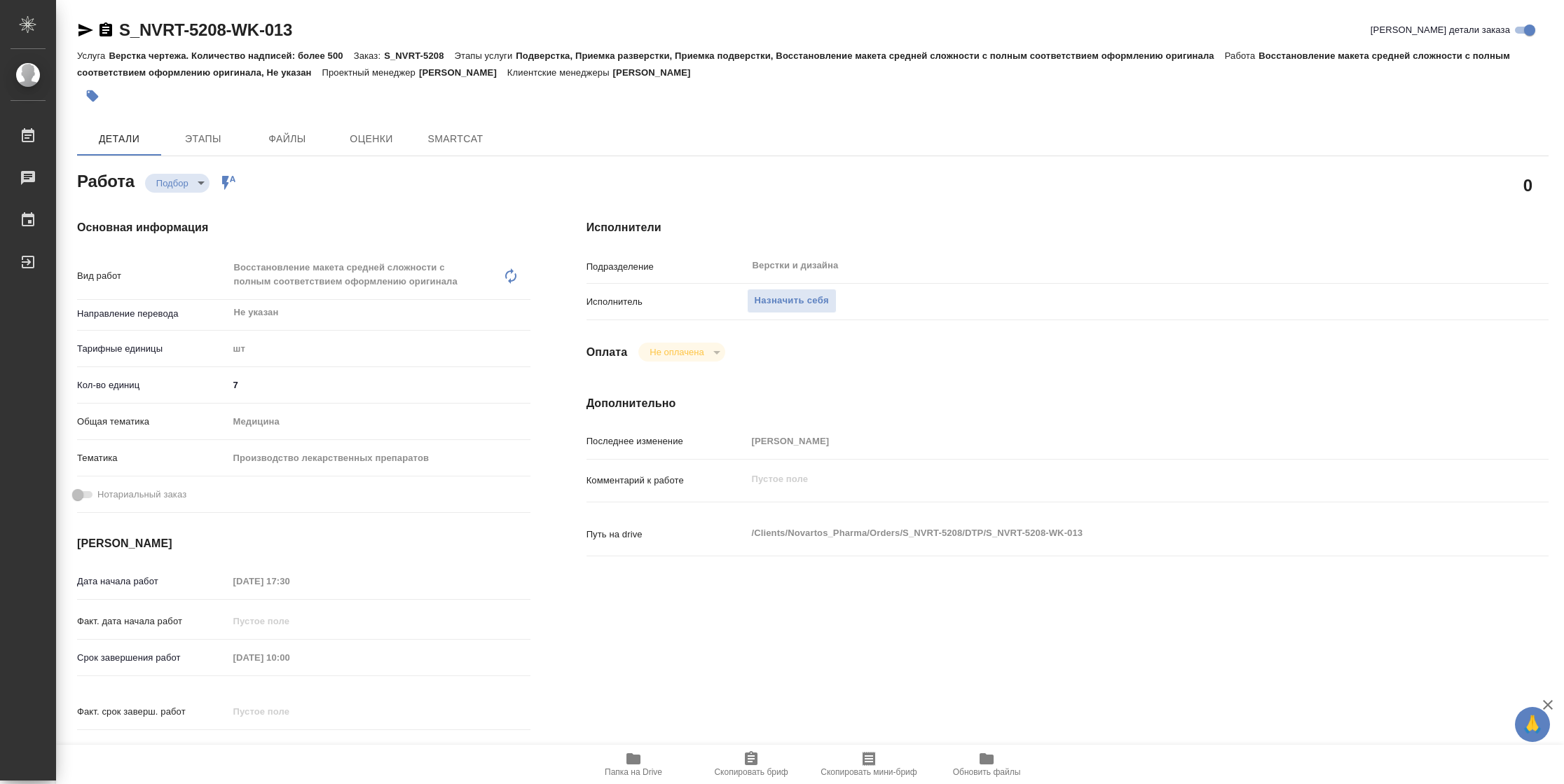
type textarea "x"
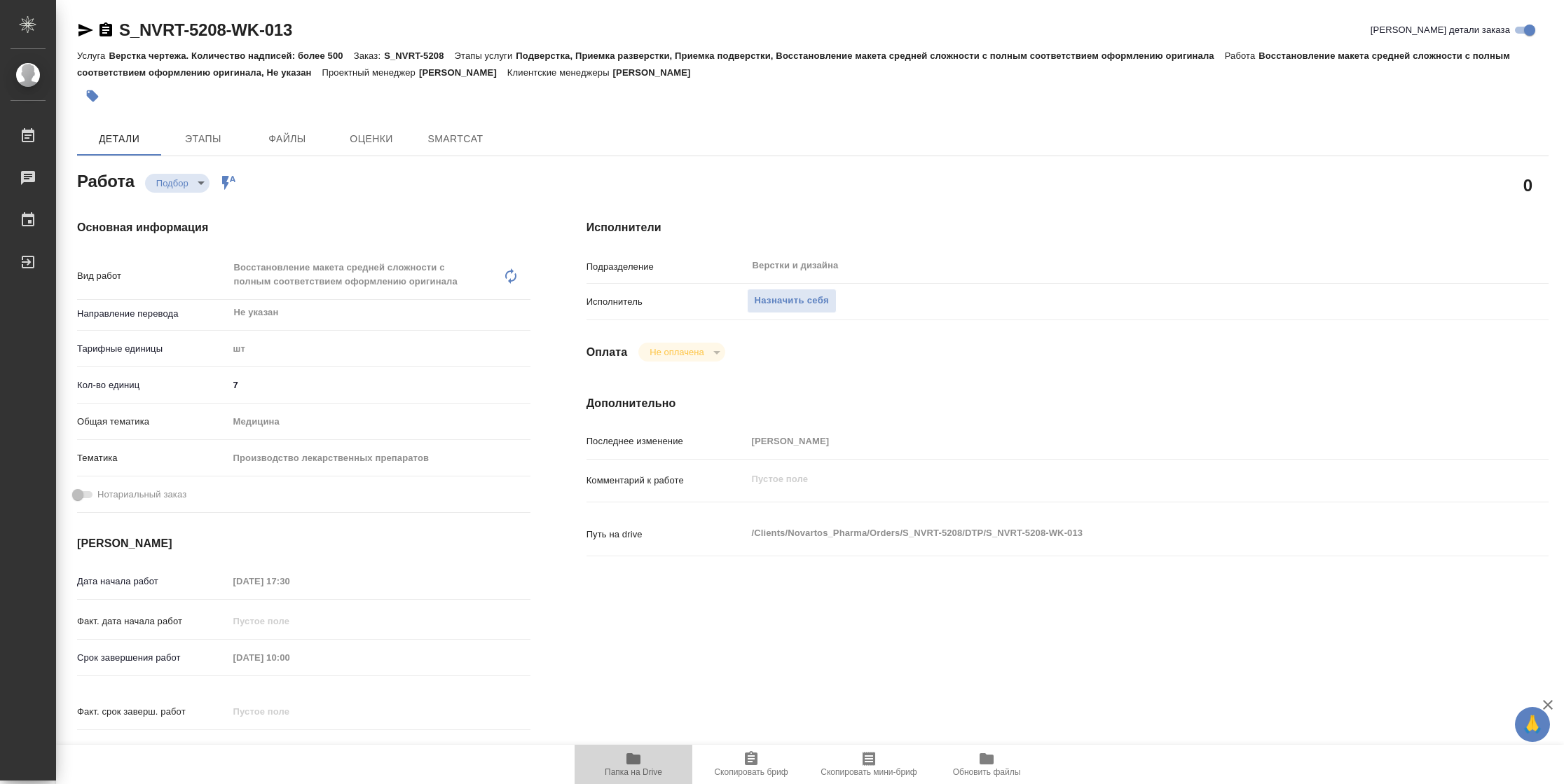
click at [621, 758] on span "Папка на Drive" at bounding box center [633, 763] width 101 height 26
type textarea "x"
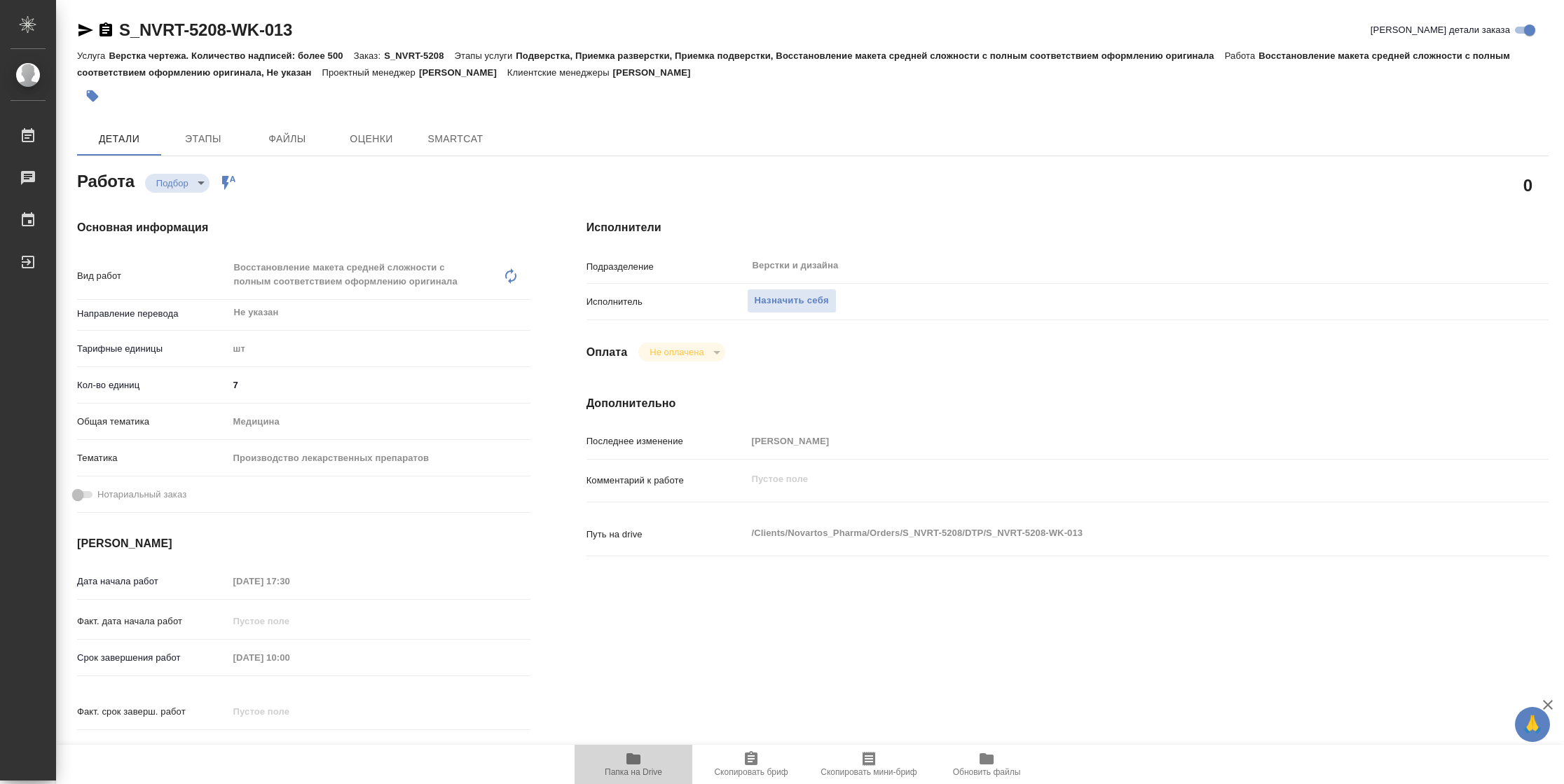
type textarea "x"
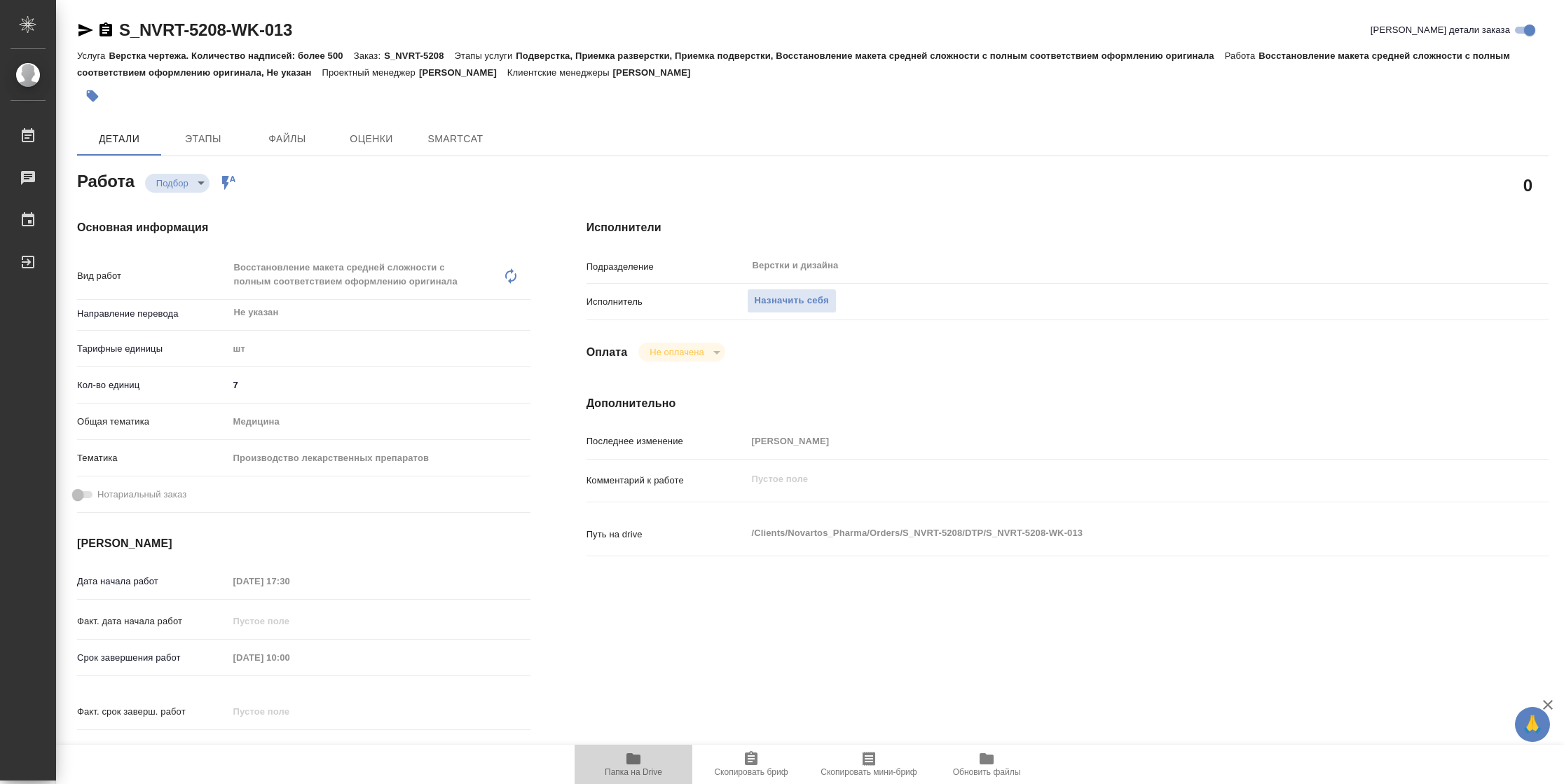
type textarea "x"
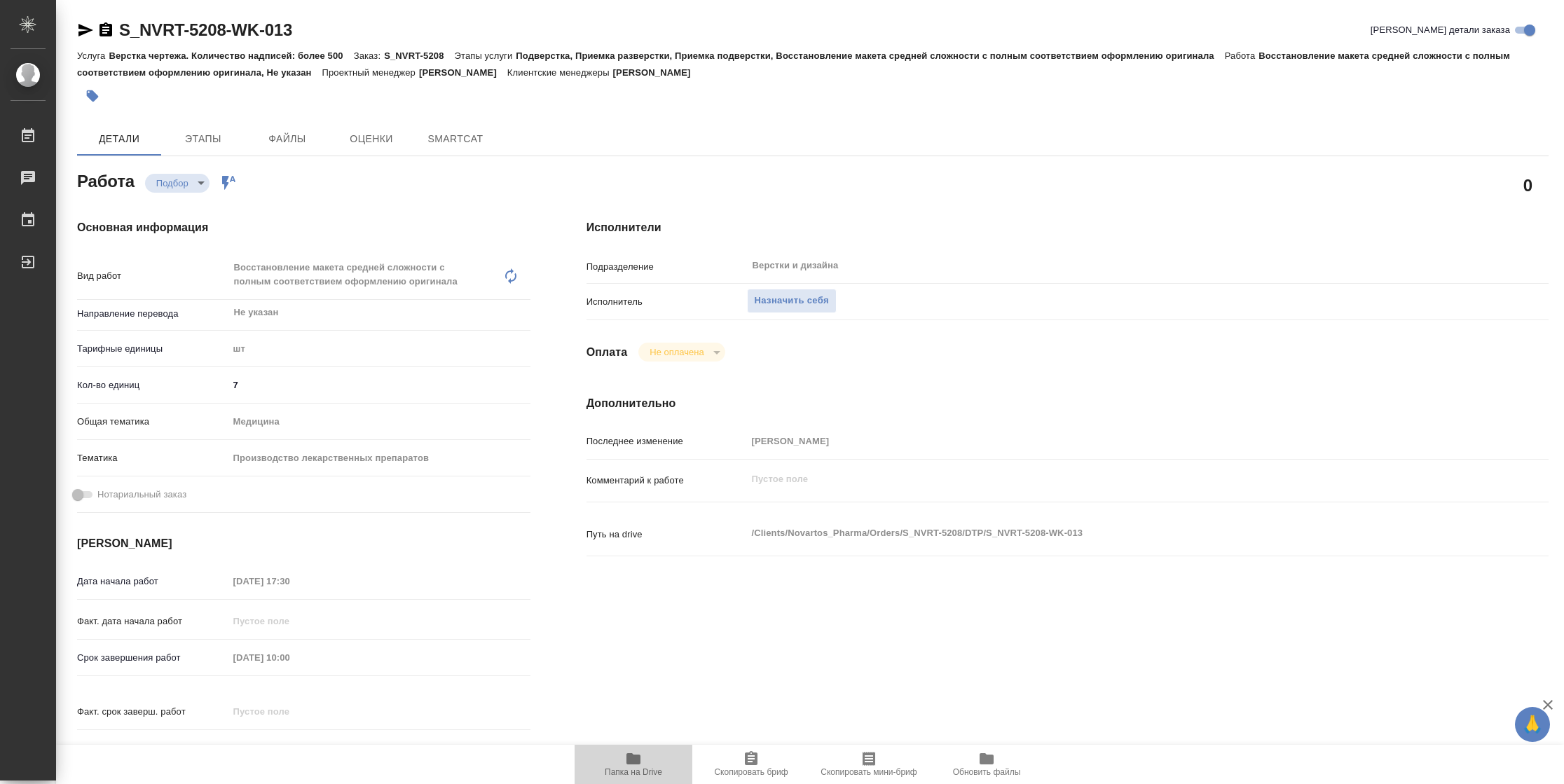
type textarea "x"
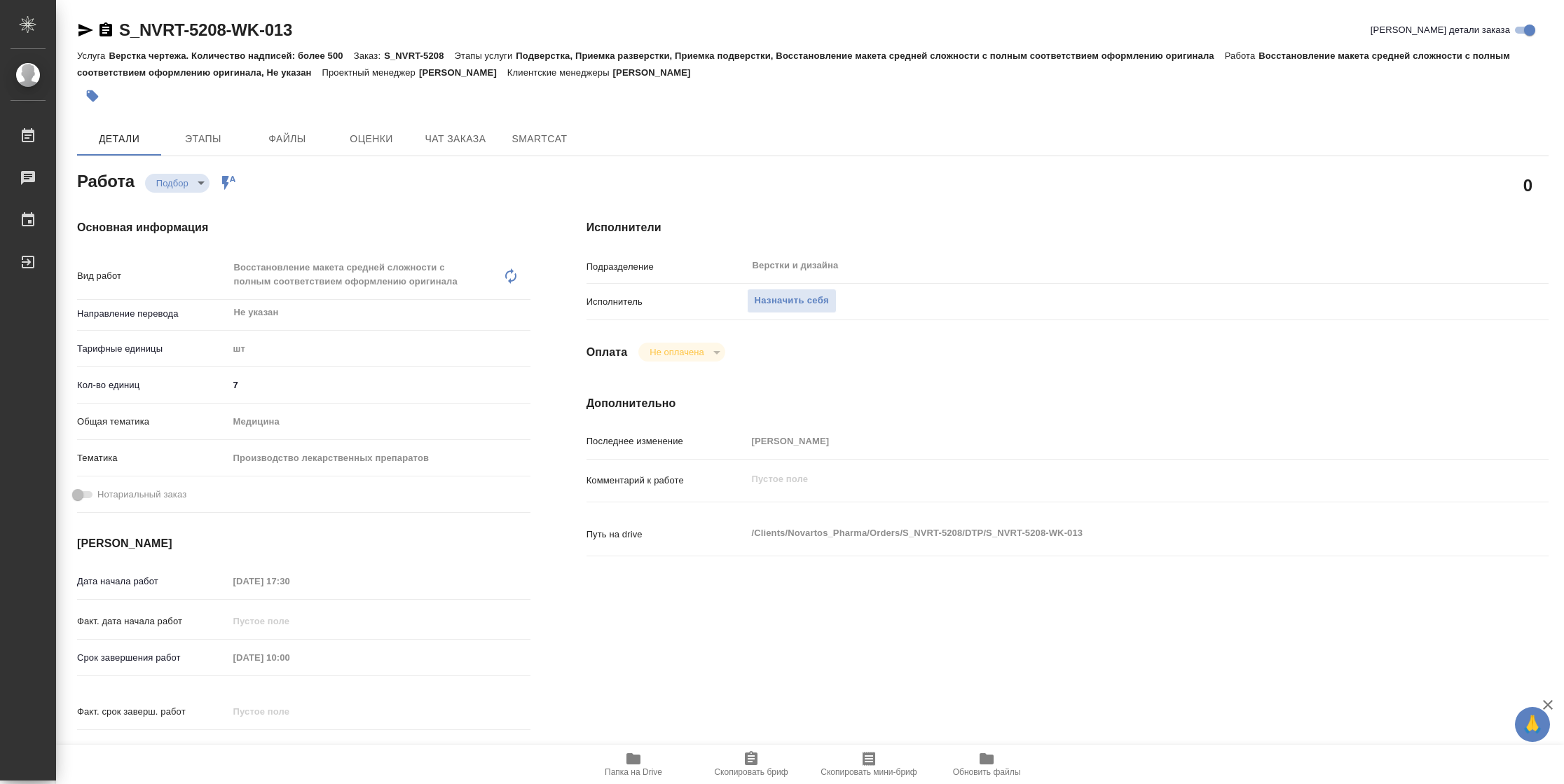
type textarea "x"
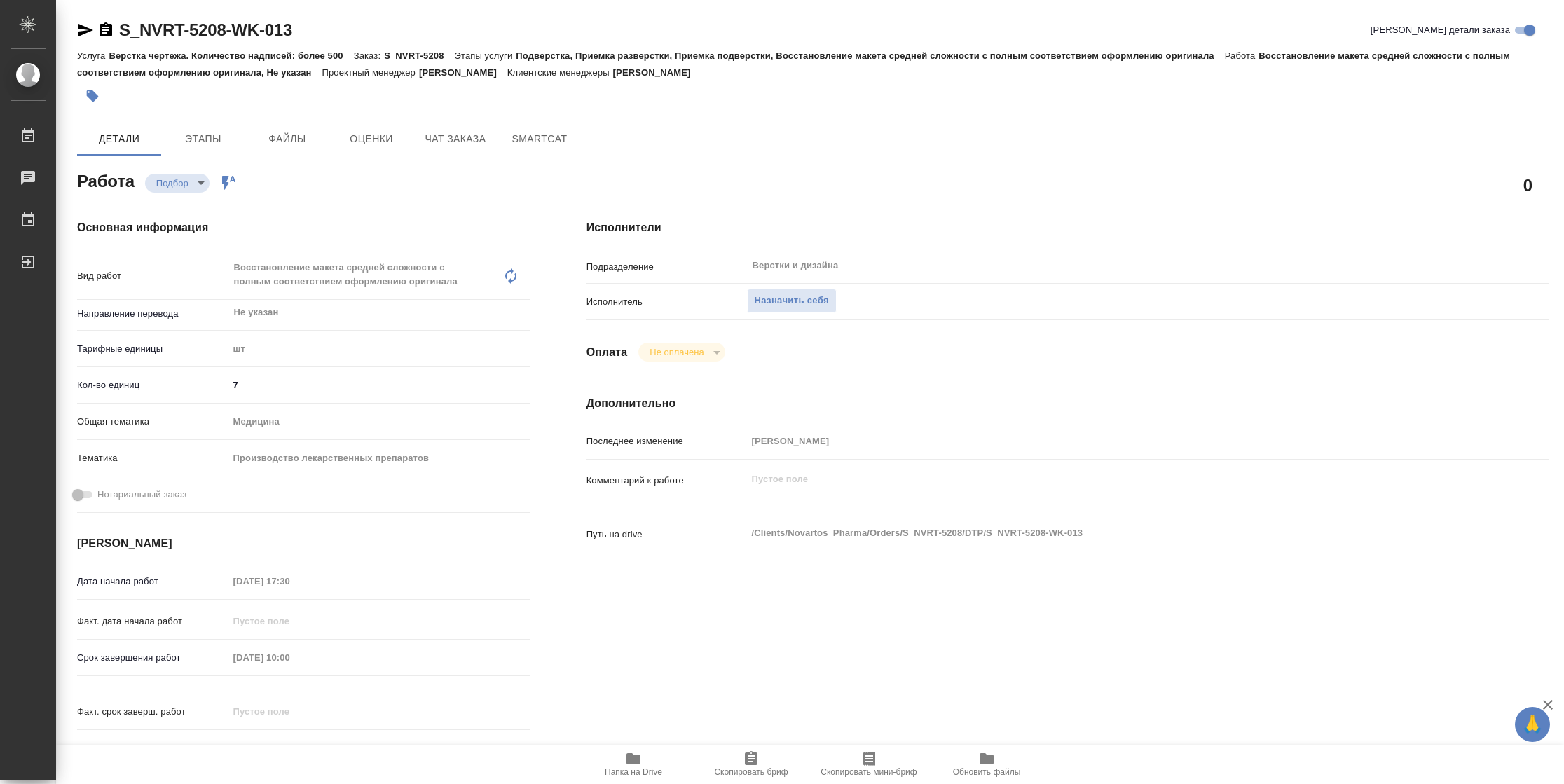
type textarea "x"
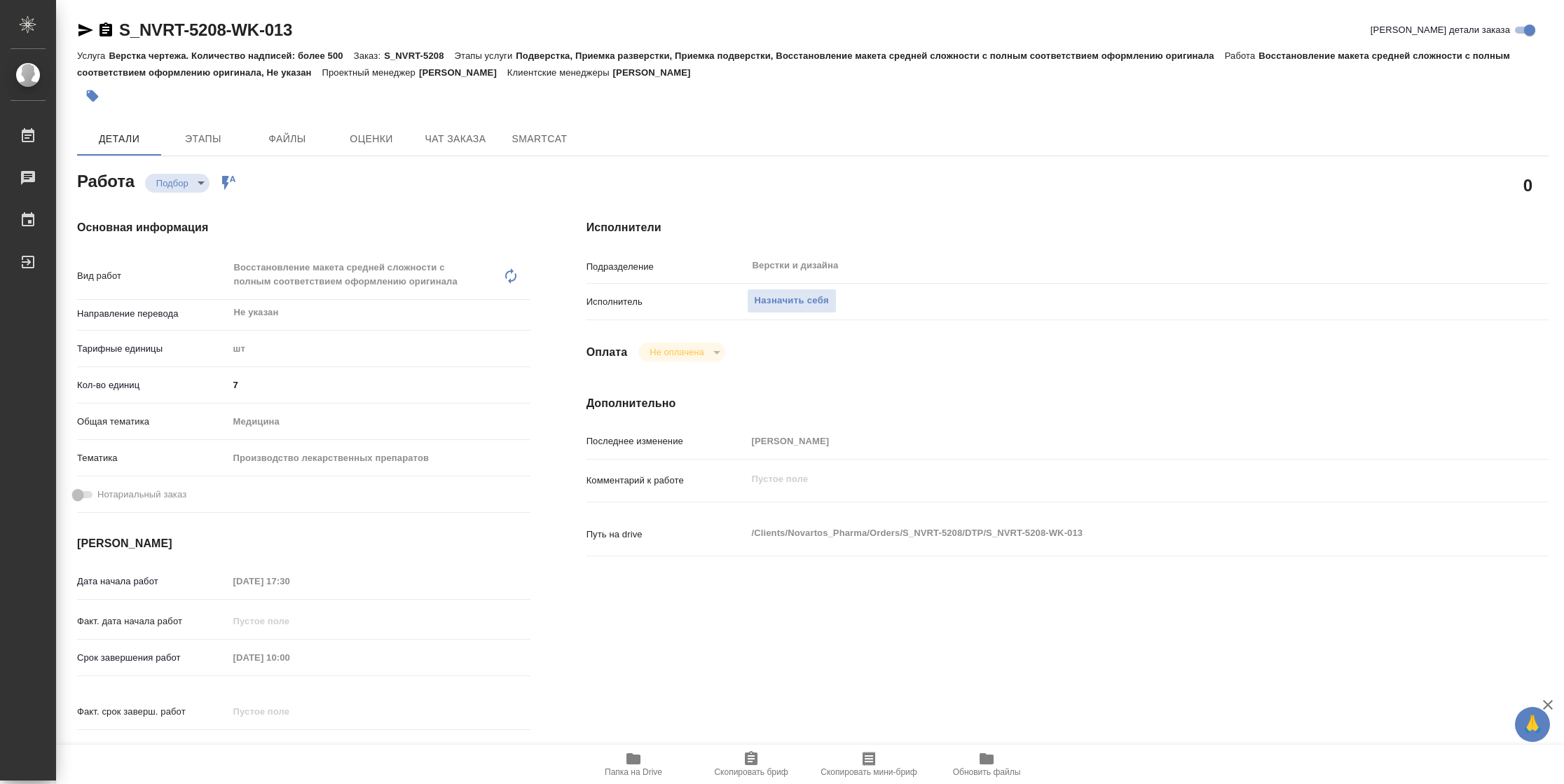
type textarea "x"
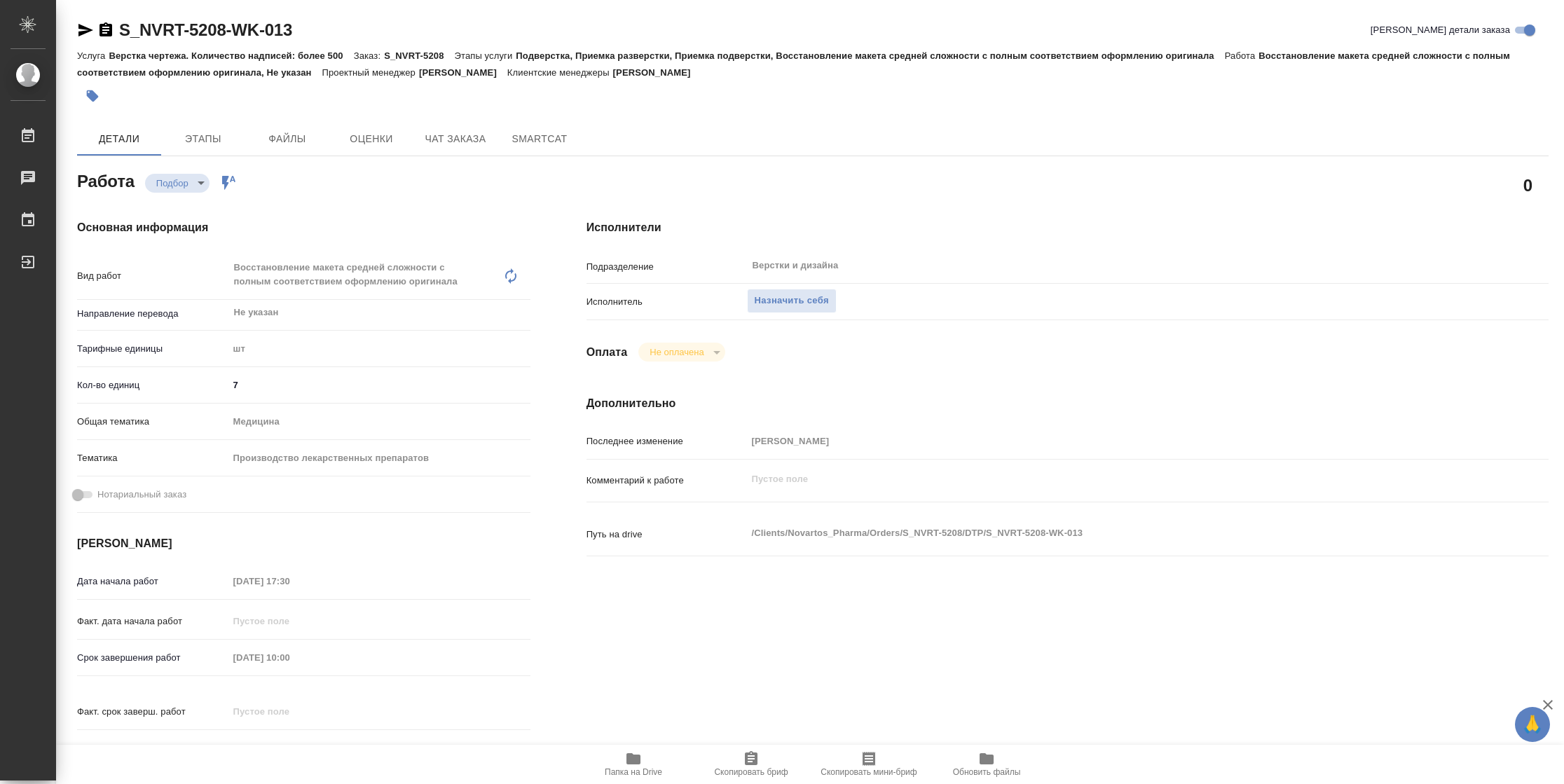
type textarea "x"
